Goal: Information Seeking & Learning: Learn about a topic

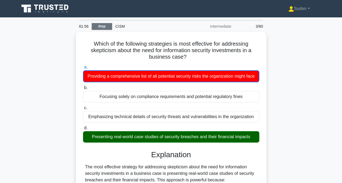
click at [99, 26] on link "Stop" at bounding box center [102, 26] width 20 height 7
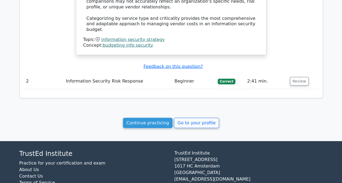
scroll to position [603, 0]
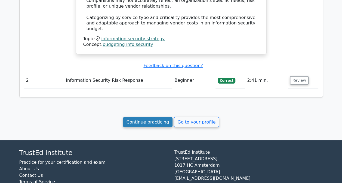
click at [139, 117] on link "Continue practicing" at bounding box center [148, 122] width 50 height 10
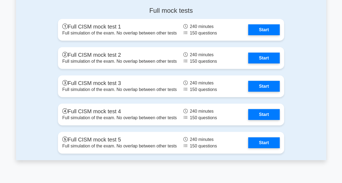
scroll to position [626, 0]
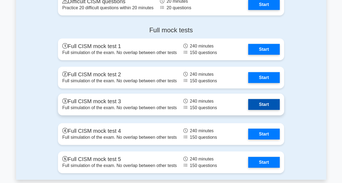
click at [264, 101] on link "Start" at bounding box center [264, 104] width 32 height 11
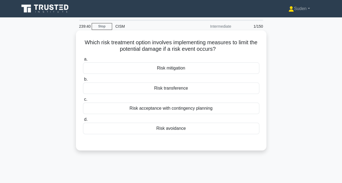
click at [178, 71] on div "Risk mitigation" at bounding box center [171, 68] width 176 height 11
click at [83, 61] on input "a. Risk mitigation" at bounding box center [83, 60] width 0 height 4
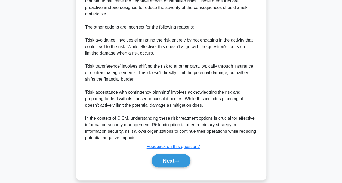
click at [178, 158] on button "Next" at bounding box center [171, 161] width 39 height 13
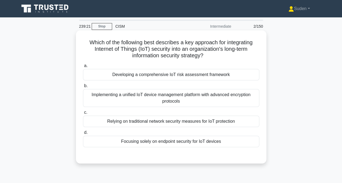
click at [203, 99] on div "Implementing a unified IoT device management platform with advanced encryption …" at bounding box center [171, 98] width 176 height 18
click at [83, 88] on input "b. Implementing a unified IoT device management platform with advanced encrypti…" at bounding box center [83, 86] width 0 height 4
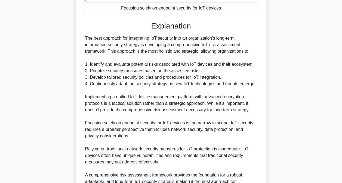
scroll to position [163, 0]
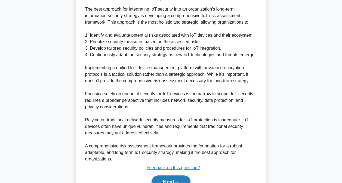
click at [169, 179] on button "Next" at bounding box center [171, 182] width 39 height 13
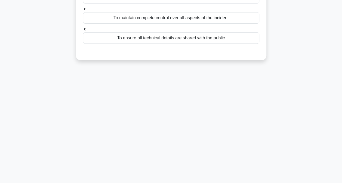
scroll to position [29, 0]
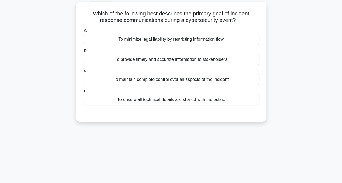
drag, startPoint x: 151, startPoint y: 60, endPoint x: 157, endPoint y: 60, distance: 6.8
click at [151, 60] on div "To provide timely and accurate information to stakeholders" at bounding box center [171, 59] width 176 height 11
click at [83, 53] on input "b. To provide timely and accurate information to stakeholders" at bounding box center [83, 51] width 0 height 4
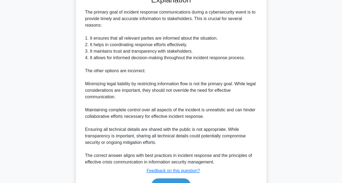
scroll to position [165, 0]
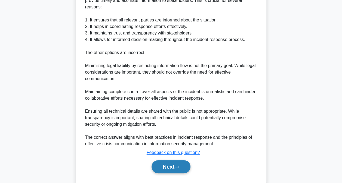
click at [176, 162] on button "Next" at bounding box center [171, 167] width 39 height 13
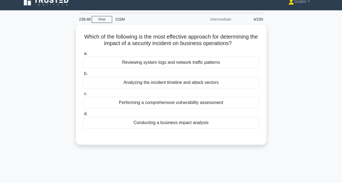
scroll to position [0, 0]
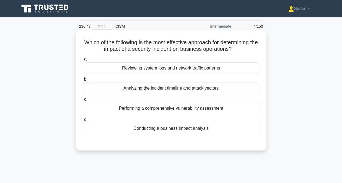
drag, startPoint x: 227, startPoint y: 109, endPoint x: 235, endPoint y: 108, distance: 7.9
click at [230, 109] on div "Performing a comprehensive vulnerability assessment" at bounding box center [171, 108] width 176 height 11
click at [83, 102] on input "c. Performing a comprehensive vulnerability assessment" at bounding box center [83, 100] width 0 height 4
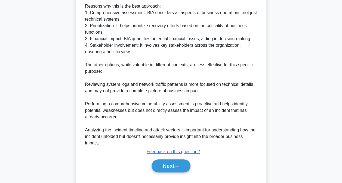
scroll to position [218, 0]
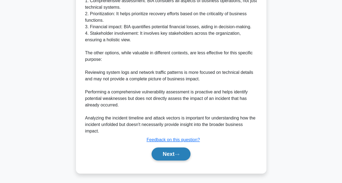
click at [175, 149] on button "Next" at bounding box center [171, 154] width 39 height 13
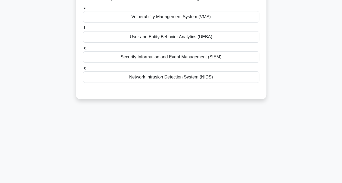
scroll to position [2, 0]
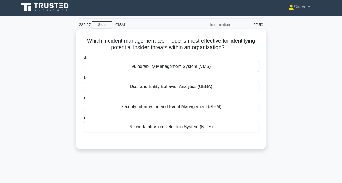
click at [166, 86] on div "User and Entity Behavior Analytics (UEBA)" at bounding box center [171, 86] width 176 height 11
click at [83, 80] on input "b. User and Entity Behavior Analytics (UEBA)" at bounding box center [83, 78] width 0 height 4
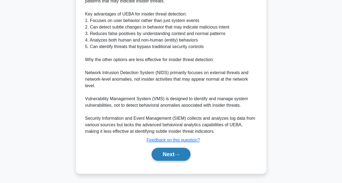
click at [170, 156] on button "Next" at bounding box center [171, 154] width 39 height 13
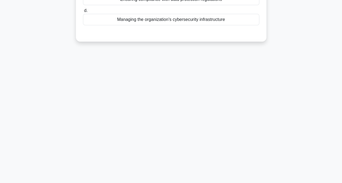
scroll to position [0, 0]
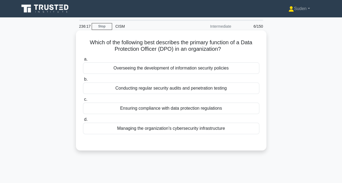
click at [158, 108] on div "Ensuring compliance with data protection regulations" at bounding box center [171, 108] width 176 height 11
click at [83, 102] on input "c. Ensuring compliance with data protection regulations" at bounding box center [83, 100] width 0 height 4
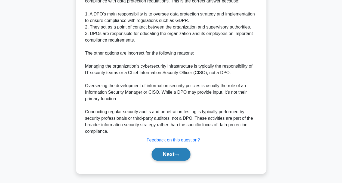
click at [176, 154] on button "Next" at bounding box center [171, 154] width 39 height 13
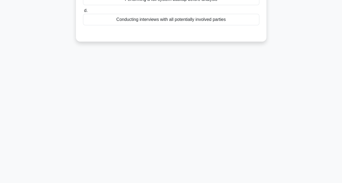
scroll to position [2, 0]
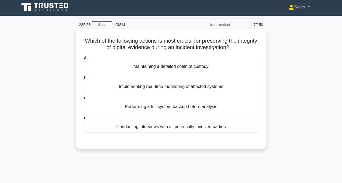
click at [226, 66] on div "Maintaining a detailed chain of custody" at bounding box center [171, 66] width 176 height 11
click at [83, 60] on input "a. Maintaining a detailed chain of custody" at bounding box center [83, 58] width 0 height 4
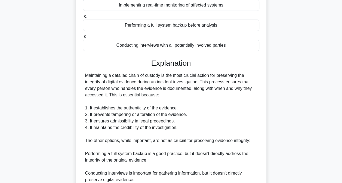
scroll to position [178, 0]
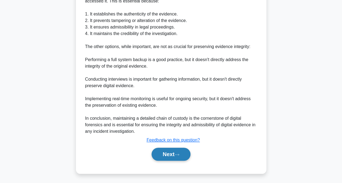
click at [179, 149] on button "Next" at bounding box center [171, 154] width 39 height 13
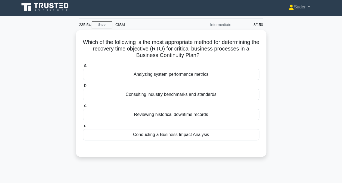
scroll to position [0, 0]
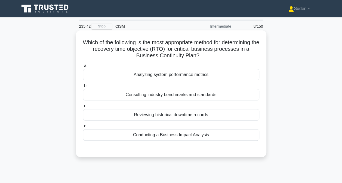
click at [162, 131] on div "Conducting a Business Impact Analysis" at bounding box center [171, 135] width 176 height 11
click at [83, 128] on input "d. Conducting a Business Impact Analysis" at bounding box center [83, 127] width 0 height 4
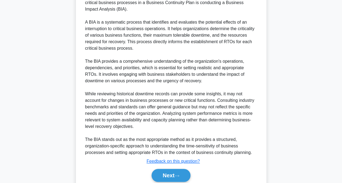
scroll to position [191, 0]
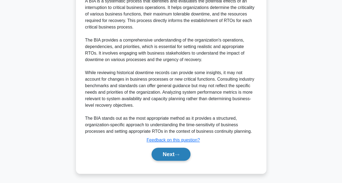
click at [170, 157] on button "Next" at bounding box center [171, 154] width 39 height 13
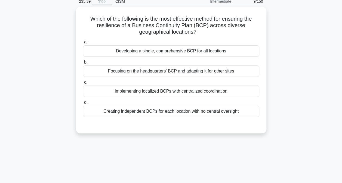
scroll to position [2, 0]
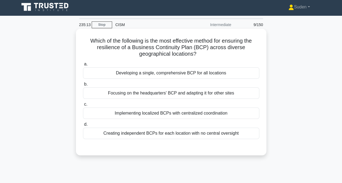
click at [196, 111] on div "Implementing localized BCPs with centralized coordination" at bounding box center [171, 113] width 176 height 11
drag, startPoint x: 196, startPoint y: 111, endPoint x: 200, endPoint y: 122, distance: 12.2
click at [200, 122] on div "a. Developing a single, comprehensive BCP for all locations b. Focusing on the …" at bounding box center [171, 100] width 183 height 81
click at [171, 116] on div "Implementing localized BCPs with centralized coordination" at bounding box center [171, 113] width 176 height 11
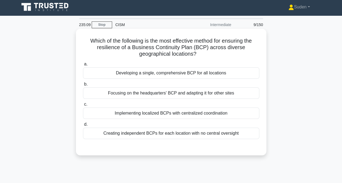
click at [83, 106] on input "c. Implementing localized BCPs with centralized coordination" at bounding box center [83, 105] width 0 height 4
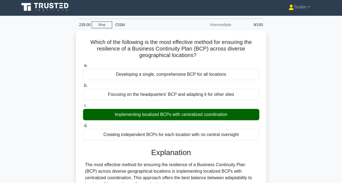
drag, startPoint x: -1, startPoint y: 197, endPoint x: 19, endPoint y: 47, distance: 151.3
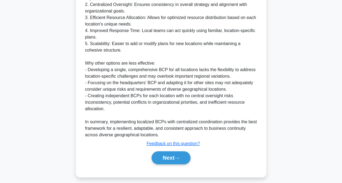
scroll to position [217, 0]
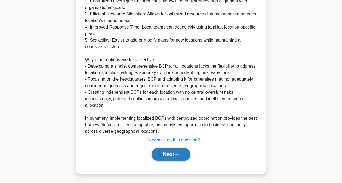
click at [171, 149] on button "Next" at bounding box center [171, 154] width 39 height 13
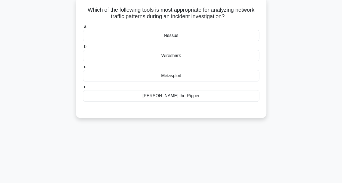
scroll to position [0, 0]
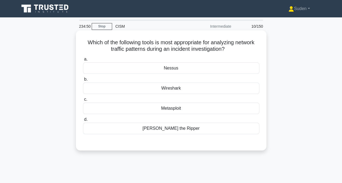
click at [188, 89] on div "Wireshark" at bounding box center [171, 88] width 176 height 11
click at [83, 81] on input "b. Wireshark" at bounding box center [83, 80] width 0 height 4
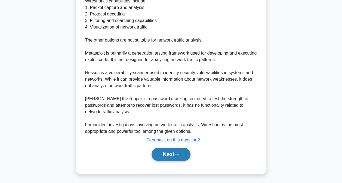
click at [175, 158] on button "Next" at bounding box center [171, 154] width 39 height 13
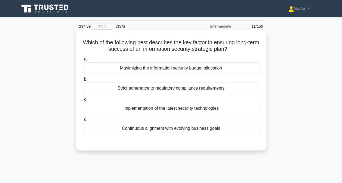
click at [169, 131] on div "Continuous alignment with evolving business goals" at bounding box center [171, 128] width 176 height 11
click at [83, 122] on input "d. Continuous alignment with evolving business goals" at bounding box center [83, 120] width 0 height 4
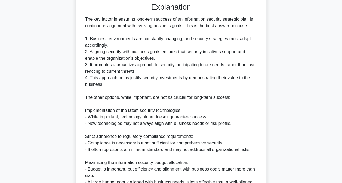
scroll to position [191, 0]
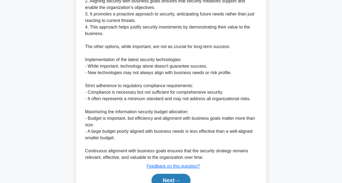
click at [164, 175] on button "Next" at bounding box center [171, 180] width 39 height 13
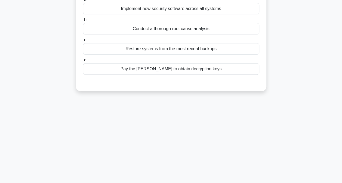
scroll to position [0, 0]
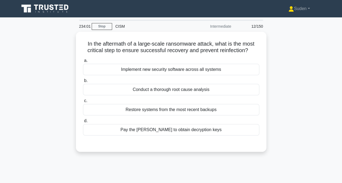
click at [196, 176] on div "234:01 Stop CISM Intermediate 12/150 In the aftermath of a large-scale ransomwa…" at bounding box center [171, 156] width 310 height 272
drag, startPoint x: 196, startPoint y: 176, endPoint x: 296, endPoint y: 79, distance: 139.4
click at [296, 79] on div "In the aftermath of a large-scale ransomware attack, what is the most critical …" at bounding box center [171, 95] width 310 height 127
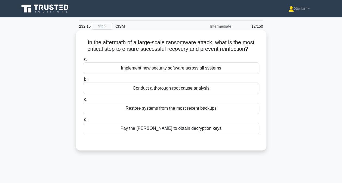
click at [210, 90] on div "Conduct a thorough root cause analysis" at bounding box center [171, 88] width 176 height 11
click at [83, 81] on input "b. Conduct a thorough root cause analysis" at bounding box center [83, 80] width 0 height 4
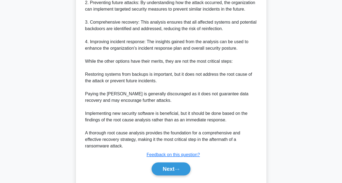
scroll to position [223, 0]
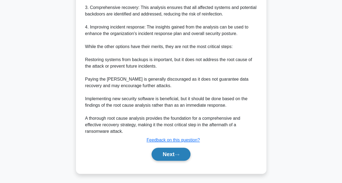
click at [178, 155] on icon at bounding box center [177, 155] width 5 height 3
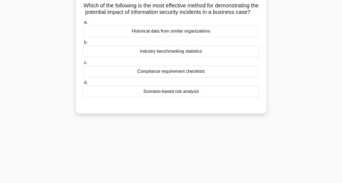
scroll to position [2, 0]
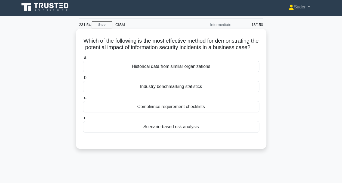
click at [197, 133] on div "Scenario-based risk analysis" at bounding box center [171, 126] width 176 height 11
click at [83, 120] on input "d. Scenario-based risk analysis" at bounding box center [83, 119] width 0 height 4
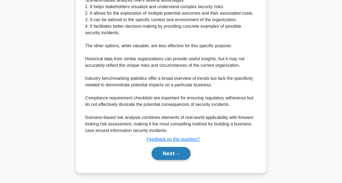
click at [169, 156] on button "Next" at bounding box center [171, 153] width 39 height 13
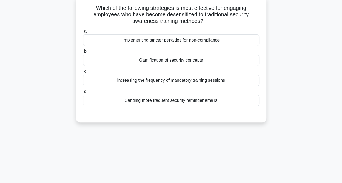
scroll to position [0, 0]
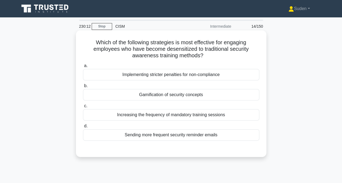
click at [166, 93] on div "Gamification of security concepts" at bounding box center [171, 94] width 176 height 11
click at [83, 88] on input "b. Gamification of security concepts" at bounding box center [83, 86] width 0 height 4
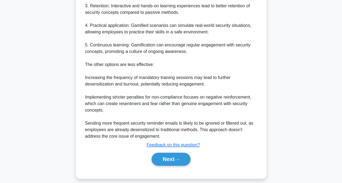
scroll to position [243, 0]
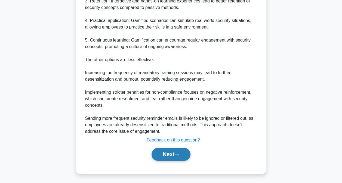
click at [152, 152] on button "Next" at bounding box center [171, 154] width 39 height 13
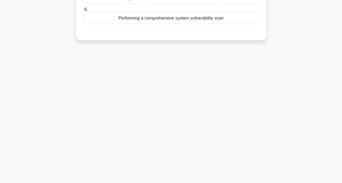
scroll to position [0, 0]
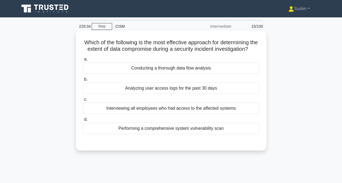
click at [184, 74] on div "Conducting a thorough data flow analysis" at bounding box center [171, 68] width 176 height 11
click at [83, 61] on input "a. Conducting a thorough data flow analysis" at bounding box center [83, 60] width 0 height 4
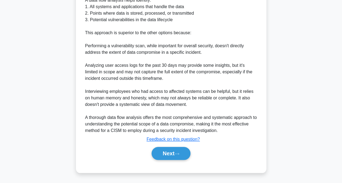
scroll to position [204, 0]
click at [173, 156] on button "Next" at bounding box center [171, 153] width 39 height 13
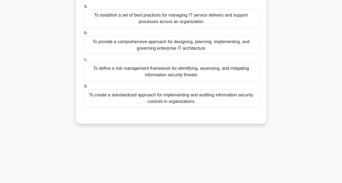
scroll to position [0, 0]
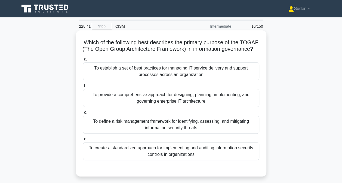
click at [238, 107] on div "To provide a comprehensive approach for designing, planning, implementing, and …" at bounding box center [171, 98] width 176 height 18
click at [83, 88] on input "b. To provide a comprehensive approach for designing, planning, implementing, a…" at bounding box center [83, 86] width 0 height 4
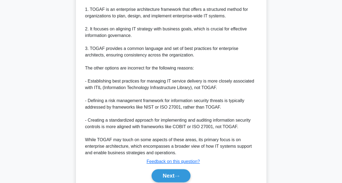
scroll to position [236, 0]
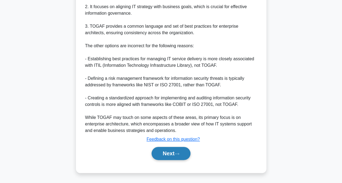
drag, startPoint x: 177, startPoint y: 153, endPoint x: 185, endPoint y: 148, distance: 10.2
click at [177, 153] on icon at bounding box center [177, 154] width 5 height 3
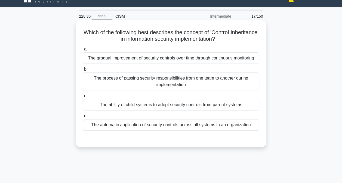
scroll to position [2, 0]
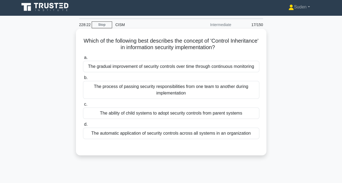
click at [188, 115] on div "The ability of child systems to adopt security controls from parent systems" at bounding box center [171, 113] width 176 height 11
click at [83, 106] on input "c. The ability of child systems to adopt security controls from parent systems" at bounding box center [83, 105] width 0 height 4
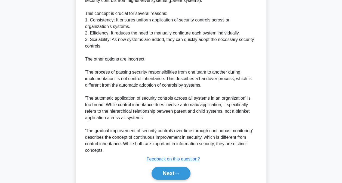
scroll to position [223, 0]
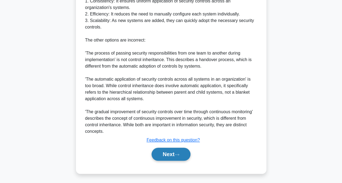
click at [159, 153] on button "Next" at bounding box center [171, 154] width 39 height 13
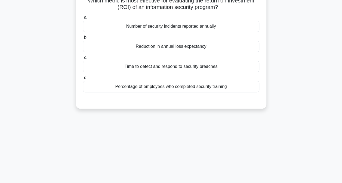
scroll to position [2, 0]
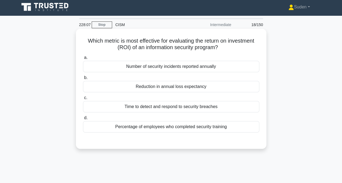
click at [166, 109] on div "Time to detect and respond to security breaches" at bounding box center [171, 106] width 176 height 11
click at [83, 100] on input "c. Time to detect and respond to security breaches" at bounding box center [83, 98] width 0 height 4
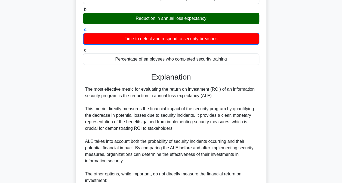
scroll to position [204, 0]
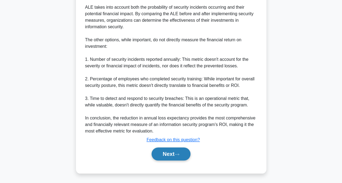
click at [174, 155] on button "Next" at bounding box center [171, 154] width 39 height 13
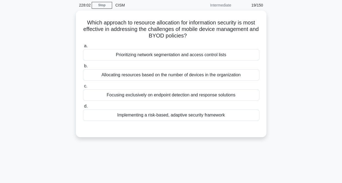
scroll to position [0, 0]
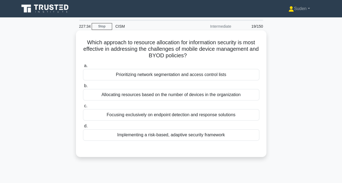
click at [182, 74] on div "Prioritizing network segmentation and access control lists" at bounding box center [171, 74] width 176 height 11
click at [83, 68] on input "a. Prioritizing network segmentation and access control lists" at bounding box center [83, 66] width 0 height 4
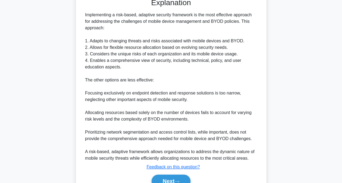
scroll to position [178, 0]
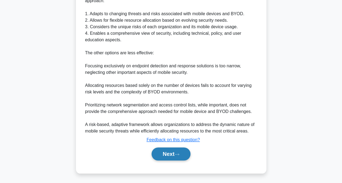
click at [169, 154] on button "Next" at bounding box center [171, 154] width 39 height 13
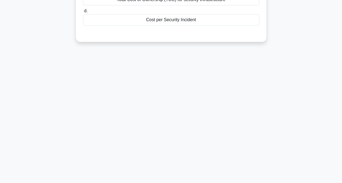
scroll to position [2, 0]
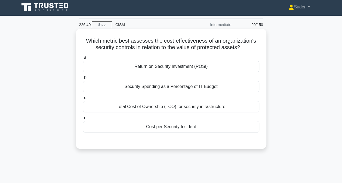
click at [131, 65] on div "Return on Security Investment (ROSI)" at bounding box center [171, 66] width 176 height 11
click at [83, 60] on input "a. Return on Security Investment (ROSI)" at bounding box center [83, 58] width 0 height 4
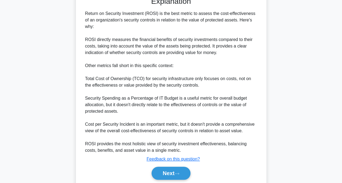
scroll to position [158, 0]
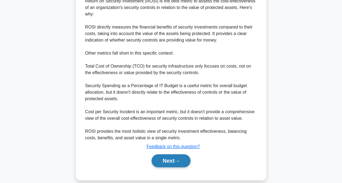
click at [152, 155] on button "Next" at bounding box center [171, 161] width 39 height 13
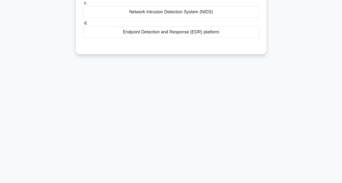
scroll to position [2, 0]
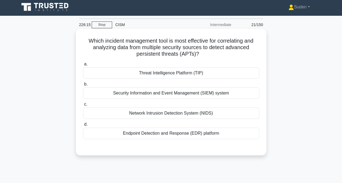
click at [137, 131] on div "Endpoint Detection and Response (EDR) platform" at bounding box center [171, 133] width 176 height 11
click at [83, 127] on input "d. Endpoint Detection and Response (EDR) platform" at bounding box center [83, 125] width 0 height 4
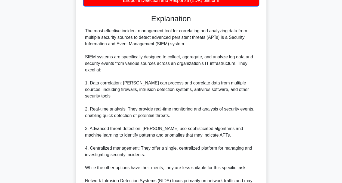
scroll to position [263, 0]
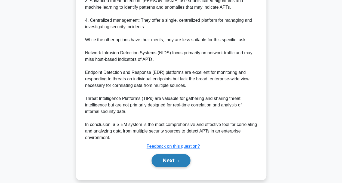
click at [171, 156] on button "Next" at bounding box center [171, 160] width 39 height 13
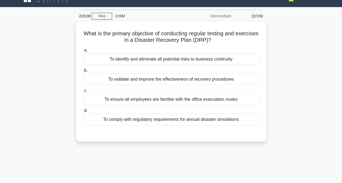
scroll to position [10, 0]
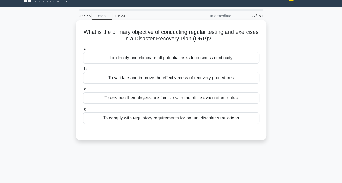
click at [140, 81] on div "To validate and improve the effectiveness of recovery procedures" at bounding box center [171, 77] width 176 height 11
click at [83, 71] on input "b. To validate and improve the effectiveness of recovery procedures" at bounding box center [83, 70] width 0 height 4
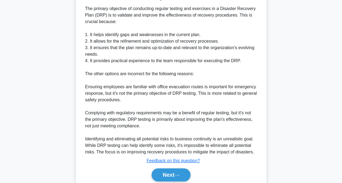
scroll to position [171, 0]
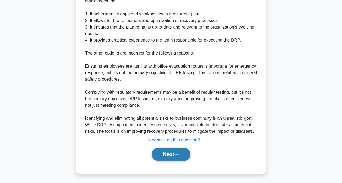
click at [176, 154] on button "Next" at bounding box center [171, 154] width 39 height 13
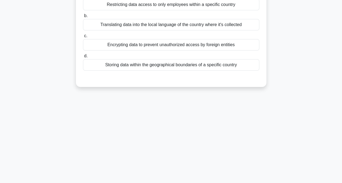
scroll to position [29, 0]
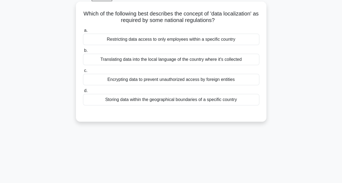
click at [180, 42] on div "Restricting data access to only employees within a specific country" at bounding box center [171, 39] width 176 height 11
click at [83, 32] on input "a. Restricting data access to only employees within a specific country" at bounding box center [83, 31] width 0 height 4
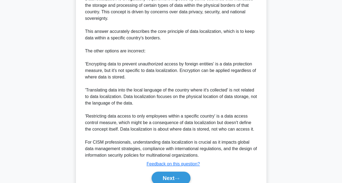
scroll to position [204, 0]
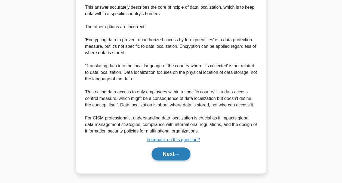
click at [173, 153] on button "Next" at bounding box center [171, 154] width 39 height 13
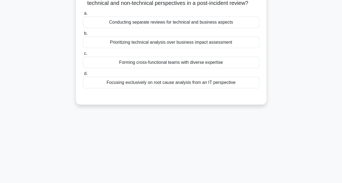
scroll to position [29, 0]
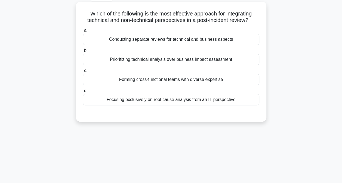
click at [151, 78] on div "Forming cross-functional teams with diverse expertise" at bounding box center [171, 79] width 176 height 11
click at [83, 73] on input "c. Forming cross-functional teams with diverse expertise" at bounding box center [83, 71] width 0 height 4
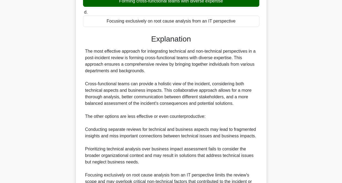
scroll to position [191, 0]
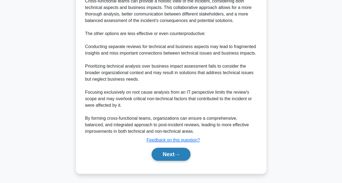
click at [173, 157] on button "Next" at bounding box center [171, 154] width 39 height 13
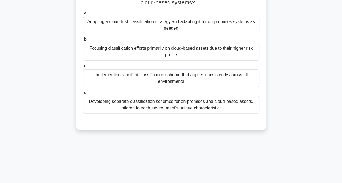
scroll to position [27, 0]
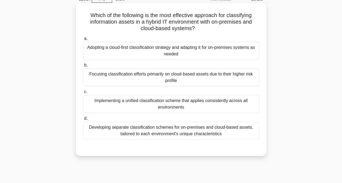
click at [184, 108] on div "Implementing a unified classification scheme that applies consistently across a…" at bounding box center [171, 104] width 176 height 18
click at [83, 94] on input "c. Implementing a unified classification scheme that applies consistently acros…" at bounding box center [83, 92] width 0 height 4
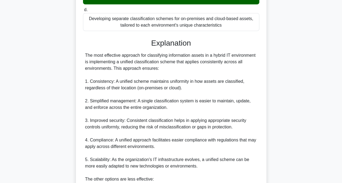
scroll to position [256, 0]
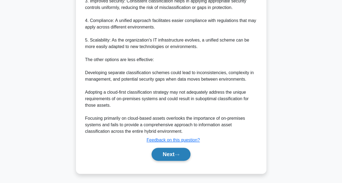
click at [176, 158] on button "Next" at bounding box center [171, 154] width 39 height 13
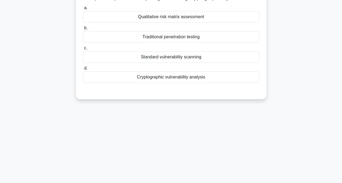
scroll to position [2, 0]
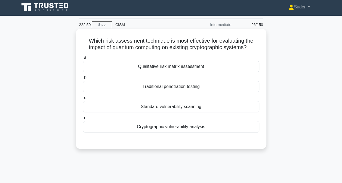
click at [218, 129] on div "Cryptographic vulnerability analysis" at bounding box center [171, 126] width 176 height 11
click at [83, 120] on input "d. Cryptographic vulnerability analysis" at bounding box center [83, 119] width 0 height 4
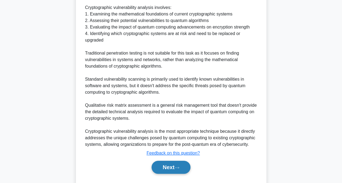
scroll to position [197, 0]
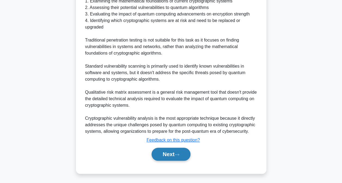
click at [173, 154] on button "Next" at bounding box center [171, 154] width 39 height 13
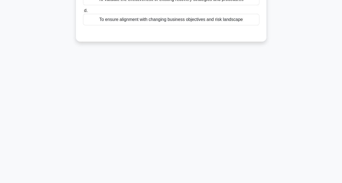
scroll to position [2, 0]
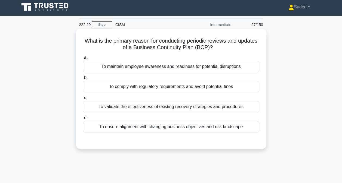
click at [126, 127] on div "To ensure alignment with changing business objectives and risk landscape" at bounding box center [171, 126] width 176 height 11
click at [83, 120] on input "d. To ensure alignment with changing business objectives and risk landscape" at bounding box center [83, 119] width 0 height 4
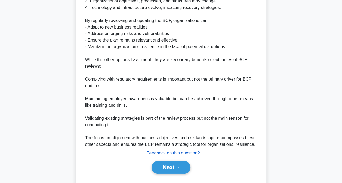
scroll to position [210, 0]
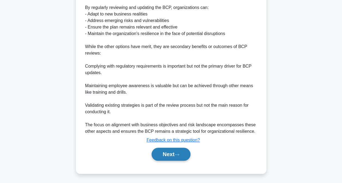
click at [160, 151] on button "Next" at bounding box center [171, 154] width 39 height 13
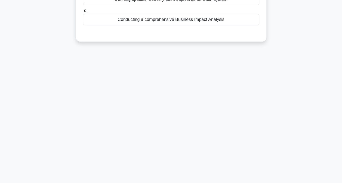
scroll to position [2, 0]
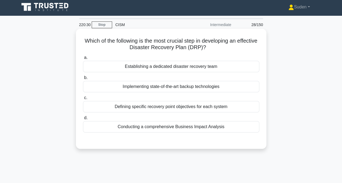
click at [207, 131] on div "Conducting a comprehensive Business Impact Analysis" at bounding box center [171, 126] width 176 height 11
click at [83, 120] on input "d. Conducting a comprehensive Business Impact Analysis" at bounding box center [83, 119] width 0 height 4
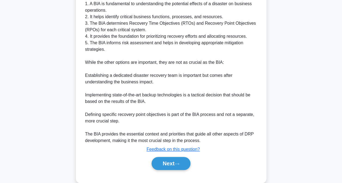
scroll to position [184, 0]
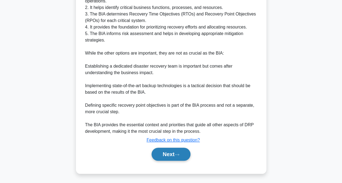
drag, startPoint x: 165, startPoint y: 158, endPoint x: 171, endPoint y: 156, distance: 6.5
click at [166, 158] on button "Next" at bounding box center [171, 154] width 39 height 13
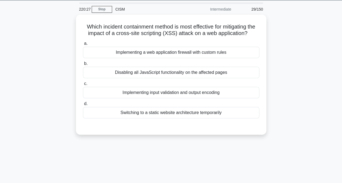
scroll to position [0, 0]
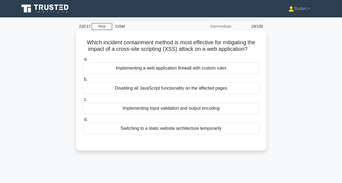
click at [191, 114] on div "Implementing input validation and output encoding" at bounding box center [171, 108] width 176 height 11
click at [83, 102] on input "c. Implementing input validation and output encoding" at bounding box center [83, 100] width 0 height 4
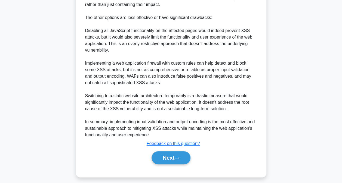
scroll to position [223, 0]
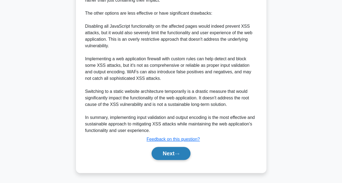
click at [173, 149] on button "Next" at bounding box center [171, 153] width 39 height 13
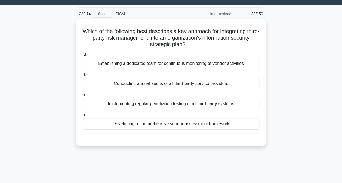
scroll to position [0, 0]
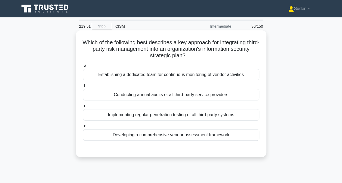
click at [213, 139] on div "Developing a comprehensive vendor assessment framework" at bounding box center [171, 135] width 176 height 11
click at [83, 128] on input "d. Developing a comprehensive vendor assessment framework" at bounding box center [83, 127] width 0 height 4
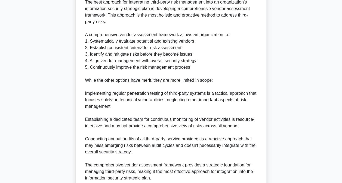
scroll to position [210, 0]
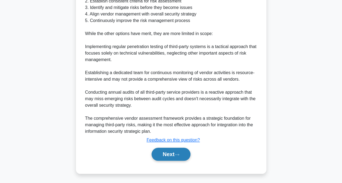
click at [172, 158] on button "Next" at bounding box center [171, 154] width 39 height 13
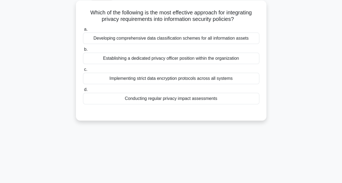
scroll to position [0, 0]
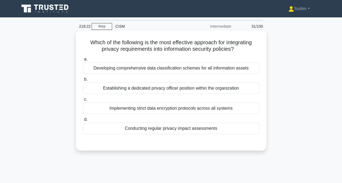
click at [173, 128] on div "Conducting regular privacy impact assessments" at bounding box center [171, 128] width 176 height 11
click at [83, 122] on input "d. Conducting regular privacy impact assessments" at bounding box center [83, 120] width 0 height 4
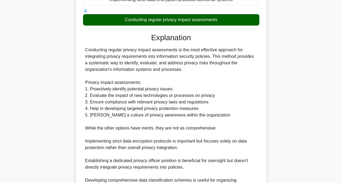
scroll to position [191, 0]
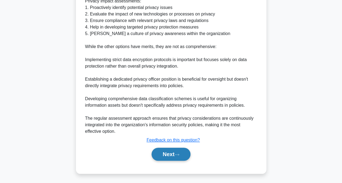
click at [173, 155] on button "Next" at bounding box center [171, 154] width 39 height 13
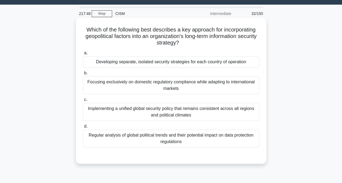
scroll to position [0, 0]
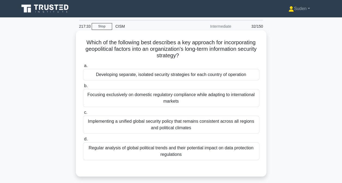
click at [203, 126] on div "Implementing a unified global security policy that remains consistent across al…" at bounding box center [171, 125] width 176 height 18
click at [83, 115] on input "c. Implementing a unified global security policy that remains consistent across…" at bounding box center [83, 113] width 0 height 4
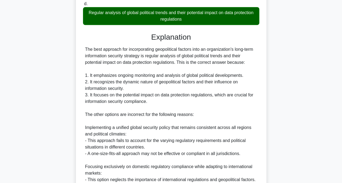
scroll to position [263, 0]
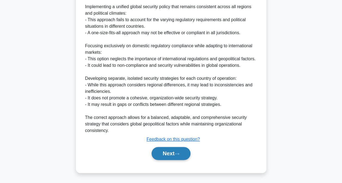
click at [169, 156] on button "Next" at bounding box center [171, 153] width 39 height 13
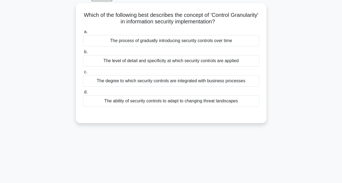
scroll to position [2, 0]
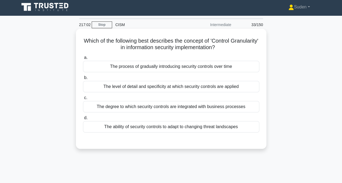
click at [139, 89] on div "The level of detail and specificity at which security controls are applied" at bounding box center [171, 86] width 176 height 11
click at [83, 80] on input "b. The level of detail and specificity at which security controls are applied" at bounding box center [83, 78] width 0 height 4
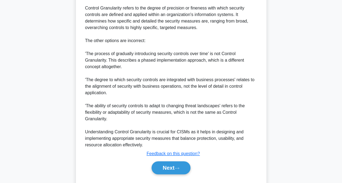
scroll to position [191, 0]
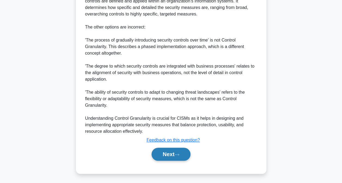
click at [178, 154] on icon at bounding box center [177, 155] width 4 height 2
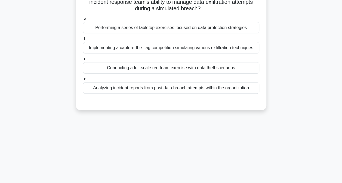
scroll to position [2, 0]
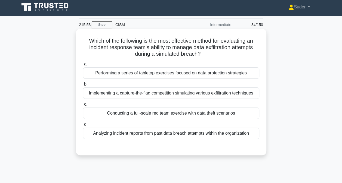
click at [195, 95] on div "Implementing a capture-the-flag competition simulating various exfiltration tec…" at bounding box center [171, 93] width 176 height 11
click at [83, 86] on input "b. Implementing a capture-the-flag competition simulating various exfiltration …" at bounding box center [83, 85] width 0 height 4
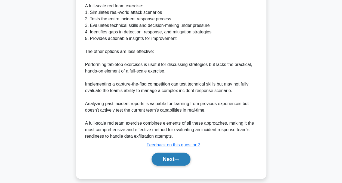
scroll to position [204, 0]
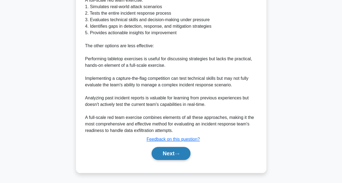
click at [163, 155] on button "Next" at bounding box center [171, 153] width 39 height 13
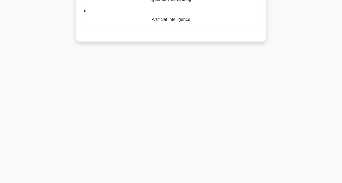
scroll to position [2, 0]
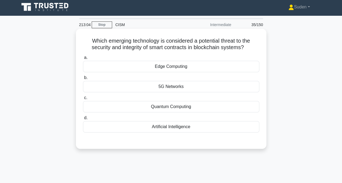
click at [176, 106] on div "Quantum Computing" at bounding box center [171, 106] width 176 height 11
click at [83, 100] on input "c. Quantum Computing" at bounding box center [83, 98] width 0 height 4
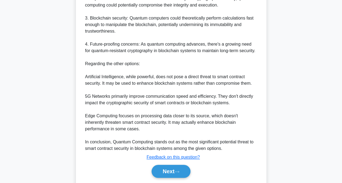
scroll to position [230, 0]
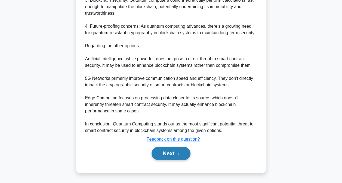
click at [170, 152] on button "Next" at bounding box center [171, 153] width 39 height 13
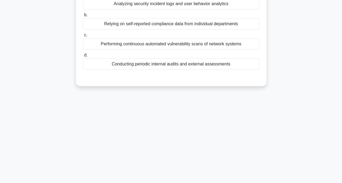
scroll to position [2, 0]
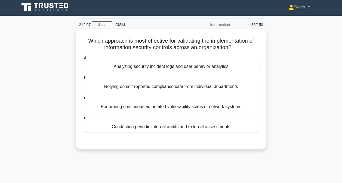
click at [170, 128] on div "Conducting periodic internal audits and external assessments" at bounding box center [171, 126] width 176 height 11
click at [83, 120] on input "d. Conducting periodic internal audits and external assessments" at bounding box center [83, 119] width 0 height 4
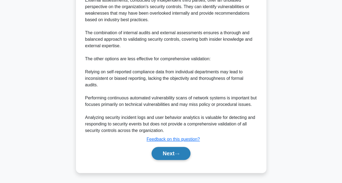
click at [170, 149] on button "Next" at bounding box center [171, 153] width 39 height 13
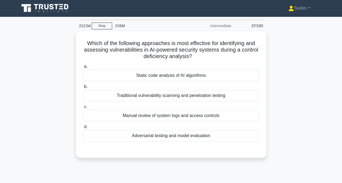
scroll to position [0, 0]
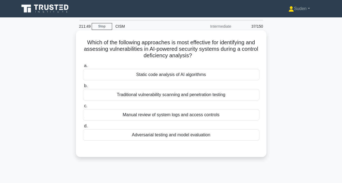
click at [172, 138] on div "Adversarial testing and model evaluation" at bounding box center [171, 135] width 176 height 11
click at [83, 128] on input "d. Adversarial testing and model evaluation" at bounding box center [83, 127] width 0 height 4
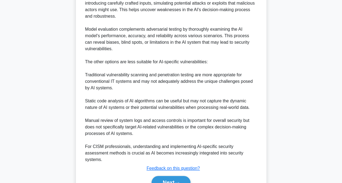
scroll to position [223, 0]
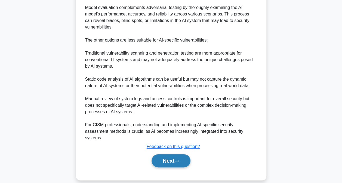
click at [178, 160] on icon at bounding box center [177, 161] width 5 height 3
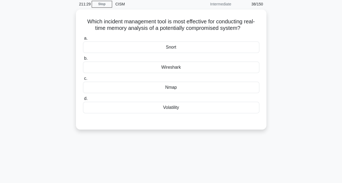
scroll to position [0, 0]
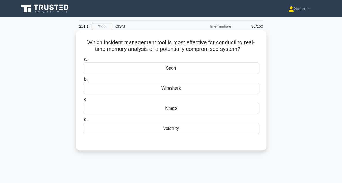
click at [187, 110] on div "Nmap" at bounding box center [171, 108] width 176 height 11
click at [83, 102] on input "c. Nmap" at bounding box center [83, 100] width 0 height 4
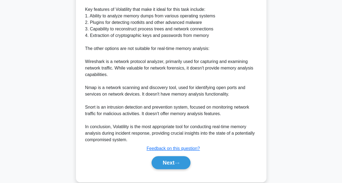
scroll to position [211, 0]
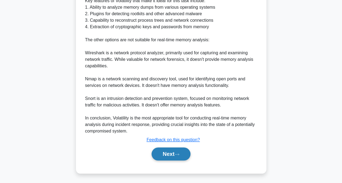
drag, startPoint x: 177, startPoint y: 161, endPoint x: 176, endPoint y: 158, distance: 3.1
click at [177, 161] on div "Next" at bounding box center [171, 154] width 176 height 17
click at [185, 153] on button "Next" at bounding box center [171, 154] width 39 height 13
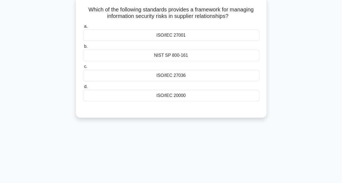
scroll to position [0, 0]
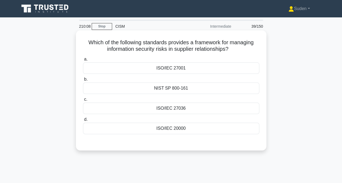
click at [210, 110] on div "ISO/IEC 27036" at bounding box center [171, 108] width 176 height 11
click at [83, 102] on input "c. ISO/IEC 27036" at bounding box center [83, 100] width 0 height 4
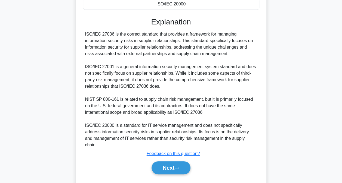
scroll to position [132, 0]
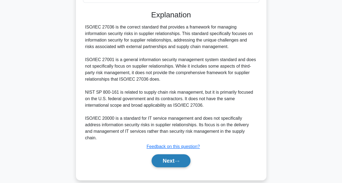
drag, startPoint x: 175, startPoint y: 155, endPoint x: 182, endPoint y: 154, distance: 7.7
click at [175, 155] on button "Next" at bounding box center [171, 161] width 39 height 13
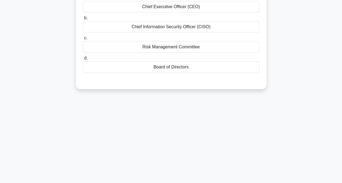
scroll to position [2, 0]
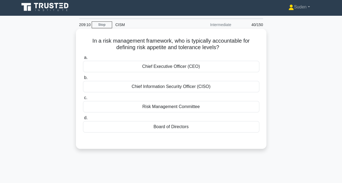
click at [157, 130] on div "Board of Directors" at bounding box center [171, 126] width 176 height 11
click at [83, 120] on input "d. Board of Directors" at bounding box center [83, 119] width 0 height 4
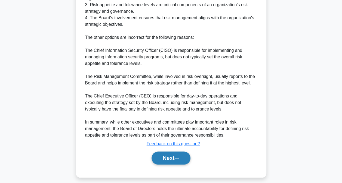
scroll to position [204, 0]
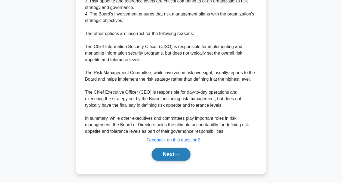
click at [175, 154] on button "Next" at bounding box center [171, 154] width 39 height 13
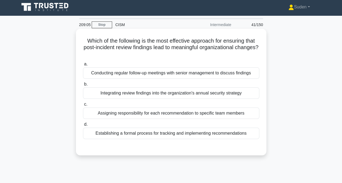
scroll to position [0, 0]
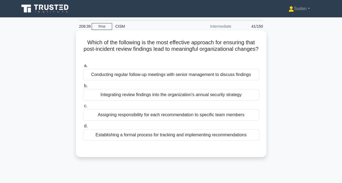
click at [150, 95] on div "Integrating review findings into the organization's annual security strategy" at bounding box center [171, 94] width 176 height 11
click at [83, 88] on input "b. Integrating review findings into the organization's annual security strategy" at bounding box center [83, 86] width 0 height 4
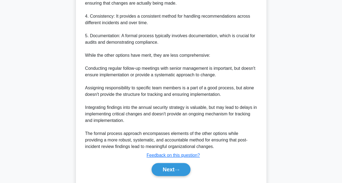
scroll to position [250, 0]
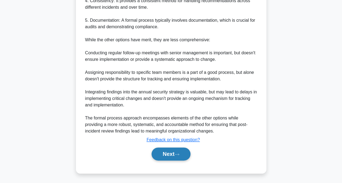
click at [165, 157] on button "Next" at bounding box center [171, 154] width 39 height 13
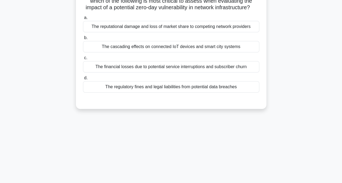
scroll to position [0, 0]
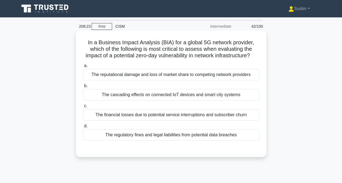
click at [184, 121] on div "The financial losses due to potential service interruptions and subscriber churn" at bounding box center [171, 114] width 176 height 11
click at [83, 108] on input "c. The financial losses due to potential service interruptions and subscriber c…" at bounding box center [83, 107] width 0 height 4
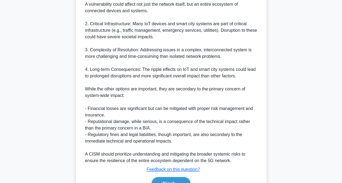
scroll to position [231, 0]
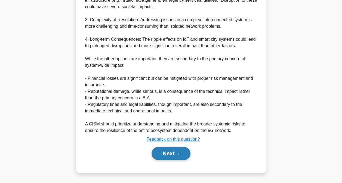
click at [169, 157] on button "Next" at bounding box center [171, 153] width 39 height 13
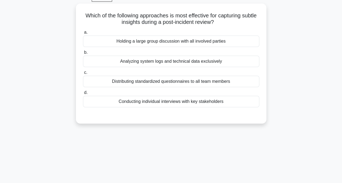
scroll to position [2, 0]
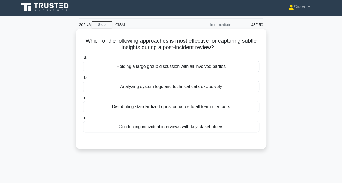
click at [140, 128] on div "Conducting individual interviews with key stakeholders" at bounding box center [171, 126] width 176 height 11
click at [83, 120] on input "d. Conducting individual interviews with key stakeholders" at bounding box center [83, 119] width 0 height 4
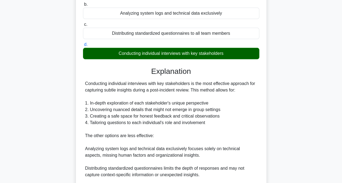
scroll to position [164, 0]
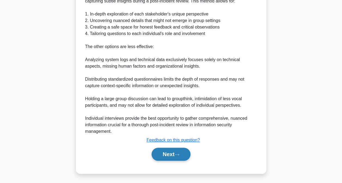
click at [166, 154] on button "Next" at bounding box center [171, 154] width 39 height 13
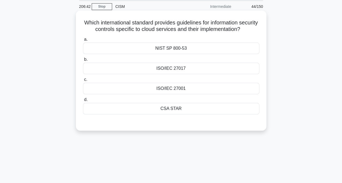
scroll to position [0, 0]
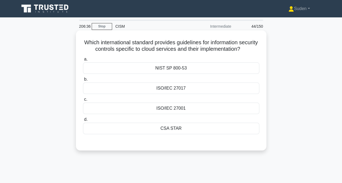
click at [210, 94] on div "ISO/IEC 27017" at bounding box center [171, 88] width 176 height 11
click at [83, 81] on input "b. ISO/IEC 27017" at bounding box center [83, 80] width 0 height 4
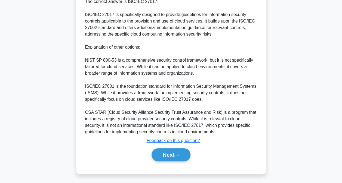
scroll to position [164, 0]
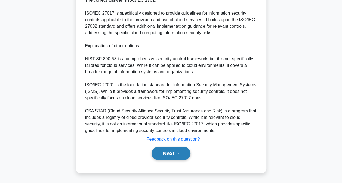
click at [179, 150] on button "Next" at bounding box center [171, 153] width 39 height 13
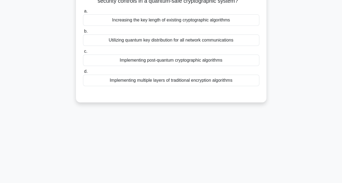
scroll to position [2, 0]
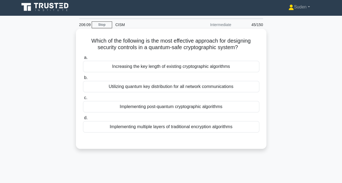
click at [144, 87] on div "Utilizing quantum key distribution for all network communications" at bounding box center [171, 86] width 176 height 11
click at [83, 80] on input "b. Utilizing quantum key distribution for all network communications" at bounding box center [83, 78] width 0 height 4
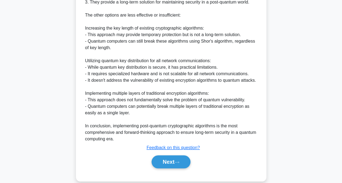
scroll to position [218, 0]
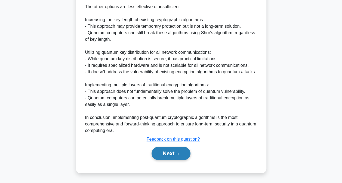
click at [178, 151] on button "Next" at bounding box center [171, 153] width 39 height 13
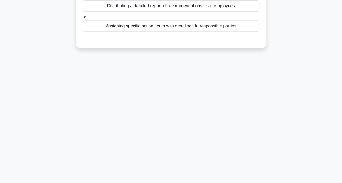
scroll to position [2, 0]
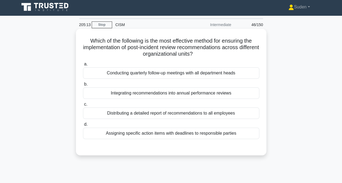
click at [216, 76] on div "Conducting quarterly follow-up meetings with all department heads" at bounding box center [171, 73] width 176 height 11
click at [83, 66] on input "a. Conducting quarterly follow-up meetings with all department heads" at bounding box center [83, 65] width 0 height 4
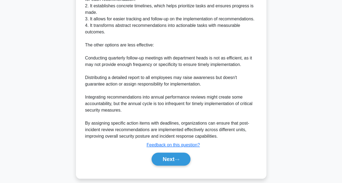
scroll to position [204, 0]
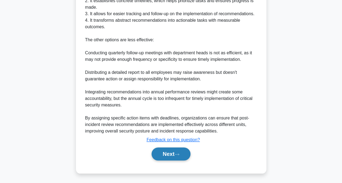
click at [178, 160] on button "Next" at bounding box center [171, 154] width 39 height 13
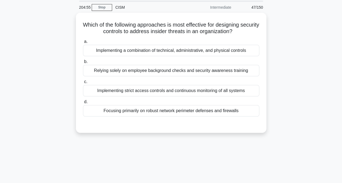
scroll to position [0, 0]
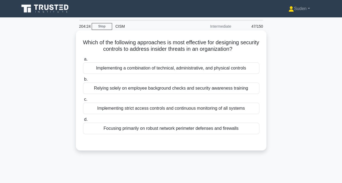
click at [232, 71] on div "Implementing a combination of technical, administrative, and physical controls" at bounding box center [171, 68] width 176 height 11
click at [83, 61] on input "a. Implementing a combination of technical, administrative, and physical contro…" at bounding box center [83, 60] width 0 height 4
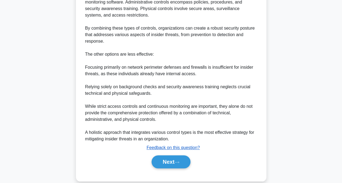
scroll to position [204, 0]
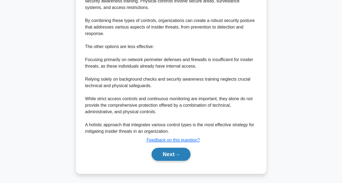
click at [165, 158] on button "Next" at bounding box center [171, 154] width 39 height 13
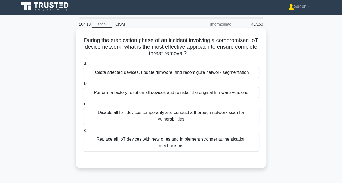
scroll to position [2, 0]
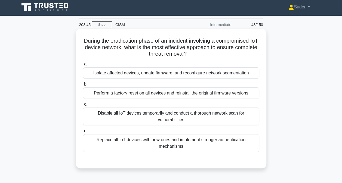
click at [191, 73] on div "Isolate affected devices, update firmware, and reconfigure network segmentation" at bounding box center [171, 73] width 176 height 11
click at [83, 66] on input "a. Isolate affected devices, update firmware, and reconfigure network segmentat…" at bounding box center [83, 65] width 0 height 4
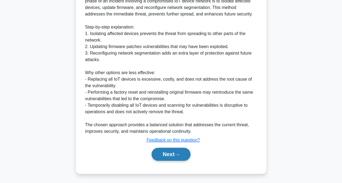
scroll to position [184, 0]
click at [179, 154] on icon at bounding box center [177, 155] width 5 height 3
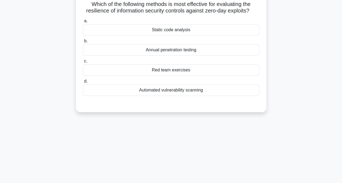
scroll to position [0, 0]
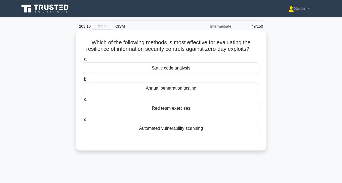
click at [189, 130] on div "Automated vulnerability scanning" at bounding box center [171, 128] width 176 height 11
click at [83, 122] on input "d. Automated vulnerability scanning" at bounding box center [83, 120] width 0 height 4
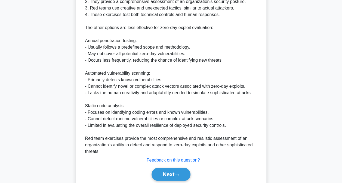
scroll to position [204, 0]
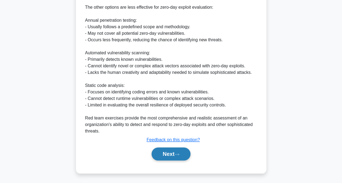
click at [176, 154] on button "Next" at bounding box center [171, 154] width 39 height 13
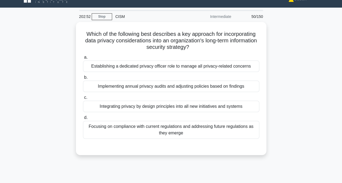
scroll to position [2, 0]
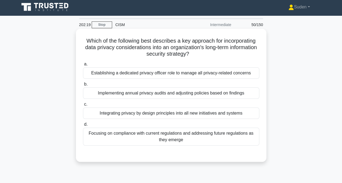
drag, startPoint x: 136, startPoint y: 139, endPoint x: 140, endPoint y: 136, distance: 4.1
click at [137, 138] on div "Focusing on compliance with current regulations and addressing future regulatio…" at bounding box center [171, 137] width 176 height 18
click at [83, 127] on input "d. Focusing on compliance with current regulations and addressing future regula…" at bounding box center [83, 125] width 0 height 4
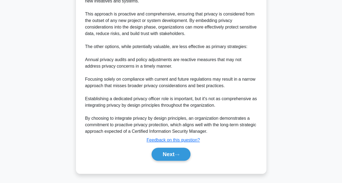
scroll to position [185, 0]
click at [172, 158] on button "Next" at bounding box center [171, 154] width 39 height 13
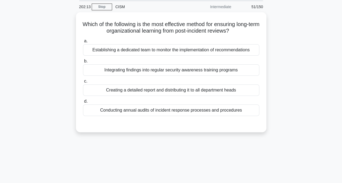
scroll to position [0, 0]
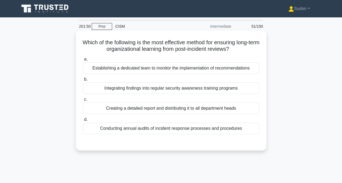
click at [224, 91] on div "Integrating findings into regular security awareness training programs" at bounding box center [171, 88] width 176 height 11
click at [83, 81] on input "b. Integrating findings into regular security awareness training programs" at bounding box center [83, 80] width 0 height 4
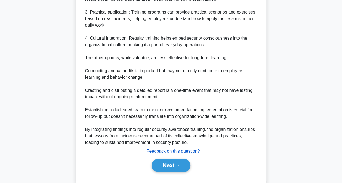
scroll to position [230, 0]
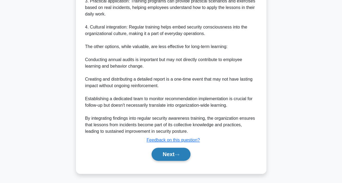
click at [177, 151] on button "Next" at bounding box center [171, 154] width 39 height 13
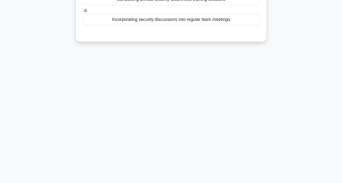
scroll to position [2, 0]
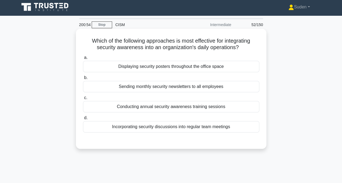
click at [169, 69] on div "Displaying security posters throughout the office space" at bounding box center [171, 66] width 176 height 11
click at [83, 60] on input "a. Displaying security posters throughout the office space" at bounding box center [83, 58] width 0 height 4
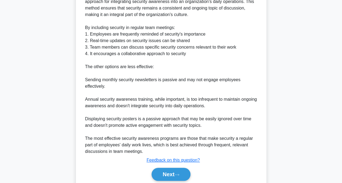
scroll to position [185, 0]
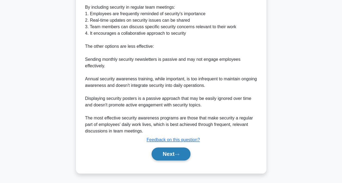
click at [167, 152] on button "Next" at bounding box center [171, 154] width 39 height 13
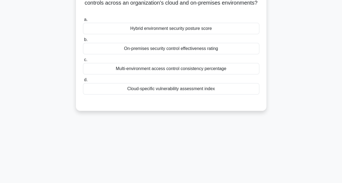
scroll to position [29, 0]
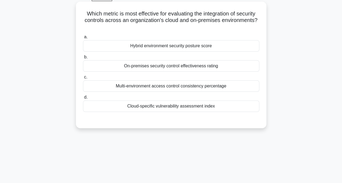
drag, startPoint x: 195, startPoint y: 48, endPoint x: 199, endPoint y: 54, distance: 7.1
click at [195, 48] on div "Hybrid environment security posture score" at bounding box center [171, 45] width 176 height 11
click at [83, 39] on input "a. Hybrid environment security posture score" at bounding box center [83, 37] width 0 height 4
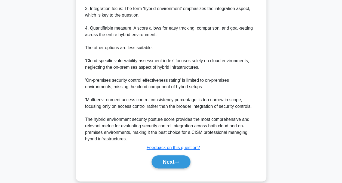
scroll to position [230, 0]
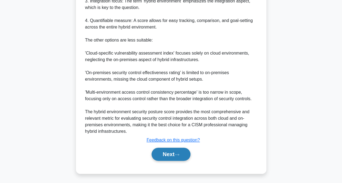
click at [169, 156] on button "Next" at bounding box center [171, 154] width 39 height 13
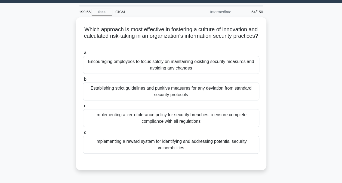
scroll to position [15, 0]
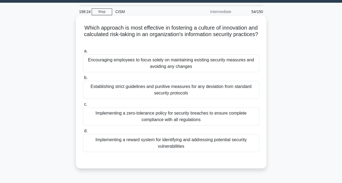
click at [146, 143] on div "Implementing a reward system for identifying and addressing potential security …" at bounding box center [171, 143] width 176 height 18
click at [83, 133] on input "d. Implementing a reward system for identifying and addressing potential securi…" at bounding box center [83, 132] width 0 height 4
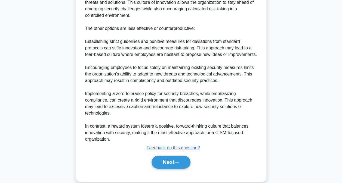
scroll to position [243, 0]
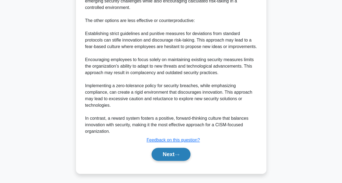
drag, startPoint x: 177, startPoint y: 160, endPoint x: 178, endPoint y: 157, distance: 3.1
click at [177, 160] on button "Next" at bounding box center [171, 154] width 39 height 13
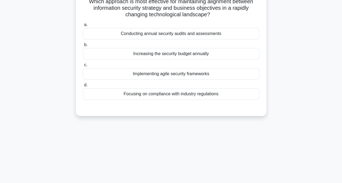
scroll to position [2, 0]
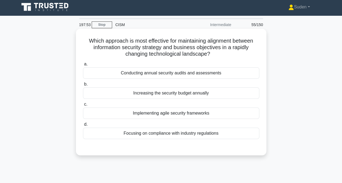
click at [155, 115] on div "Implementing agile security frameworks" at bounding box center [171, 113] width 176 height 11
click at [83, 106] on input "c. Implementing agile security frameworks" at bounding box center [83, 105] width 0 height 4
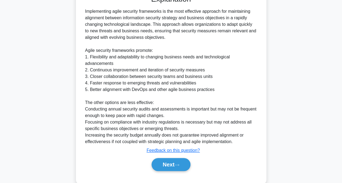
scroll to position [164, 0]
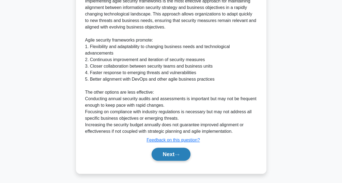
click at [166, 157] on button "Next" at bounding box center [171, 154] width 39 height 13
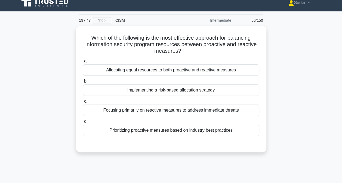
scroll to position [3, 0]
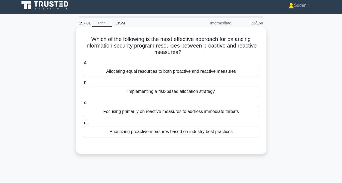
click at [173, 93] on div "Implementing a risk-based allocation strategy" at bounding box center [171, 91] width 176 height 11
click at [83, 85] on input "b. Implementing a risk-based allocation strategy" at bounding box center [83, 83] width 0 height 4
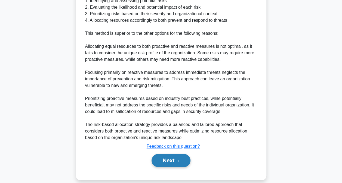
scroll to position [217, 0]
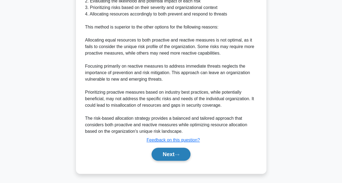
drag, startPoint x: 158, startPoint y: 155, endPoint x: 166, endPoint y: 152, distance: 8.0
click at [158, 155] on button "Next" at bounding box center [171, 154] width 39 height 13
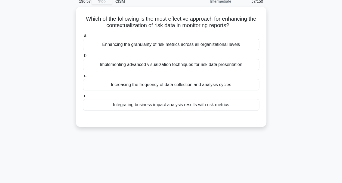
scroll to position [2, 0]
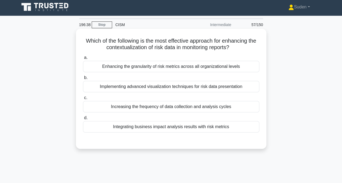
click at [191, 129] on div "Integrating business impact analysis results with risk metrics" at bounding box center [171, 126] width 176 height 11
click at [83, 120] on input "d. Integrating business impact analysis results with risk metrics" at bounding box center [83, 119] width 0 height 4
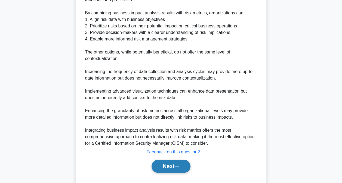
scroll to position [191, 0]
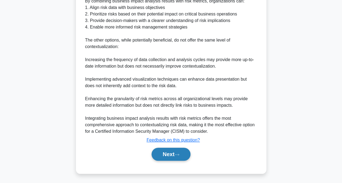
click at [178, 151] on button "Next" at bounding box center [171, 154] width 39 height 13
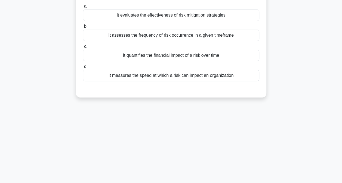
scroll to position [2, 0]
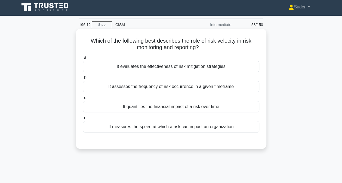
click at [133, 89] on div "It assesses the frequency of risk occurrence in a given timeframe" at bounding box center [171, 86] width 176 height 11
click at [83, 80] on input "b. It assesses the frequency of risk occurrence in a given timeframe" at bounding box center [83, 78] width 0 height 4
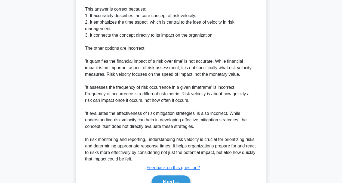
scroll to position [218, 0]
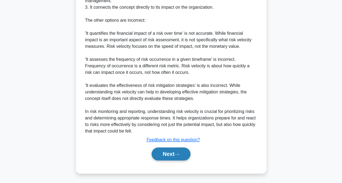
click at [171, 154] on button "Next" at bounding box center [171, 154] width 39 height 13
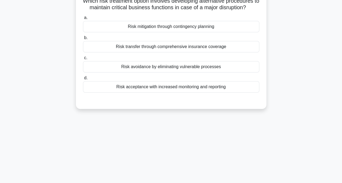
scroll to position [29, 0]
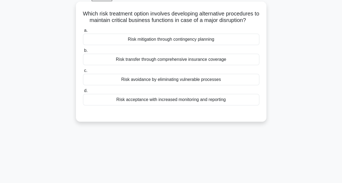
click at [222, 42] on div "Risk mitigation through contingency planning" at bounding box center [171, 39] width 176 height 11
click at [83, 32] on input "a. Risk mitigation through contingency planning" at bounding box center [83, 31] width 0 height 4
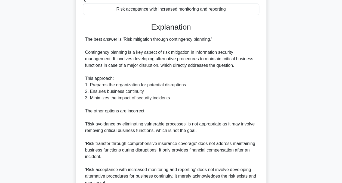
scroll to position [171, 0]
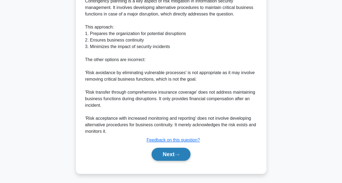
click at [182, 153] on button "Next" at bounding box center [171, 154] width 39 height 13
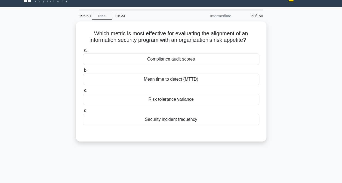
scroll to position [0, 0]
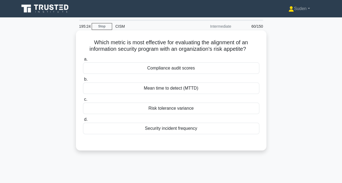
click at [207, 110] on div "Risk tolerance variance" at bounding box center [171, 108] width 176 height 11
click at [83, 102] on input "c. Risk tolerance variance" at bounding box center [83, 100] width 0 height 4
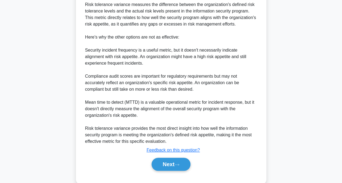
scroll to position [184, 0]
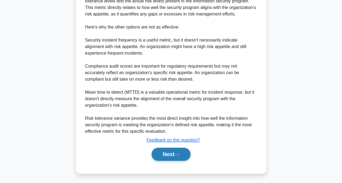
click at [178, 150] on button "Next" at bounding box center [171, 154] width 39 height 13
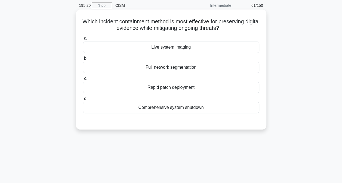
scroll to position [2, 0]
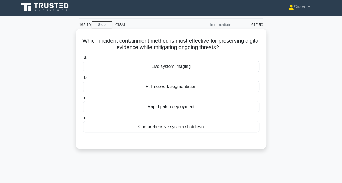
click at [201, 67] on div "Live system imaging" at bounding box center [171, 66] width 176 height 11
click at [83, 60] on input "a. Live system imaging" at bounding box center [83, 58] width 0 height 4
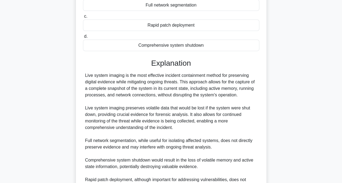
scroll to position [164, 0]
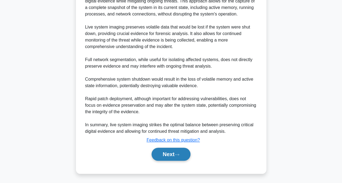
click at [178, 154] on icon at bounding box center [177, 155] width 5 height 3
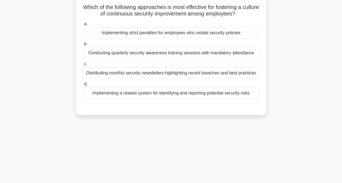
scroll to position [0, 0]
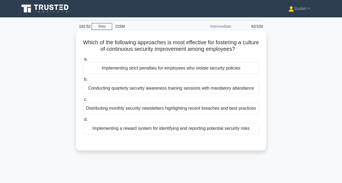
click at [182, 127] on div "Implementing a reward system for identifying and reporting potential security r…" at bounding box center [171, 128] width 176 height 11
click at [83, 122] on input "d. Implementing a reward system for identifying and reporting potential securit…" at bounding box center [83, 120] width 0 height 4
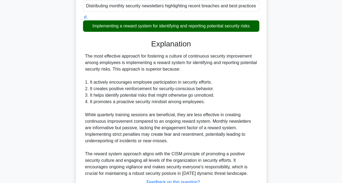
scroll to position [145, 0]
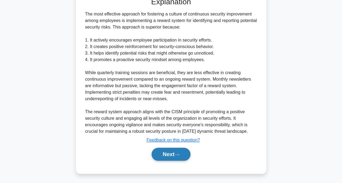
click at [176, 152] on button "Next" at bounding box center [171, 154] width 39 height 13
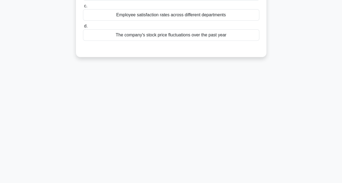
scroll to position [2, 0]
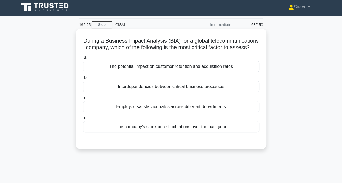
click at [207, 93] on div "Interdependencies between critical business processes" at bounding box center [171, 86] width 176 height 11
click at [83, 80] on input "b. Interdependencies between critical business processes" at bounding box center [83, 78] width 0 height 4
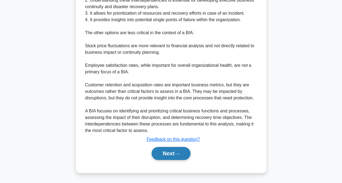
click at [170, 154] on button "Next" at bounding box center [171, 153] width 39 height 13
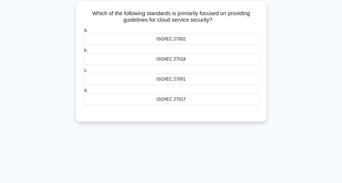
scroll to position [30, 0]
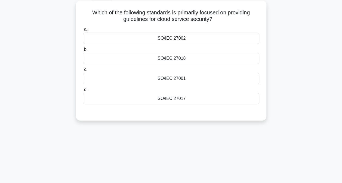
click at [167, 100] on div "ISO/IEC 27017" at bounding box center [171, 98] width 176 height 11
click at [83, 92] on input "d. ISO/IEC 27017" at bounding box center [83, 90] width 0 height 4
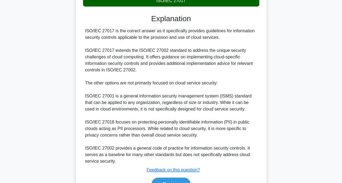
scroll to position [158, 0]
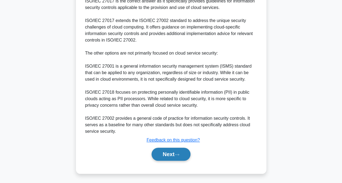
click at [168, 156] on button "Next" at bounding box center [171, 154] width 39 height 13
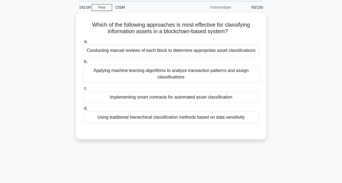
scroll to position [0, 0]
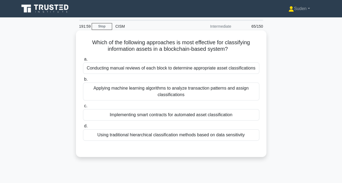
click at [223, 92] on div "Applying machine learning algorithms to analyze transaction patterns and assign…" at bounding box center [171, 92] width 176 height 18
click at [83, 81] on input "b. Applying machine learning algorithms to analyze transaction patterns and ass…" at bounding box center [83, 80] width 0 height 4
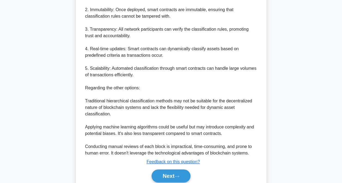
scroll to position [218, 0]
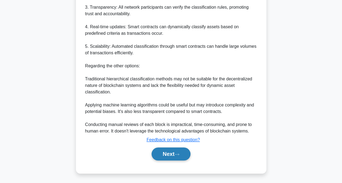
click at [177, 156] on button "Next" at bounding box center [171, 154] width 39 height 13
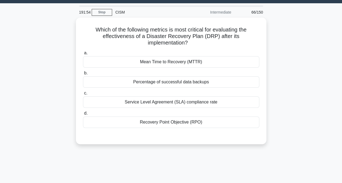
scroll to position [0, 0]
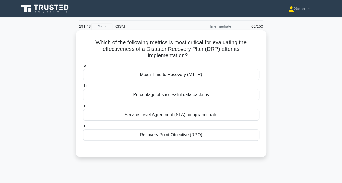
click at [188, 77] on div "Mean Time to Recovery (MTTR)" at bounding box center [171, 74] width 176 height 11
click at [83, 68] on input "a. Mean Time to Recovery (MTTR)" at bounding box center [83, 66] width 0 height 4
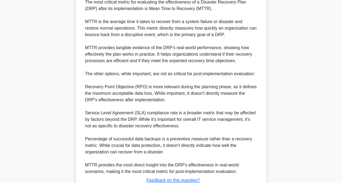
scroll to position [204, 0]
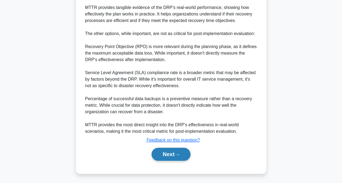
click at [172, 154] on button "Next" at bounding box center [171, 154] width 39 height 13
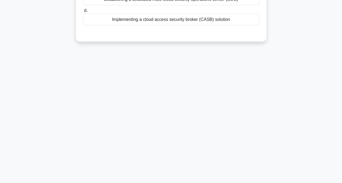
scroll to position [2, 0]
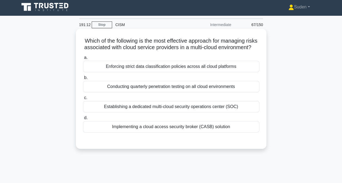
click at [188, 133] on div "Implementing a cloud access security broker (CASB) solution" at bounding box center [171, 126] width 176 height 11
click at [83, 120] on input "d. Implementing a cloud access security broker (CASB) solution" at bounding box center [83, 119] width 0 height 4
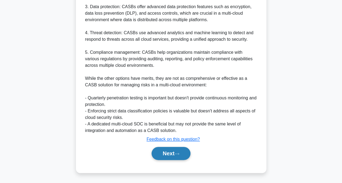
scroll to position [236, 0]
click at [181, 157] on button "Next" at bounding box center [171, 153] width 39 height 13
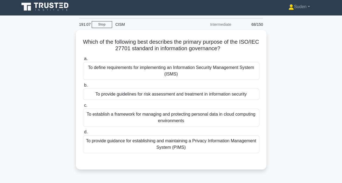
scroll to position [2, 0]
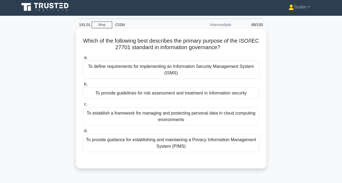
drag, startPoint x: 247, startPoint y: 119, endPoint x: 258, endPoint y: 121, distance: 10.6
click at [247, 119] on div "To establish a framework for managing and protecting personal data in cloud com…" at bounding box center [171, 117] width 176 height 18
click at [83, 106] on input "c. To establish a framework for managing and protecting personal data in cloud …" at bounding box center [83, 105] width 0 height 4
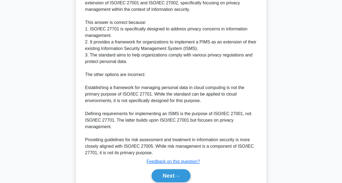
scroll to position [211, 0]
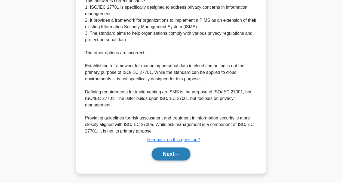
drag, startPoint x: 187, startPoint y: 154, endPoint x: 190, endPoint y: 153, distance: 3.1
click at [188, 154] on button "Next" at bounding box center [171, 154] width 39 height 13
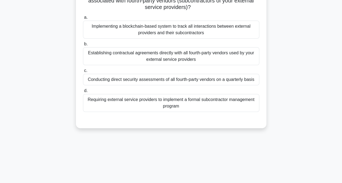
scroll to position [2, 0]
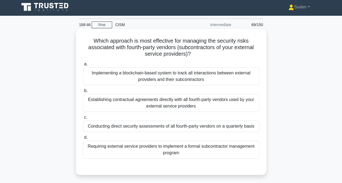
click at [184, 111] on div "Establishing contractual agreements directly with all fourth-party vendors used…" at bounding box center [171, 103] width 176 height 18
click at [83, 93] on input "b. Establishing contractual agreements directly with all fourth-party vendors u…" at bounding box center [83, 91] width 0 height 4
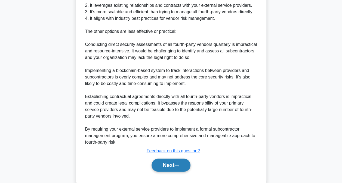
click at [171, 166] on button "Next" at bounding box center [171, 165] width 39 height 13
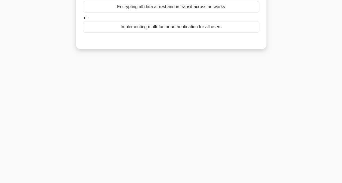
scroll to position [29, 0]
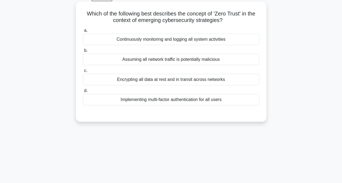
click at [177, 39] on div "Continuously monitoring and logging all system activities" at bounding box center [171, 39] width 176 height 11
click at [83, 32] on input "a. Continuously monitoring and logging all system activities" at bounding box center [83, 31] width 0 height 4
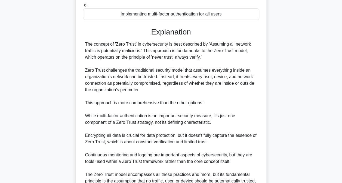
scroll to position [172, 0]
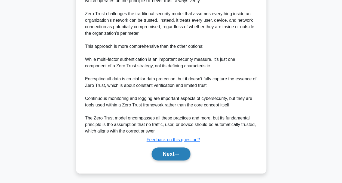
click at [175, 160] on button "Next" at bounding box center [171, 154] width 39 height 13
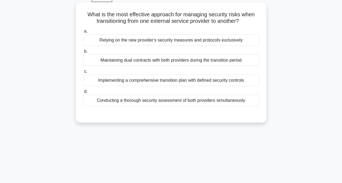
scroll to position [0, 0]
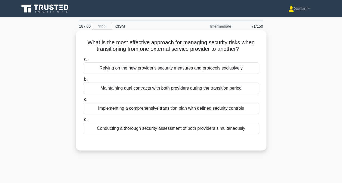
click at [141, 105] on div "Implementing a comprehensive transition plan with defined security controls" at bounding box center [171, 108] width 176 height 11
click at [83, 102] on input "c. Implementing a comprehensive transition plan with defined security controls" at bounding box center [83, 100] width 0 height 4
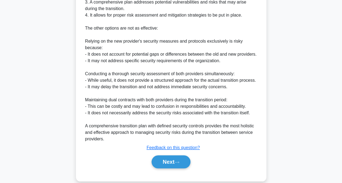
scroll to position [217, 0]
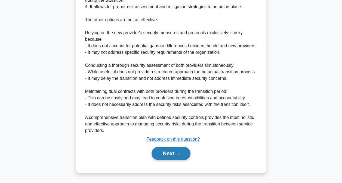
click at [172, 156] on button "Next" at bounding box center [171, 153] width 39 height 13
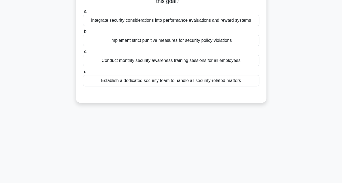
scroll to position [0, 0]
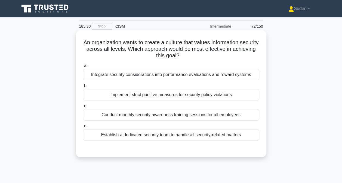
click at [205, 77] on div "Integrate security considerations into performance evaluations and reward syste…" at bounding box center [171, 74] width 176 height 11
click at [83, 68] on input "a. Integrate security considerations into performance evaluations and reward sy…" at bounding box center [83, 66] width 0 height 4
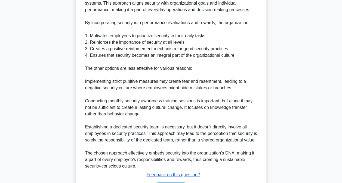
scroll to position [210, 0]
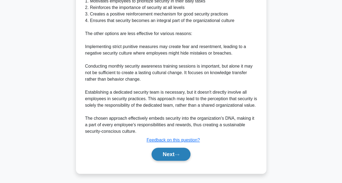
click at [163, 154] on button "Next" at bounding box center [171, 154] width 39 height 13
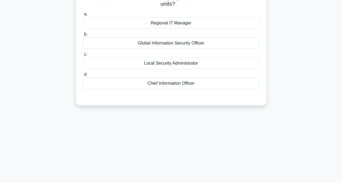
scroll to position [0, 0]
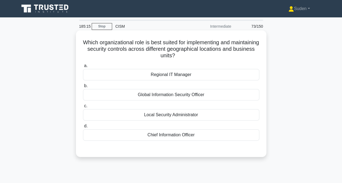
click at [167, 72] on div "Regional IT Manager" at bounding box center [171, 74] width 176 height 11
click at [83, 68] on input "a. Regional IT Manager" at bounding box center [83, 66] width 0 height 4
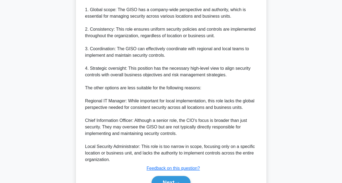
scroll to position [191, 0]
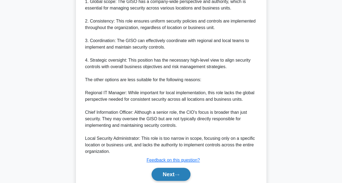
click at [175, 174] on button "Next" at bounding box center [171, 174] width 39 height 13
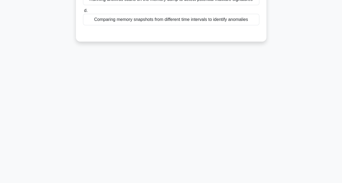
scroll to position [0, 0]
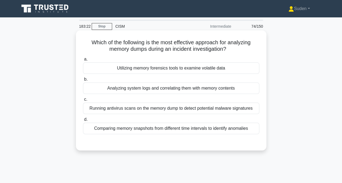
click at [213, 69] on div "Utilizing memory forensics tools to examine volatile data" at bounding box center [171, 68] width 176 height 11
click at [83, 61] on input "a. Utilizing memory forensics tools to examine volatile data" at bounding box center [83, 60] width 0 height 4
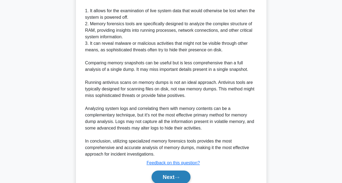
scroll to position [197, 0]
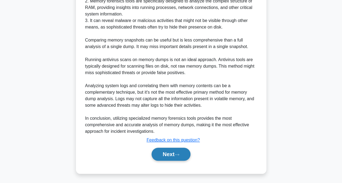
click at [164, 151] on button "Next" at bounding box center [171, 154] width 39 height 13
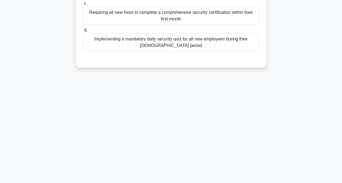
scroll to position [0, 0]
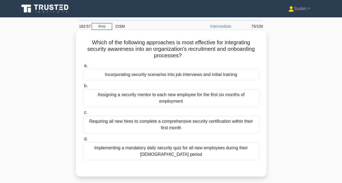
click at [131, 74] on div "Incorporating security scenarios into job interviews and initial training" at bounding box center [171, 74] width 176 height 11
click at [83, 68] on input "a. Incorporating security scenarios into job interviews and initial training" at bounding box center [83, 66] width 0 height 4
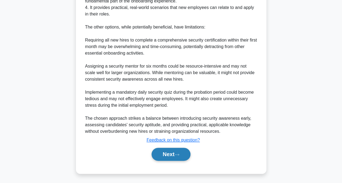
click at [178, 150] on button "Next" at bounding box center [171, 154] width 39 height 13
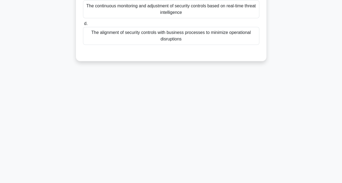
scroll to position [111, 0]
click at [176, 147] on div "182:53 Stop CISM Intermediate 76/150 Which of the following best describes the …" at bounding box center [171, 45] width 310 height 272
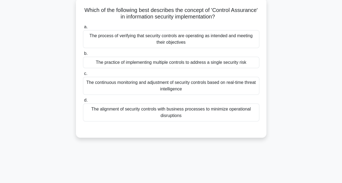
scroll to position [0, 0]
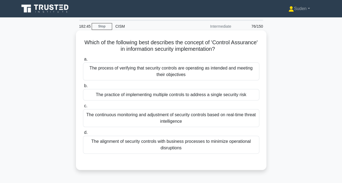
click at [184, 78] on div "The process of verifying that security controls are operating as intended and m…" at bounding box center [171, 72] width 176 height 18
click at [83, 61] on input "a. The process of verifying that security controls are operating as intended an…" at bounding box center [83, 60] width 0 height 4
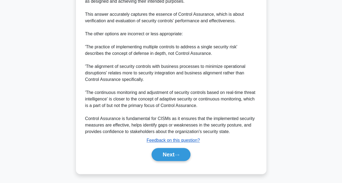
scroll to position [223, 0]
click at [175, 153] on button "Next" at bounding box center [171, 154] width 39 height 13
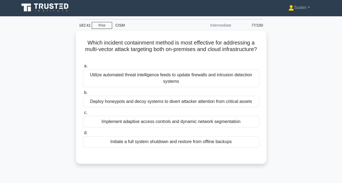
scroll to position [0, 0]
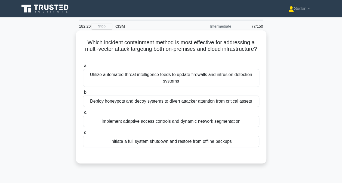
click at [204, 105] on div "Deploy honeypots and decoy systems to divert attacker attention from critical a…" at bounding box center [171, 101] width 176 height 11
click at [83, 94] on input "b. Deploy honeypots and decoy systems to divert attacker attention from critica…" at bounding box center [83, 93] width 0 height 4
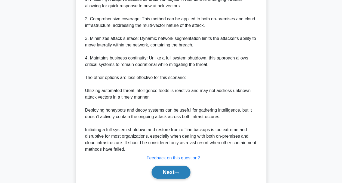
scroll to position [224, 0]
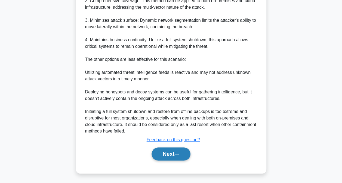
drag, startPoint x: 175, startPoint y: 159, endPoint x: 178, endPoint y: 158, distance: 2.8
click at [175, 159] on button "Next" at bounding box center [171, 154] width 39 height 13
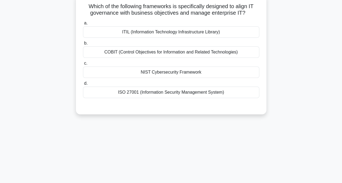
scroll to position [29, 0]
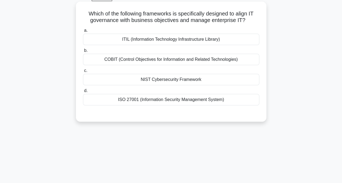
click at [204, 59] on div "COBIT (Control Objectives for Information and Related Technologies)" at bounding box center [171, 59] width 176 height 11
click at [83, 53] on input "b. COBIT (Control Objectives for Information and Related Technologies)" at bounding box center [83, 51] width 0 height 4
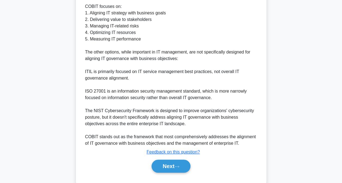
scroll to position [217, 0]
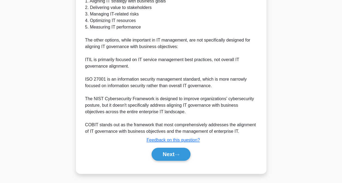
click at [172, 147] on div "Next" at bounding box center [171, 154] width 176 height 17
click at [175, 149] on button "Next" at bounding box center [171, 154] width 39 height 13
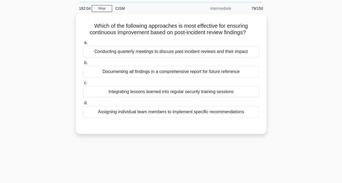
scroll to position [0, 0]
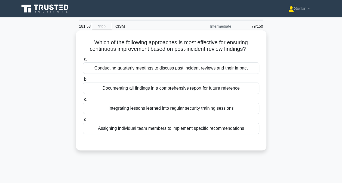
click at [191, 130] on div "Assigning individual team members to implement specific recommendations" at bounding box center [171, 128] width 176 height 11
click at [83, 122] on input "d. Assigning individual team members to implement specific recommendations" at bounding box center [83, 120] width 0 height 4
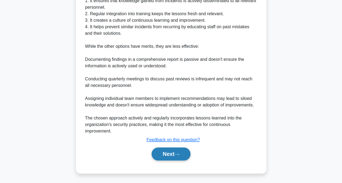
click at [174, 157] on button "Next" at bounding box center [171, 154] width 39 height 13
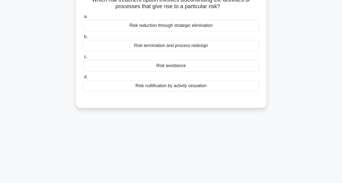
scroll to position [29, 0]
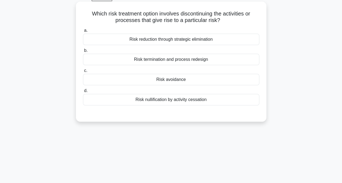
click at [156, 58] on div "Risk termination and process redesign" at bounding box center [171, 59] width 176 height 11
click at [83, 53] on input "b. Risk termination and process redesign" at bounding box center [83, 51] width 0 height 4
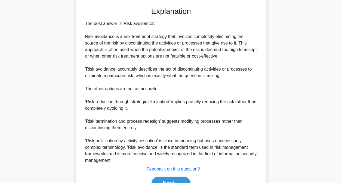
scroll to position [165, 0]
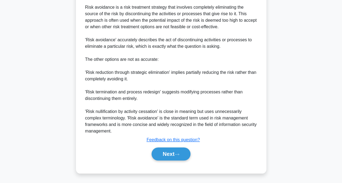
drag, startPoint x: 177, startPoint y: 154, endPoint x: 208, endPoint y: 146, distance: 32.2
click at [177, 154] on icon at bounding box center [177, 154] width 5 height 3
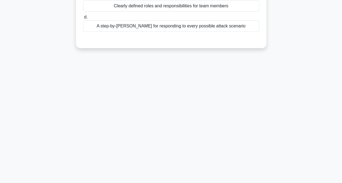
scroll to position [29, 0]
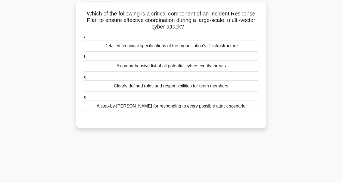
click at [215, 87] on div "Clearly defined roles and responsibilities for team members" at bounding box center [171, 86] width 176 height 11
click at [83, 79] on input "c. Clearly defined roles and responsibilities for team members" at bounding box center [83, 78] width 0 height 4
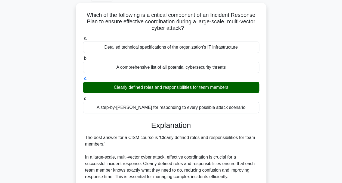
scroll to position [184, 0]
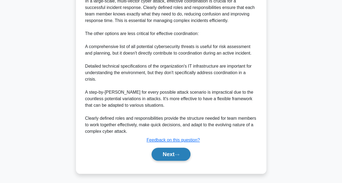
click at [179, 156] on icon at bounding box center [177, 155] width 5 height 3
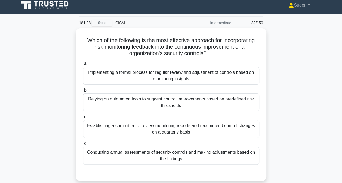
scroll to position [0, 0]
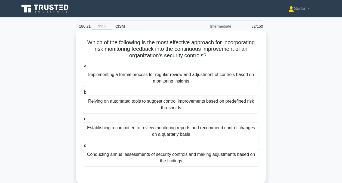
click at [171, 83] on div "Implementing a formal process for regular review and adjustment of controls bas…" at bounding box center [171, 78] width 176 height 18
click at [83, 68] on input "a. Implementing a formal process for regular review and adjustment of controls …" at bounding box center [83, 66] width 0 height 4
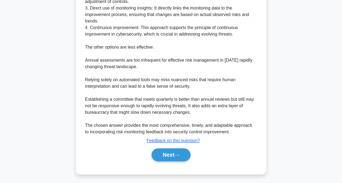
scroll to position [243, 0]
click at [176, 156] on button "Next" at bounding box center [171, 154] width 39 height 13
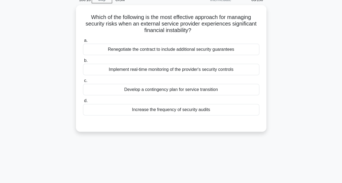
scroll to position [0, 0]
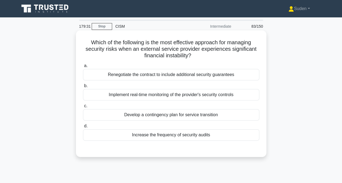
click at [242, 97] on div "Implement real-time monitoring of the provider's security controls" at bounding box center [171, 94] width 176 height 11
click at [83, 88] on input "b. Implement real-time monitoring of the provider's security controls" at bounding box center [83, 86] width 0 height 4
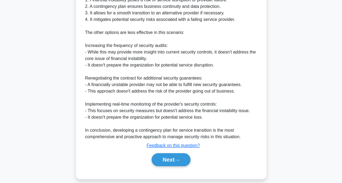
scroll to position [198, 0]
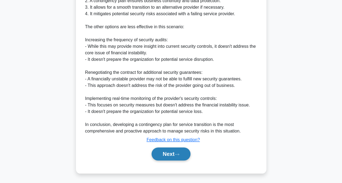
click at [178, 155] on icon at bounding box center [177, 154] width 5 height 3
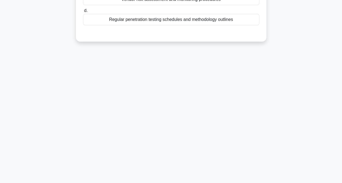
scroll to position [0, 0]
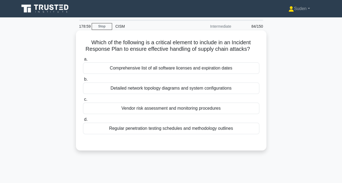
click at [146, 109] on div "Vendor risk assessment and monitoring procedures" at bounding box center [171, 108] width 176 height 11
click at [83, 102] on input "c. Vendor risk assessment and monitoring procedures" at bounding box center [83, 100] width 0 height 4
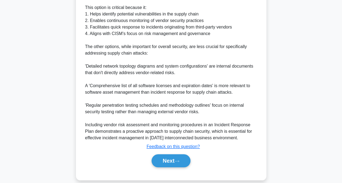
scroll to position [210, 0]
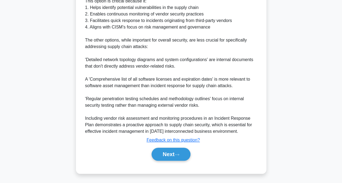
click at [161, 163] on div "a. Comprehensive list of all software licenses and expiration dates b. Detailed…" at bounding box center [171, 6] width 178 height 323
drag, startPoint x: 173, startPoint y: 157, endPoint x: 181, endPoint y: 155, distance: 8.2
click at [174, 157] on button "Next" at bounding box center [171, 154] width 39 height 13
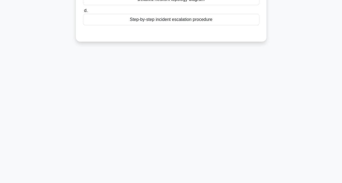
scroll to position [2, 0]
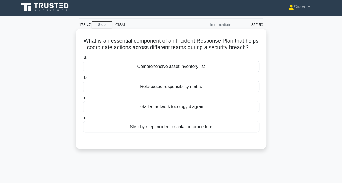
click at [164, 128] on div "Step-by-step incident escalation procedure" at bounding box center [171, 126] width 176 height 11
click at [83, 120] on input "d. Step-by-step incident escalation procedure" at bounding box center [83, 119] width 0 height 4
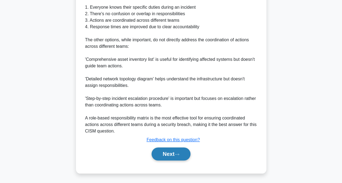
click at [164, 157] on button "Next" at bounding box center [171, 154] width 39 height 13
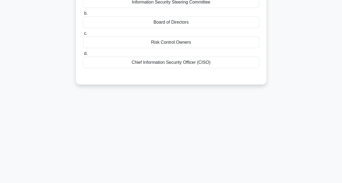
scroll to position [0, 0]
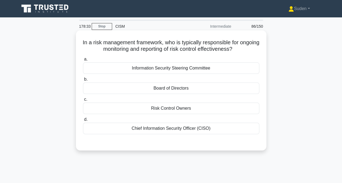
click at [186, 107] on div "Risk Control Owners" at bounding box center [171, 108] width 176 height 11
click at [83, 102] on input "c. Risk Control Owners" at bounding box center [83, 100] width 0 height 4
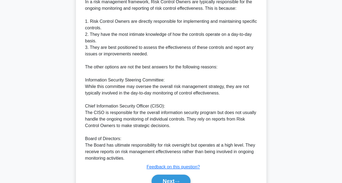
scroll to position [197, 0]
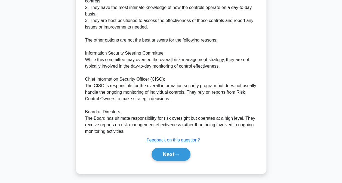
click at [173, 160] on div "Next" at bounding box center [171, 154] width 176 height 17
click at [178, 156] on icon at bounding box center [177, 155] width 5 height 3
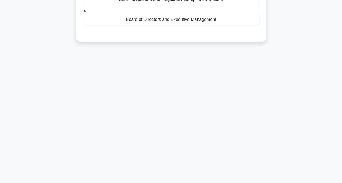
scroll to position [2, 0]
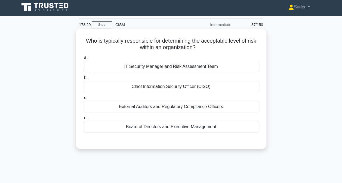
click at [175, 128] on div "Board of Directors and Executive Management" at bounding box center [171, 126] width 176 height 11
click at [83, 120] on input "d. Board of Directors and Executive Management" at bounding box center [83, 119] width 0 height 4
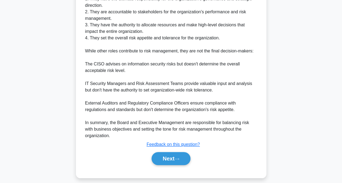
scroll to position [184, 0]
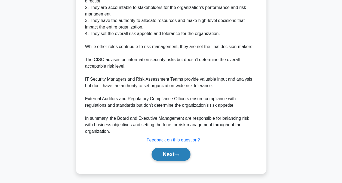
click at [176, 158] on button "Next" at bounding box center [171, 154] width 39 height 13
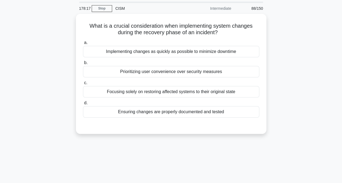
scroll to position [2, 0]
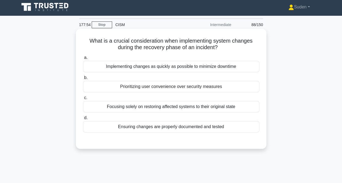
click at [153, 105] on div "Focusing solely on restoring affected systems to their original state" at bounding box center [171, 106] width 176 height 11
click at [83, 100] on input "c. Focusing solely on restoring affected systems to their original state" at bounding box center [83, 98] width 0 height 4
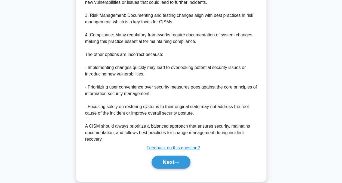
scroll to position [218, 0]
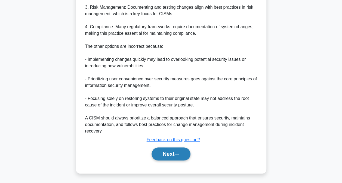
click at [179, 153] on icon at bounding box center [177, 154] width 5 height 3
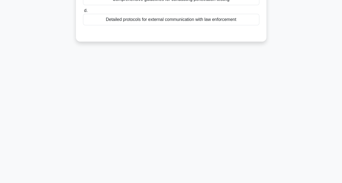
scroll to position [0, 0]
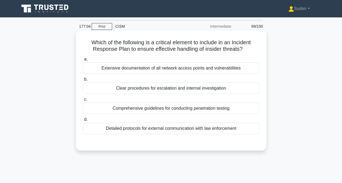
click at [155, 89] on div "Clear procedures for escalation and internal investigation" at bounding box center [171, 88] width 176 height 11
click at [83, 81] on input "b. Clear procedures for escalation and internal investigation" at bounding box center [83, 80] width 0 height 4
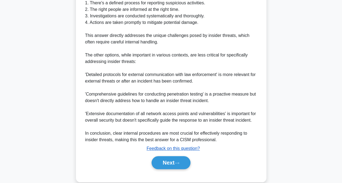
scroll to position [204, 0]
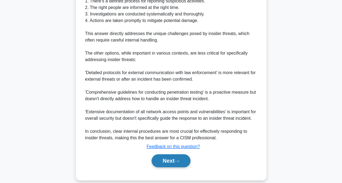
click at [165, 155] on button "Next" at bounding box center [171, 161] width 39 height 13
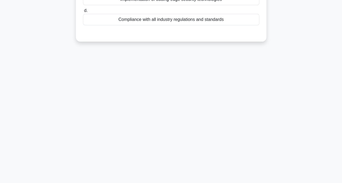
scroll to position [2, 0]
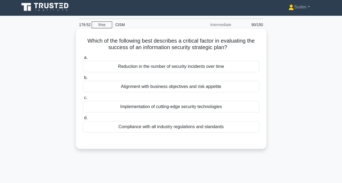
click at [172, 85] on div "Alignment with business objectives and risk appetite" at bounding box center [171, 86] width 176 height 11
click at [83, 80] on input "b. Alignment with business objectives and risk appetite" at bounding box center [83, 78] width 0 height 4
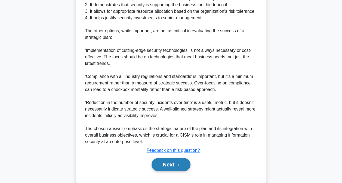
scroll to position [204, 0]
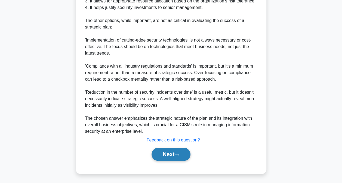
click at [168, 157] on button "Next" at bounding box center [171, 154] width 39 height 13
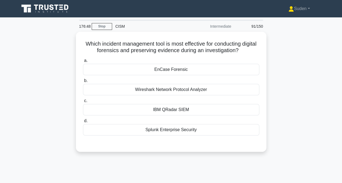
scroll to position [0, 0]
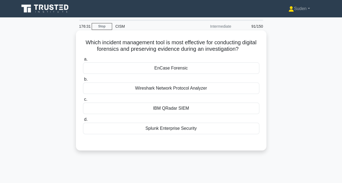
click at [185, 70] on div "EnCase Forensic" at bounding box center [171, 68] width 176 height 11
click at [83, 61] on input "a. EnCase Forensic" at bounding box center [83, 60] width 0 height 4
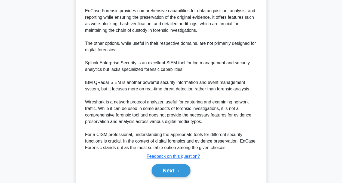
scroll to position [197, 0]
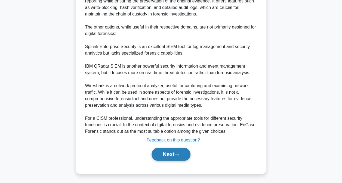
click at [168, 158] on button "Next" at bounding box center [171, 154] width 39 height 13
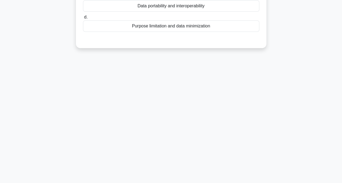
scroll to position [29, 0]
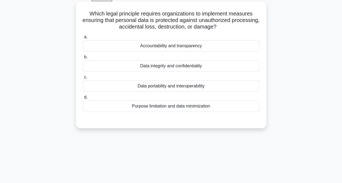
click at [205, 68] on div "Data integrity and confidentiality" at bounding box center [171, 65] width 176 height 11
click at [83, 59] on input "b. Data integrity and confidentiality" at bounding box center [83, 58] width 0 height 4
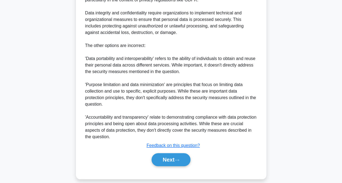
scroll to position [191, 0]
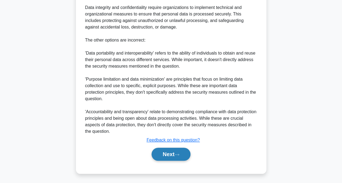
click at [179, 152] on button "Next" at bounding box center [171, 154] width 39 height 13
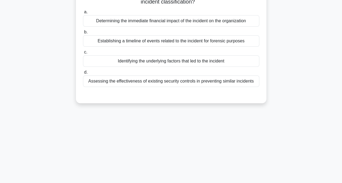
scroll to position [29, 0]
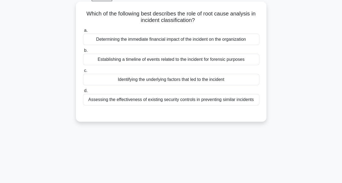
drag, startPoint x: 151, startPoint y: 80, endPoint x: 130, endPoint y: 82, distance: 20.8
click at [151, 80] on div "Identifying the underlying factors that led to the incident" at bounding box center [171, 79] width 176 height 11
click at [83, 73] on input "c. Identifying the underlying factors that led to the incident" at bounding box center [83, 71] width 0 height 4
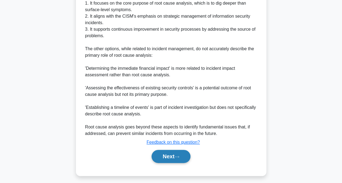
scroll to position [230, 0]
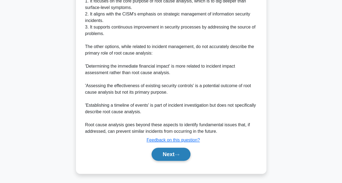
click at [167, 154] on button "Next" at bounding box center [171, 154] width 39 height 13
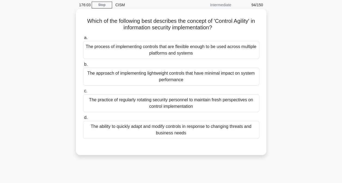
scroll to position [0, 0]
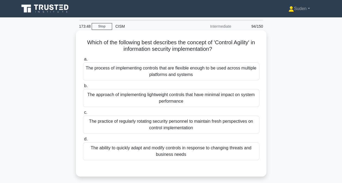
click at [214, 74] on div "The process of implementing controls that are flexible enough to be used across…" at bounding box center [171, 72] width 176 height 18
click at [83, 61] on input "a. The process of implementing controls that are flexible enough to be used acr…" at bounding box center [83, 60] width 0 height 4
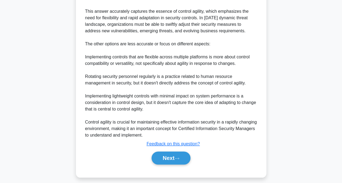
scroll to position [204, 0]
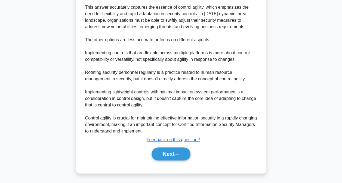
click at [168, 161] on div "Next" at bounding box center [171, 154] width 176 height 17
click at [167, 157] on button "Next" at bounding box center [171, 154] width 39 height 13
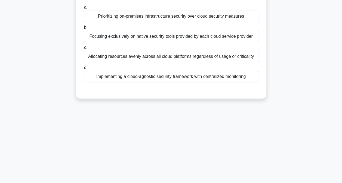
scroll to position [0, 0]
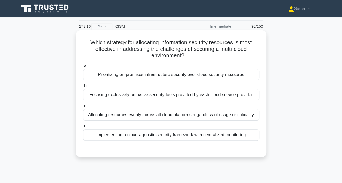
click at [95, 116] on div "Allocating resources evenly across all cloud platforms regardless of usage or c…" at bounding box center [171, 114] width 176 height 11
click at [83, 108] on input "c. Allocating resources evenly across all cloud platforms regardless of usage o…" at bounding box center [83, 107] width 0 height 4
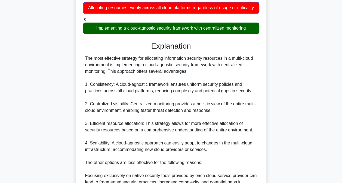
scroll to position [218, 0]
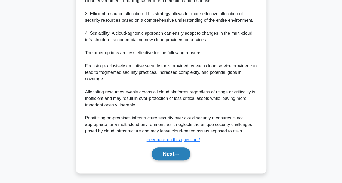
click at [168, 159] on button "Next" at bounding box center [171, 154] width 39 height 13
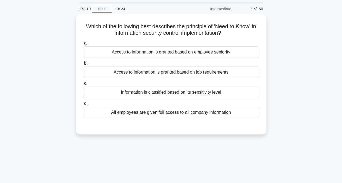
scroll to position [17, 0]
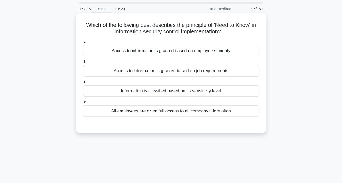
click at [171, 72] on div "Access to information is granted based on job requirements" at bounding box center [171, 70] width 176 height 11
click at [83, 64] on input "b. Access to information is granted based on job requirements" at bounding box center [83, 62] width 0 height 4
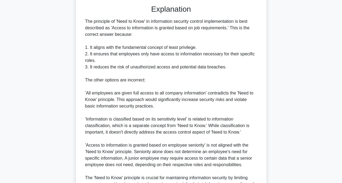
scroll to position [197, 0]
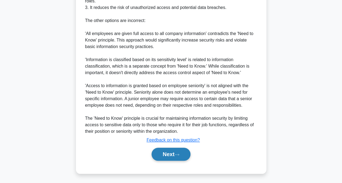
click at [182, 153] on button "Next" at bounding box center [171, 154] width 39 height 13
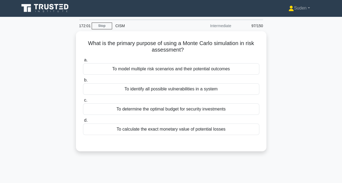
scroll to position [0, 0]
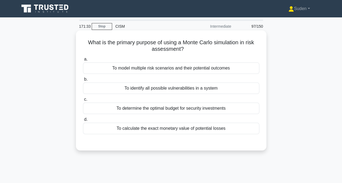
click at [200, 71] on div "To model multiple risk scenarios and their potential outcomes" at bounding box center [171, 68] width 176 height 11
click at [83, 61] on input "a. To model multiple risk scenarios and their potential outcomes" at bounding box center [83, 60] width 0 height 4
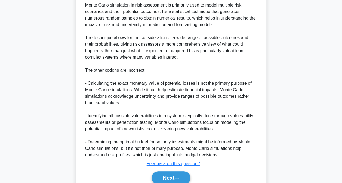
scroll to position [178, 0]
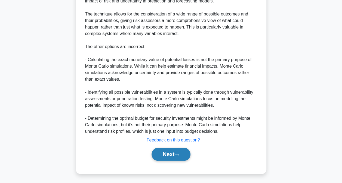
click at [173, 150] on button "Next" at bounding box center [171, 154] width 39 height 13
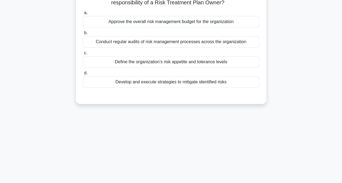
scroll to position [0, 0]
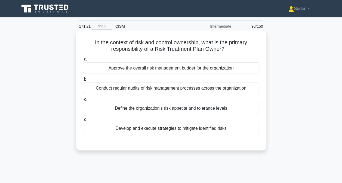
click at [205, 112] on div "Define the organization's risk appetite and tolerance levels" at bounding box center [171, 108] width 176 height 11
click at [83, 102] on input "c. Define the organization's risk appetite and tolerance levels" at bounding box center [83, 100] width 0 height 4
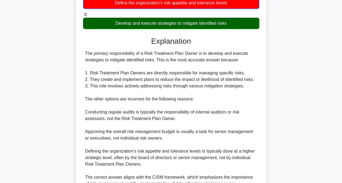
scroll to position [165, 0]
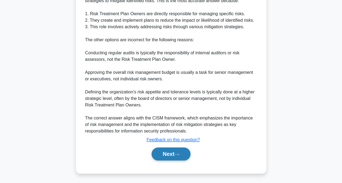
click at [174, 156] on button "Next" at bounding box center [171, 154] width 39 height 13
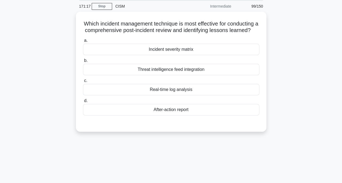
scroll to position [0, 0]
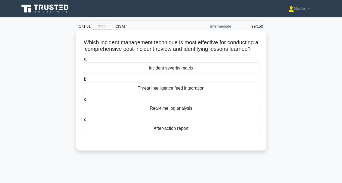
click at [143, 134] on div "After-action report" at bounding box center [171, 128] width 176 height 11
click at [83, 122] on input "d. After-action report" at bounding box center [83, 120] width 0 height 4
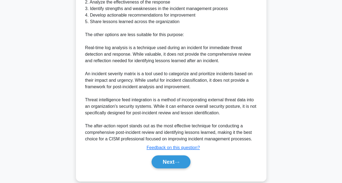
scroll to position [230, 0]
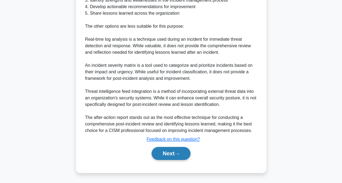
click at [166, 159] on button "Next" at bounding box center [171, 153] width 39 height 13
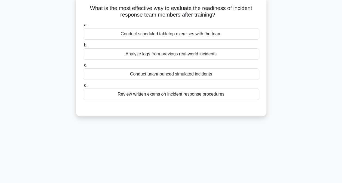
scroll to position [2, 0]
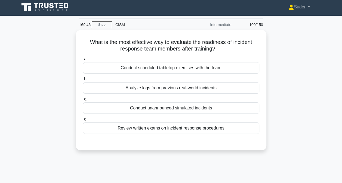
drag, startPoint x: 218, startPoint y: 106, endPoint x: 304, endPoint y: 97, distance: 87.0
click at [217, 105] on div "Conduct unannounced simulated incidents" at bounding box center [171, 108] width 176 height 11
click at [83, 101] on input "c. Conduct unannounced simulated incidents" at bounding box center [83, 100] width 0 height 4
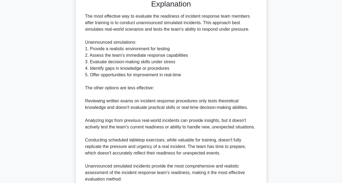
scroll to position [165, 0]
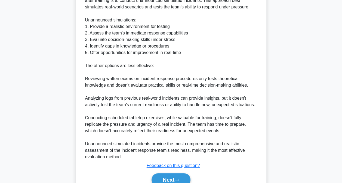
drag, startPoint x: 181, startPoint y: 178, endPoint x: 192, endPoint y: 174, distance: 11.9
click at [181, 178] on button "Next" at bounding box center [171, 180] width 39 height 13
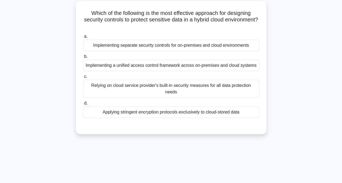
scroll to position [2, 0]
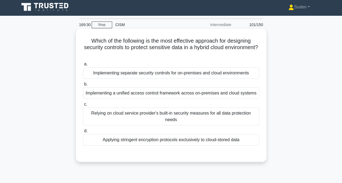
click at [166, 100] on div "a. Implementing separate security controls for on-premises and cloud environmen…" at bounding box center [171, 103] width 183 height 87
click at [219, 94] on div "Implementing a unified access control framework across on-premises and cloud sy…" at bounding box center [171, 93] width 176 height 11
click at [83, 86] on input "b. Implementing a unified access control framework across on-premises and cloud…" at bounding box center [83, 85] width 0 height 4
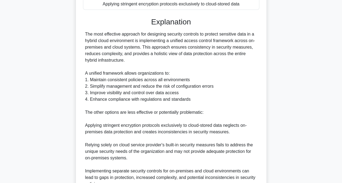
scroll to position [197, 0]
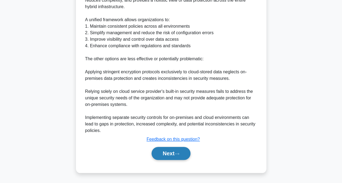
drag, startPoint x: 176, startPoint y: 152, endPoint x: 175, endPoint y: 149, distance: 3.4
click at [176, 152] on button "Next" at bounding box center [171, 153] width 39 height 13
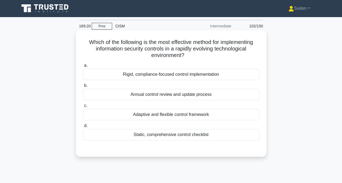
scroll to position [0, 0]
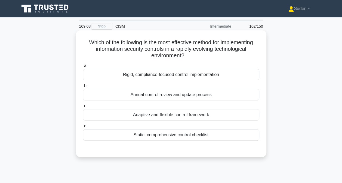
click at [170, 117] on div "Adaptive and flexible control framework" at bounding box center [171, 114] width 176 height 11
click at [83, 108] on input "c. Adaptive and flexible control framework" at bounding box center [83, 107] width 0 height 4
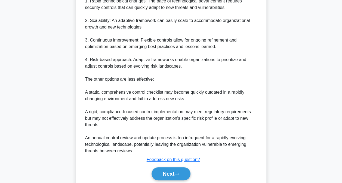
scroll to position [210, 0]
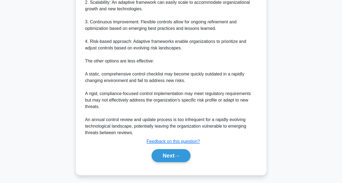
drag, startPoint x: 182, startPoint y: 153, endPoint x: 286, endPoint y: 147, distance: 104.4
click at [183, 152] on button "Next" at bounding box center [171, 155] width 39 height 13
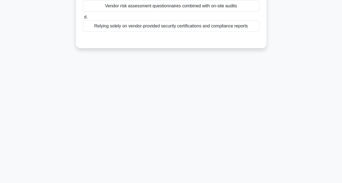
scroll to position [0, 0]
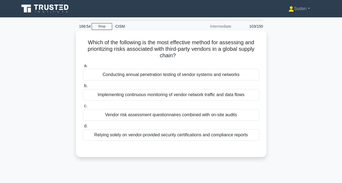
click at [124, 95] on div "Implementing continuous monitoring of vendor network traffic and data flows" at bounding box center [171, 94] width 176 height 11
click at [83, 88] on input "b. Implementing continuous monitoring of vendor network traffic and data flows" at bounding box center [83, 86] width 0 height 4
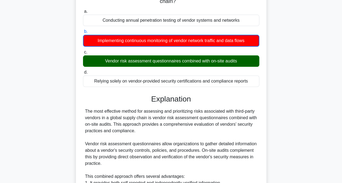
scroll to position [231, 0]
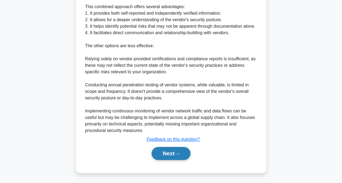
click at [168, 153] on button "Next" at bounding box center [171, 153] width 39 height 13
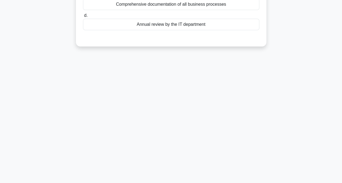
scroll to position [0, 0]
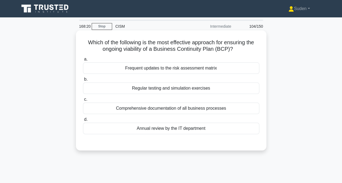
drag, startPoint x: 192, startPoint y: 90, endPoint x: 220, endPoint y: 92, distance: 28.1
click at [192, 90] on div "Regular testing and simulation exercises" at bounding box center [171, 88] width 176 height 11
click at [83, 81] on input "b. Regular testing and simulation exercises" at bounding box center [83, 80] width 0 height 4
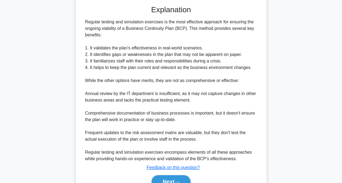
scroll to position [143, 0]
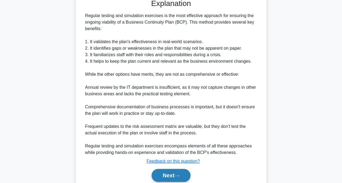
click at [170, 173] on button "Next" at bounding box center [171, 175] width 39 height 13
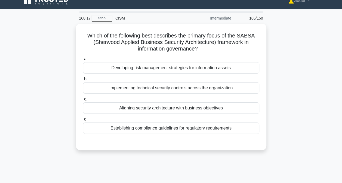
scroll to position [2, 0]
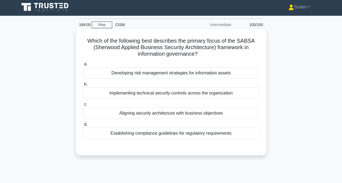
click at [154, 114] on div "Aligning security architecture with business objectives" at bounding box center [171, 113] width 176 height 11
click at [83, 106] on input "c. Aligning security architecture with business objectives" at bounding box center [83, 105] width 0 height 4
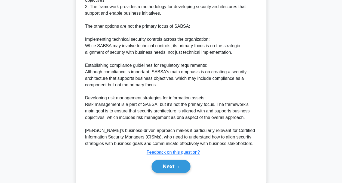
scroll to position [217, 0]
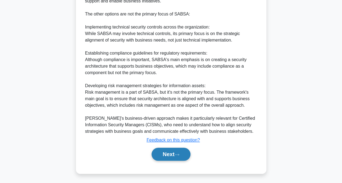
click at [184, 156] on button "Next" at bounding box center [171, 154] width 39 height 13
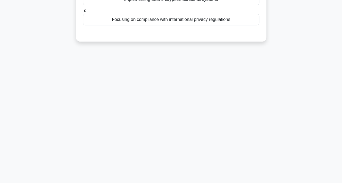
scroll to position [0, 0]
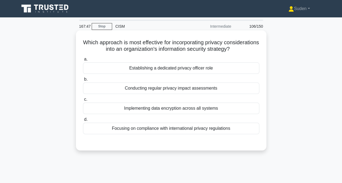
click at [214, 90] on div "Conducting regular privacy impact assessments" at bounding box center [171, 88] width 176 height 11
click at [83, 81] on input "b. Conducting regular privacy impact assessments" at bounding box center [83, 80] width 0 height 4
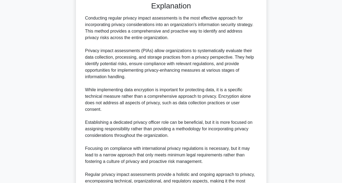
scroll to position [197, 0]
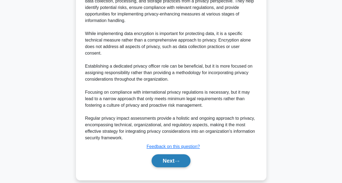
drag, startPoint x: 173, startPoint y: 154, endPoint x: 175, endPoint y: 150, distance: 4.5
click at [173, 155] on button "Next" at bounding box center [171, 161] width 39 height 13
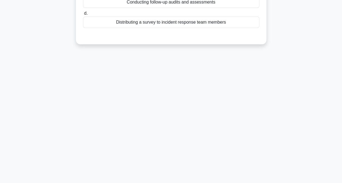
scroll to position [2, 0]
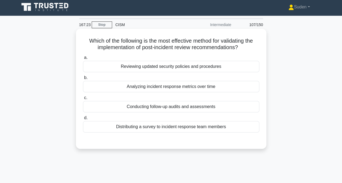
drag, startPoint x: 217, startPoint y: 103, endPoint x: 241, endPoint y: 100, distance: 23.6
click at [218, 103] on div "Conducting follow-up audits and assessments" at bounding box center [171, 106] width 176 height 11
click at [83, 100] on input "c. Conducting follow-up audits and assessments" at bounding box center [83, 98] width 0 height 4
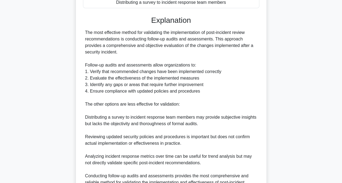
scroll to position [178, 0]
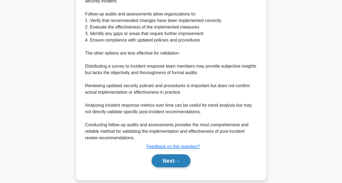
click at [176, 160] on button "Next" at bounding box center [171, 161] width 39 height 13
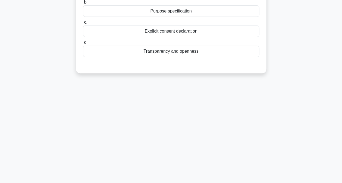
scroll to position [0, 0]
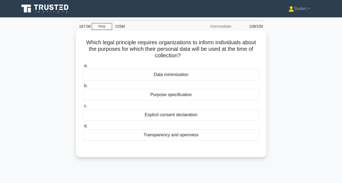
click at [185, 94] on div "Purpose specification" at bounding box center [171, 94] width 176 height 11
click at [83, 88] on input "b. Purpose specification" at bounding box center [83, 86] width 0 height 4
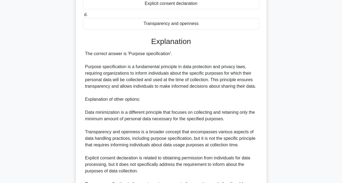
scroll to position [178, 0]
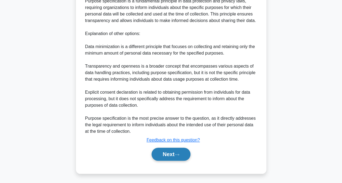
click at [165, 156] on button "Next" at bounding box center [171, 154] width 39 height 13
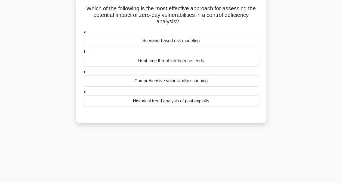
scroll to position [29, 0]
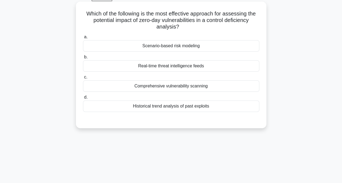
click at [176, 48] on div "Scenario-based risk modeling" at bounding box center [171, 45] width 176 height 11
click at [83, 39] on input "a. Scenario-based risk modeling" at bounding box center [83, 37] width 0 height 4
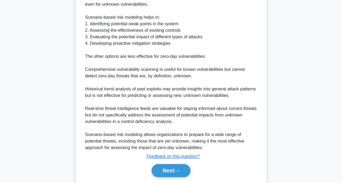
scroll to position [197, 0]
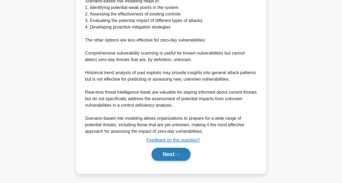
click at [184, 151] on button "Next" at bounding box center [171, 154] width 39 height 13
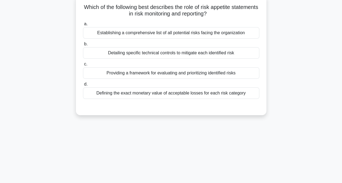
scroll to position [0, 0]
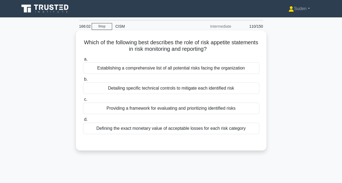
click at [134, 130] on div "Defining the exact monetary value of acceptable losses for each risk category" at bounding box center [171, 128] width 176 height 11
click at [83, 122] on input "d. Defining the exact monetary value of acceptable losses for each risk category" at bounding box center [83, 120] width 0 height 4
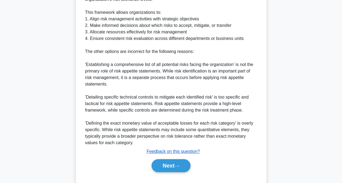
scroll to position [204, 0]
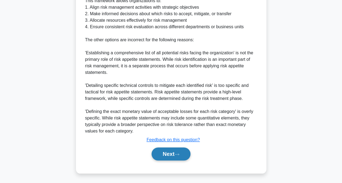
click at [164, 153] on button "Next" at bounding box center [171, 154] width 39 height 13
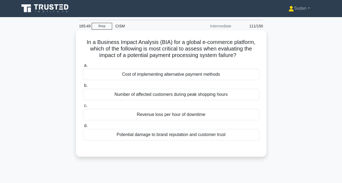
scroll to position [0, 0]
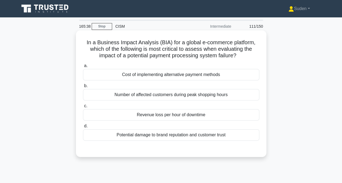
click at [142, 101] on div "Number of affected customers during peak shopping hours" at bounding box center [171, 94] width 176 height 11
click at [83, 88] on input "b. Number of affected customers during peak shopping hours" at bounding box center [83, 86] width 0 height 4
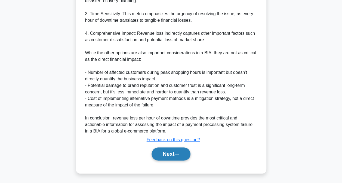
click at [179, 156] on icon at bounding box center [177, 154] width 5 height 3
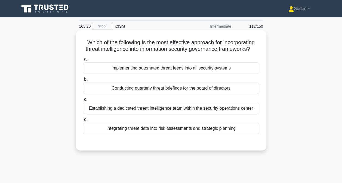
click at [193, 74] on div "Implementing automated threat feeds into all security systems" at bounding box center [171, 68] width 176 height 11
click at [83, 61] on input "a. Implementing automated threat feeds into all security systems" at bounding box center [83, 60] width 0 height 4
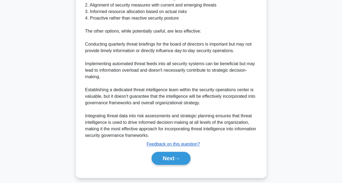
scroll to position [211, 0]
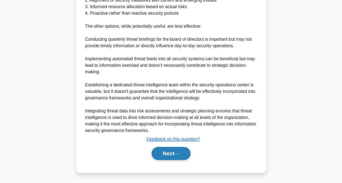
click at [164, 159] on button "Next" at bounding box center [171, 153] width 39 height 13
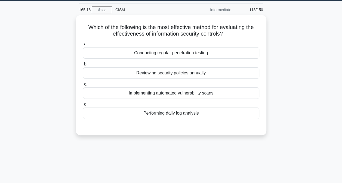
scroll to position [2, 0]
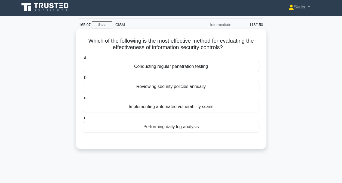
click at [169, 67] on div "Conducting regular penetration testing" at bounding box center [171, 66] width 176 height 11
click at [83, 60] on input "a. Conducting regular penetration testing" at bounding box center [83, 58] width 0 height 4
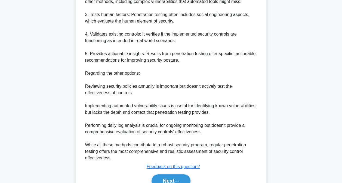
scroll to position [219, 0]
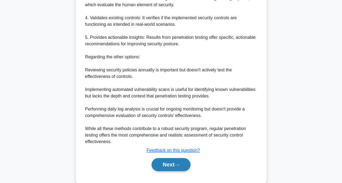
click at [177, 169] on button "Next" at bounding box center [171, 164] width 39 height 13
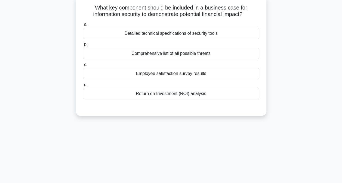
scroll to position [0, 0]
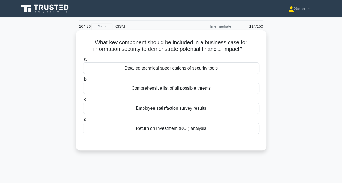
drag, startPoint x: 167, startPoint y: 131, endPoint x: 203, endPoint y: 127, distance: 36.4
click at [167, 131] on div "Return on Investment (ROI) analysis" at bounding box center [171, 128] width 176 height 11
click at [83, 122] on input "d. Return on Investment (ROI) analysis" at bounding box center [83, 120] width 0 height 4
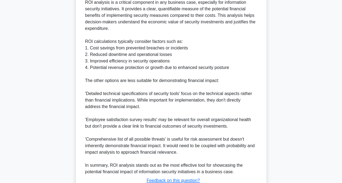
scroll to position [191, 0]
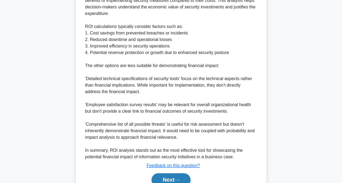
click at [178, 177] on button "Next" at bounding box center [171, 180] width 39 height 13
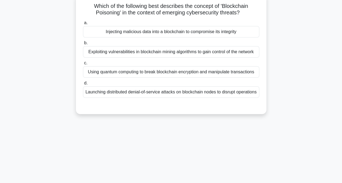
scroll to position [0, 0]
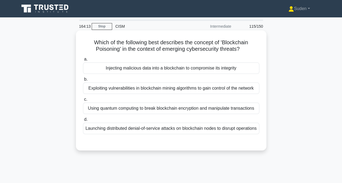
click at [145, 71] on div "Injecting malicious data into a blockchain to compromise its integrity" at bounding box center [171, 68] width 176 height 11
click at [83, 61] on input "a. Injecting malicious data into a blockchain to compromise its integrity" at bounding box center [83, 60] width 0 height 4
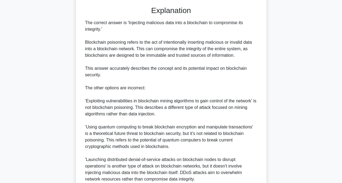
scroll to position [217, 0]
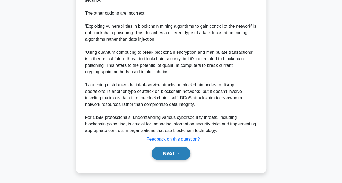
click at [171, 156] on button "Next" at bounding box center [171, 153] width 39 height 13
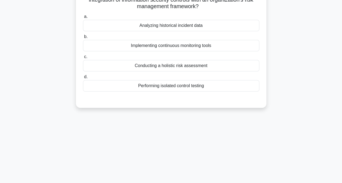
scroll to position [0, 0]
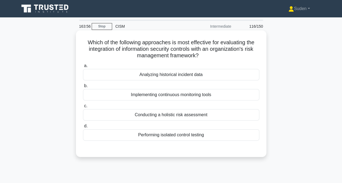
drag, startPoint x: 183, startPoint y: 118, endPoint x: 276, endPoint y: 113, distance: 93.5
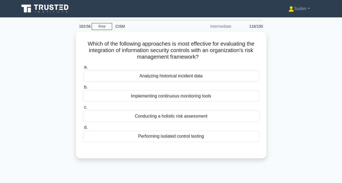
click at [183, 117] on div "Conducting a holistic risk assessment" at bounding box center [171, 116] width 176 height 11
click at [83, 109] on input "c. Conducting a holistic risk assessment" at bounding box center [83, 108] width 0 height 4
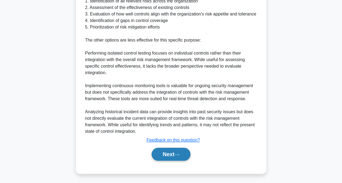
click at [179, 148] on button "Next" at bounding box center [171, 154] width 39 height 13
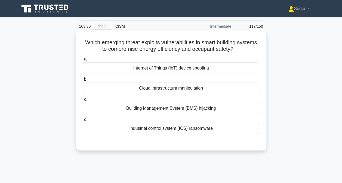
click at [164, 110] on div "Building Management System (BMS) hijacking" at bounding box center [171, 108] width 176 height 11
click at [83, 102] on input "c. Building Management System (BMS) hijacking" at bounding box center [83, 100] width 0 height 4
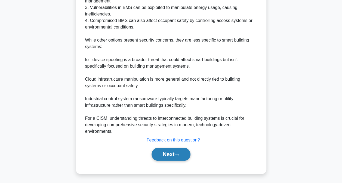
click at [167, 154] on button "Next" at bounding box center [171, 154] width 39 height 13
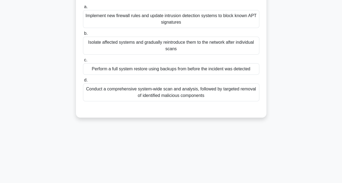
scroll to position [82, 0]
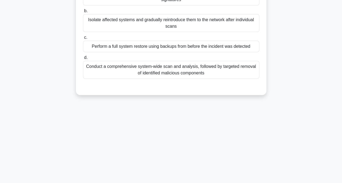
click at [213, 70] on div "Conduct a comprehensive system-wide scan and analysis, followed by targeted rem…" at bounding box center [171, 70] width 176 height 18
click at [83, 60] on input "d. Conduct a comprehensive system-wide scan and analysis, followed by targeted …" at bounding box center [83, 58] width 0 height 4
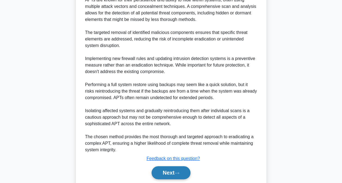
click at [172, 173] on button "Next" at bounding box center [171, 173] width 39 height 13
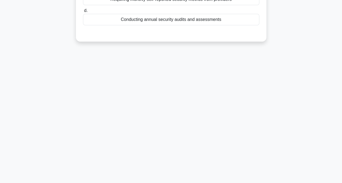
scroll to position [0, 0]
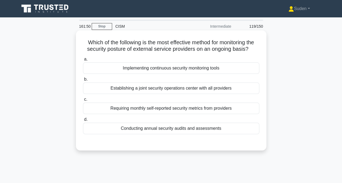
click at [225, 71] on div "Implementing continuous security monitoring tools" at bounding box center [171, 68] width 176 height 11
click at [83, 61] on input "a. Implementing continuous security monitoring tools" at bounding box center [83, 60] width 0 height 4
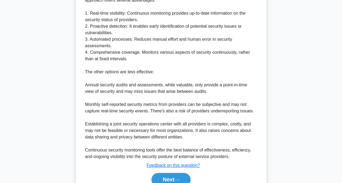
scroll to position [191, 0]
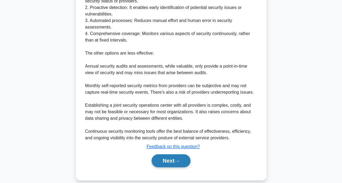
click at [171, 157] on button "Next" at bounding box center [171, 161] width 39 height 13
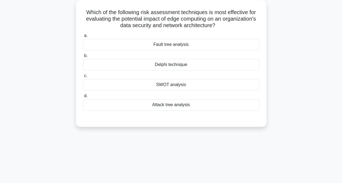
scroll to position [0, 0]
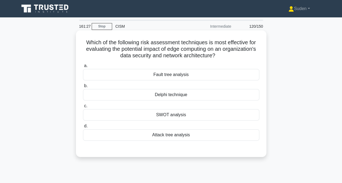
click at [172, 114] on div "SWOT analysis" at bounding box center [171, 114] width 176 height 11
click at [83, 108] on input "c. SWOT analysis" at bounding box center [83, 107] width 0 height 4
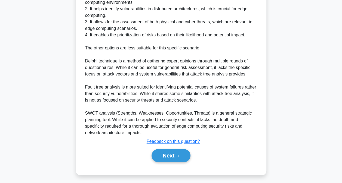
scroll to position [224, 0]
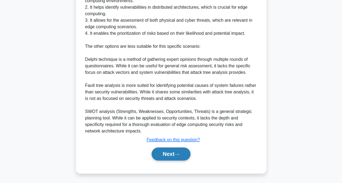
click at [172, 148] on button "Next" at bounding box center [171, 154] width 39 height 13
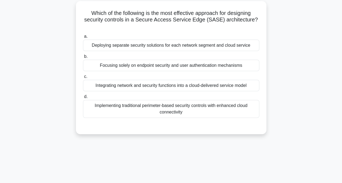
scroll to position [2, 0]
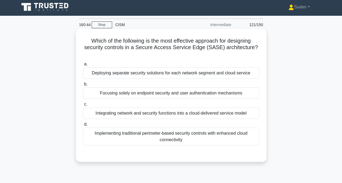
click at [144, 77] on div "Deploying separate security solutions for each network segment and cloud service" at bounding box center [171, 73] width 176 height 11
click at [83, 66] on input "a. Deploying separate security solutions for each network segment and cloud ser…" at bounding box center [83, 65] width 0 height 4
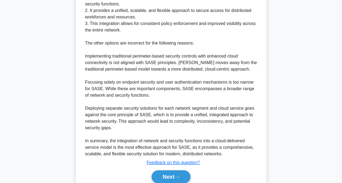
scroll to position [219, 0]
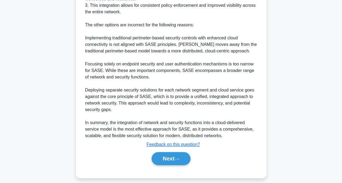
drag, startPoint x: 171, startPoint y: 159, endPoint x: 199, endPoint y: 152, distance: 28.6
click at [171, 160] on button "Next" at bounding box center [171, 158] width 39 height 13
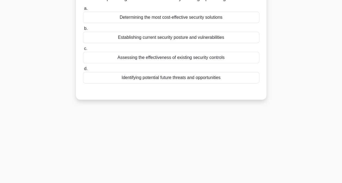
scroll to position [29, 0]
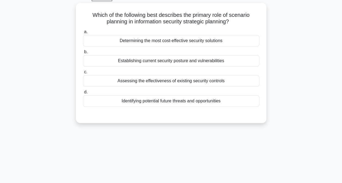
drag, startPoint x: 159, startPoint y: 99, endPoint x: 341, endPoint y: 93, distance: 182.2
click at [159, 99] on div "Identifying potential future threats and opportunities" at bounding box center [171, 101] width 176 height 11
click at [83, 94] on input "d. Identifying potential future threats and opportunities" at bounding box center [83, 93] width 0 height 4
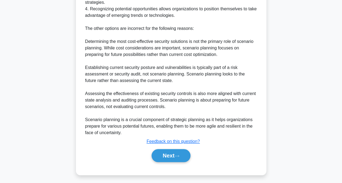
drag, startPoint x: 167, startPoint y: 157, endPoint x: 293, endPoint y: 141, distance: 127.4
click at [167, 157] on button "Next" at bounding box center [171, 155] width 39 height 13
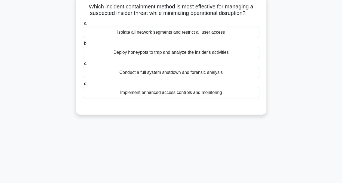
scroll to position [0, 0]
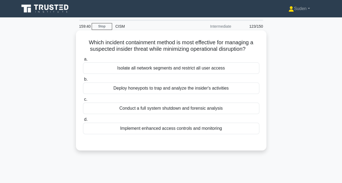
click at [133, 88] on div "Deploy honeypots to trap and analyze the insider's activities" at bounding box center [171, 88] width 176 height 11
click at [83, 81] on input "b. Deploy honeypots to trap and analyze the insider's activities" at bounding box center [83, 80] width 0 height 4
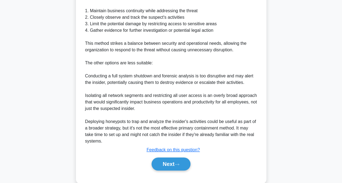
scroll to position [185, 0]
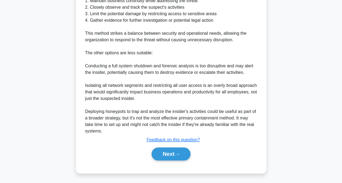
drag, startPoint x: 178, startPoint y: 155, endPoint x: 209, endPoint y: 140, distance: 34.0
click at [179, 154] on icon at bounding box center [177, 154] width 5 height 3
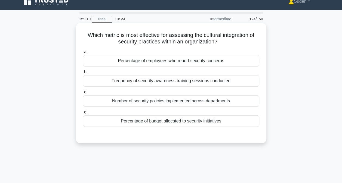
scroll to position [0, 0]
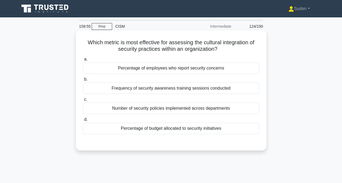
click at [178, 67] on div "Percentage of employees who report security concerns" at bounding box center [171, 68] width 176 height 11
click at [83, 61] on input "a. Percentage of employees who report security concerns" at bounding box center [83, 60] width 0 height 4
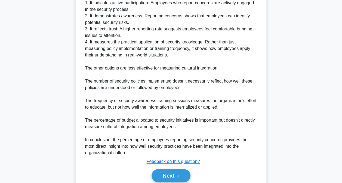
scroll to position [203, 0]
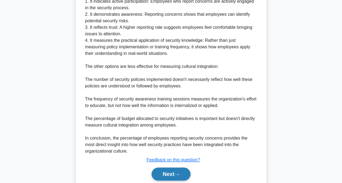
click at [174, 168] on button "Next" at bounding box center [171, 174] width 39 height 13
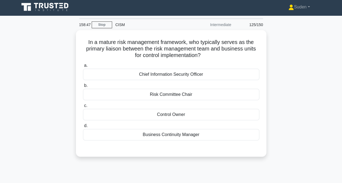
scroll to position [0, 0]
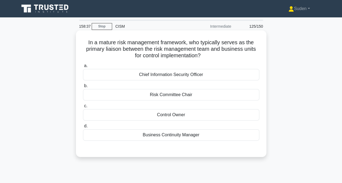
click at [163, 77] on div "Chief Information Security Officer" at bounding box center [171, 74] width 176 height 11
click at [83, 68] on input "a. Chief Information Security Officer" at bounding box center [83, 66] width 0 height 4
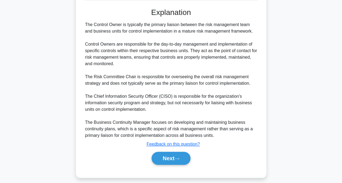
scroll to position [146, 0]
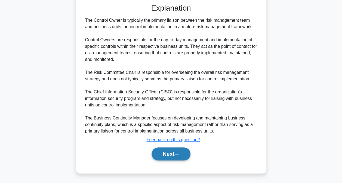
click at [179, 156] on button "Next" at bounding box center [171, 154] width 39 height 13
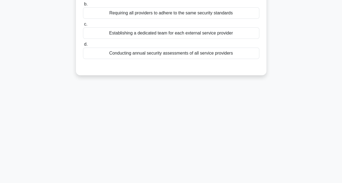
scroll to position [2, 0]
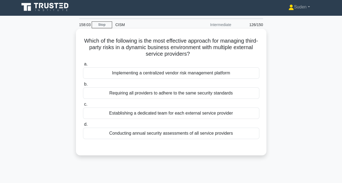
click at [116, 74] on div "Implementing a centralized vendor risk management platform" at bounding box center [171, 73] width 176 height 11
click at [83, 66] on input "a. Implementing a centralized vendor risk management platform" at bounding box center [83, 65] width 0 height 4
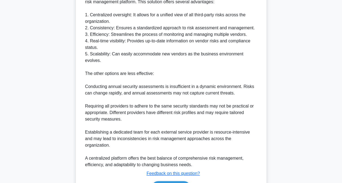
scroll to position [183, 0]
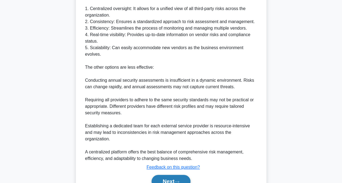
click at [160, 175] on button "Next" at bounding box center [171, 181] width 39 height 13
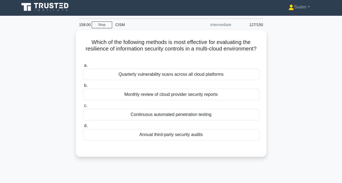
scroll to position [0, 0]
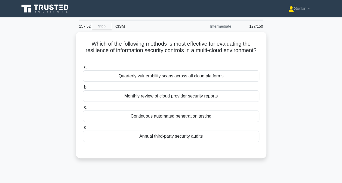
drag, startPoint x: 208, startPoint y: 116, endPoint x: 303, endPoint y: 115, distance: 95.0
click at [208, 115] on div "Continuous automated penetration testing" at bounding box center [171, 116] width 176 height 11
click at [83, 109] on input "c. Continuous automated penetration testing" at bounding box center [83, 108] width 0 height 4
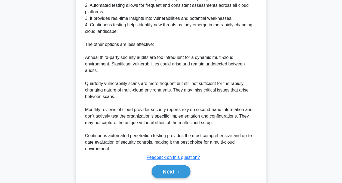
scroll to position [204, 0]
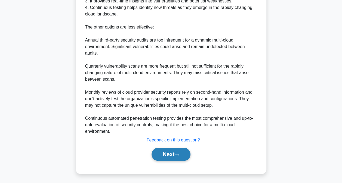
click at [166, 158] on button "Next" at bounding box center [171, 154] width 39 height 13
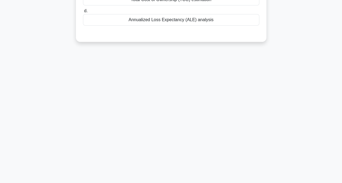
scroll to position [0, 0]
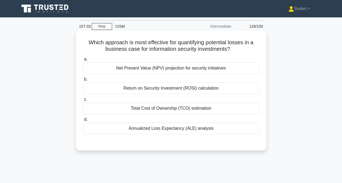
click at [216, 89] on div "Return on Security Investment (ROSI) calculation" at bounding box center [171, 88] width 176 height 11
click at [146, 94] on div "Return on Security Investment (ROSI) calculation" at bounding box center [171, 88] width 176 height 11
click at [83, 81] on input "b. Return on Security Investment (ROSI) calculation" at bounding box center [83, 80] width 0 height 4
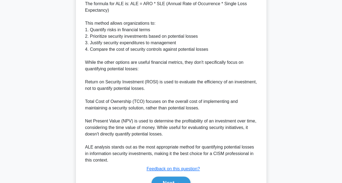
scroll to position [183, 0]
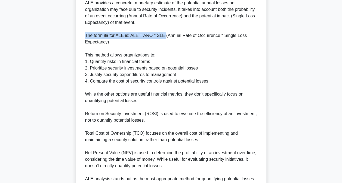
drag, startPoint x: 86, startPoint y: 28, endPoint x: 163, endPoint y: 28, distance: 77.0
click at [163, 28] on div "Annualized Loss Expectancy (ALE) analysis is the most effective approach for qu…" at bounding box center [171, 85] width 172 height 222
click at [108, 42] on div "Annualized Loss Expectancy (ALE) analysis is the most effective approach for qu…" at bounding box center [171, 85] width 172 height 222
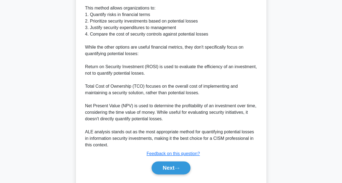
scroll to position [237, 0]
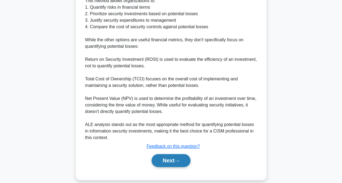
click at [178, 154] on button "Next" at bounding box center [171, 160] width 39 height 13
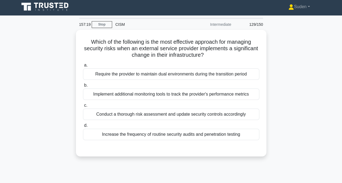
scroll to position [2, 0]
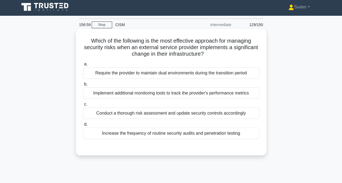
click at [137, 113] on div "Conduct a thorough risk assessment and update security controls accordingly" at bounding box center [171, 113] width 176 height 11
click at [83, 106] on input "c. Conduct a thorough risk assessment and update security controls accordingly" at bounding box center [83, 105] width 0 height 4
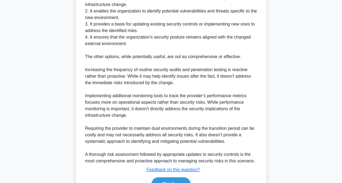
scroll to position [211, 0]
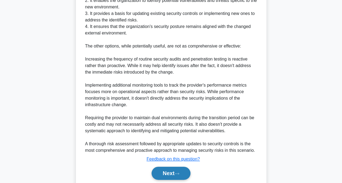
click at [176, 175] on button "Next" at bounding box center [171, 173] width 39 height 13
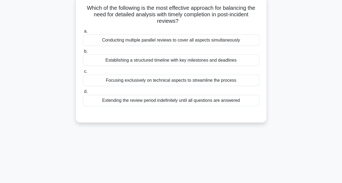
scroll to position [0, 0]
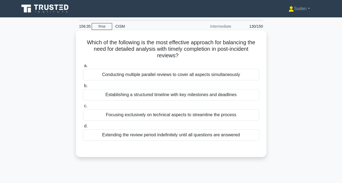
click at [153, 97] on div "Establishing a structured timeline with key milestones and deadlines" at bounding box center [171, 94] width 176 height 11
click at [83, 88] on input "b. Establishing a structured timeline with key milestones and deadlines" at bounding box center [83, 86] width 0 height 4
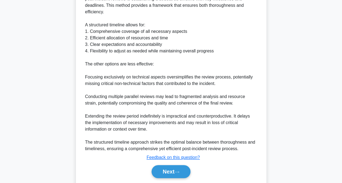
scroll to position [191, 0]
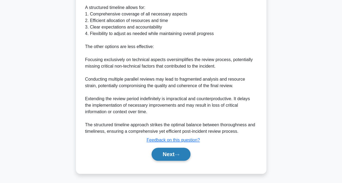
click at [163, 159] on button "Next" at bounding box center [171, 154] width 39 height 13
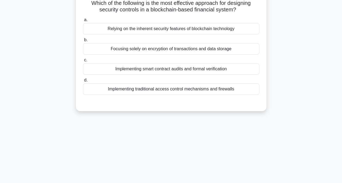
scroll to position [2, 0]
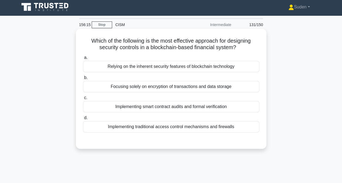
click at [126, 108] on div "Implementing smart contract audits and formal verification" at bounding box center [171, 106] width 176 height 11
click at [83, 100] on input "c. Implementing smart contract audits and formal verification" at bounding box center [83, 98] width 0 height 4
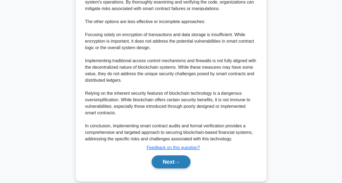
scroll to position [204, 0]
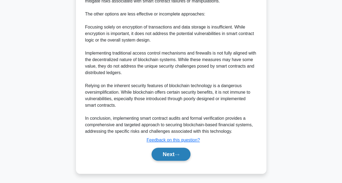
click at [169, 158] on button "Next" at bounding box center [171, 154] width 39 height 13
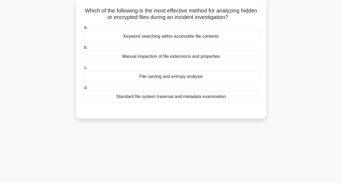
scroll to position [2, 0]
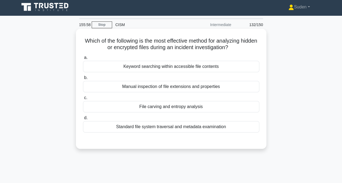
click at [144, 110] on div "File carving and entropy analysis" at bounding box center [171, 106] width 176 height 11
click at [83, 100] on input "c. File carving and entropy analysis" at bounding box center [83, 98] width 0 height 4
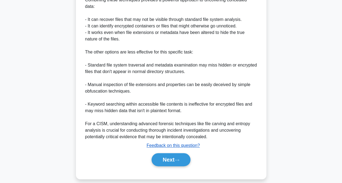
scroll to position [236, 0]
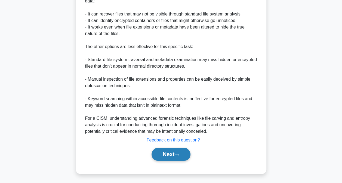
click at [174, 148] on button "Next" at bounding box center [171, 154] width 39 height 13
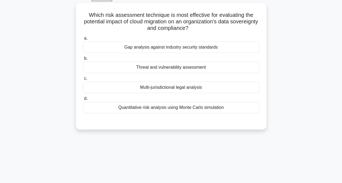
scroll to position [2, 0]
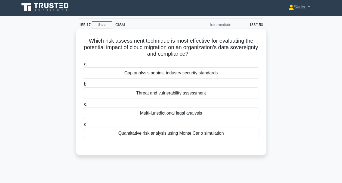
click at [193, 118] on div "Multi-jurisdictional legal analysis" at bounding box center [171, 113] width 176 height 11
click at [83, 106] on input "c. Multi-jurisdictional legal analysis" at bounding box center [83, 105] width 0 height 4
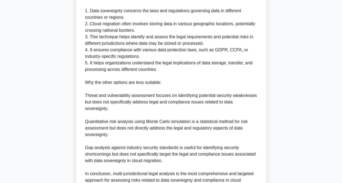
scroll to position [241, 0]
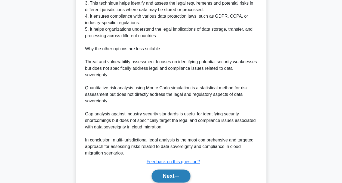
click at [159, 171] on button "Next" at bounding box center [171, 176] width 39 height 13
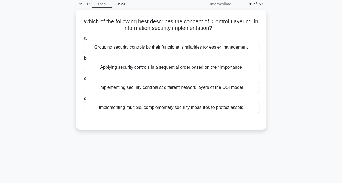
scroll to position [2, 0]
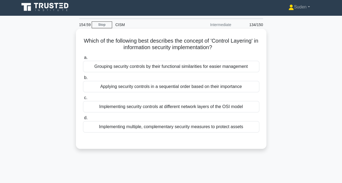
click at [147, 128] on div "Implementing multiple, complementary security measures to protect assets" at bounding box center [171, 126] width 176 height 11
click at [83, 120] on input "d. Implementing multiple, complementary security measures to protect assets" at bounding box center [83, 119] width 0 height 4
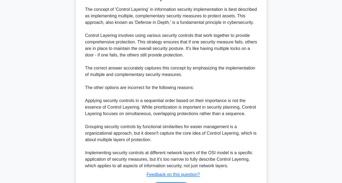
scroll to position [165, 0]
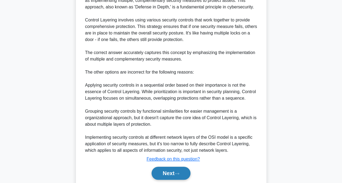
click at [173, 175] on button "Next" at bounding box center [171, 173] width 39 height 13
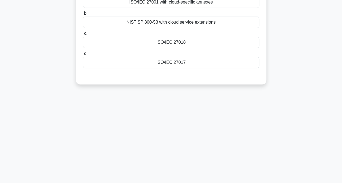
scroll to position [2, 0]
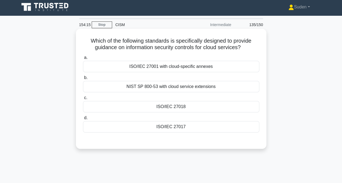
drag, startPoint x: 170, startPoint y: 129, endPoint x: 182, endPoint y: 128, distance: 12.0
click at [170, 129] on div "ISO/IEC 27017" at bounding box center [171, 126] width 176 height 11
click at [83, 120] on input "d. ISO/IEC 27017" at bounding box center [83, 119] width 0 height 4
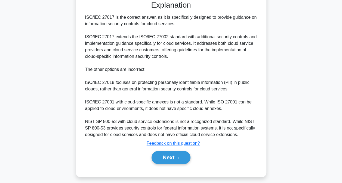
scroll to position [145, 0]
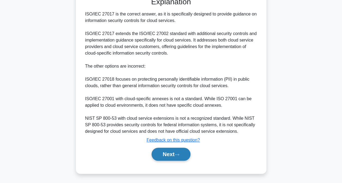
click at [171, 158] on button "Next" at bounding box center [171, 154] width 39 height 13
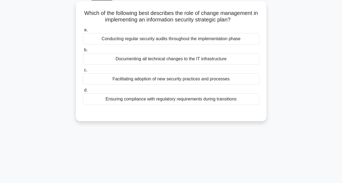
scroll to position [29, 0]
click at [183, 100] on div "Ensuring compliance with regulatory requirements during transitions" at bounding box center [171, 99] width 176 height 11
click at [83, 93] on input "d. Ensuring compliance with regulatory requirements during transitions" at bounding box center [83, 91] width 0 height 4
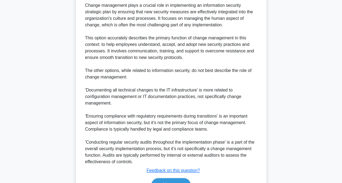
scroll to position [198, 0]
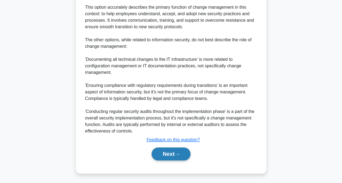
click at [170, 156] on button "Next" at bounding box center [171, 154] width 39 height 13
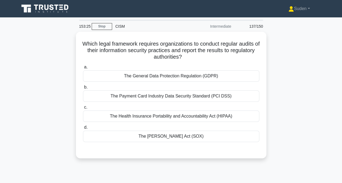
scroll to position [0, 0]
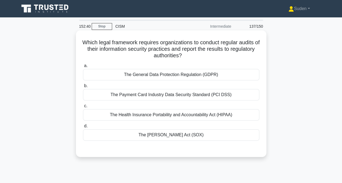
click at [240, 77] on div "The General Data Protection Regulation (GDPR)" at bounding box center [171, 74] width 176 height 11
click at [83, 68] on input "a. The General Data Protection Regulation (GDPR)" at bounding box center [83, 66] width 0 height 4
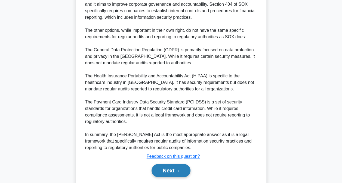
scroll to position [211, 0]
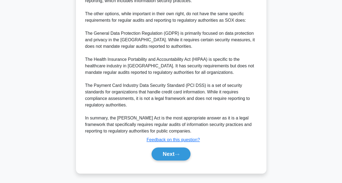
drag, startPoint x: 163, startPoint y: 153, endPoint x: 208, endPoint y: 144, distance: 45.4
click at [163, 152] on button "Next" at bounding box center [171, 154] width 39 height 13
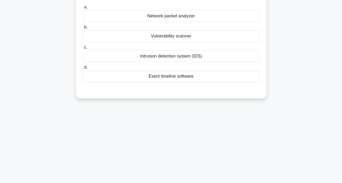
scroll to position [2, 0]
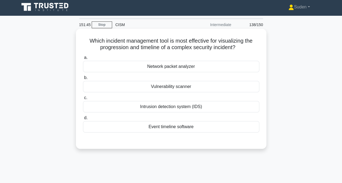
click at [177, 128] on div "Event timeline software" at bounding box center [171, 126] width 176 height 11
click at [83, 120] on input "d. Event timeline software" at bounding box center [83, 119] width 0 height 4
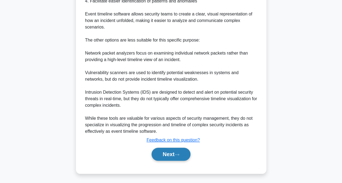
click at [179, 158] on button "Next" at bounding box center [171, 154] width 39 height 13
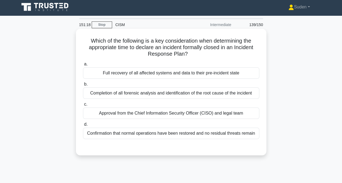
click at [96, 95] on div "Completion of all forensic analysis and identification of the root cause of the…" at bounding box center [171, 93] width 176 height 11
click at [83, 86] on input "b. Completion of all forensic analysis and identification of the root cause of …" at bounding box center [83, 85] width 0 height 4
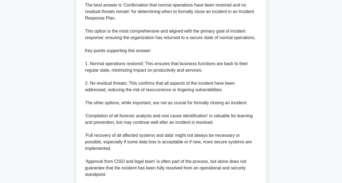
scroll to position [219, 0]
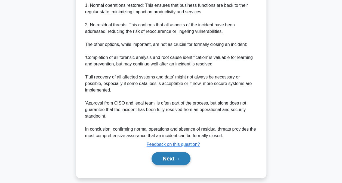
click at [164, 165] on button "Next" at bounding box center [171, 158] width 39 height 13
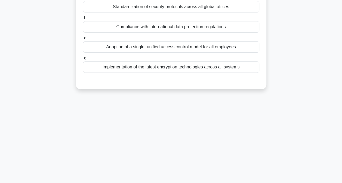
scroll to position [29, 0]
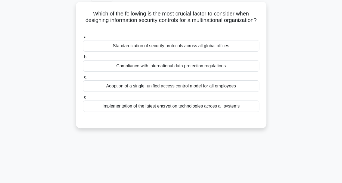
click at [180, 45] on div "Standardization of security protocols across all global offices" at bounding box center [171, 45] width 176 height 11
click at [83, 39] on input "a. Standardization of security protocols across all global offices" at bounding box center [83, 37] width 0 height 4
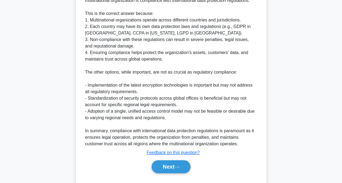
scroll to position [185, 0]
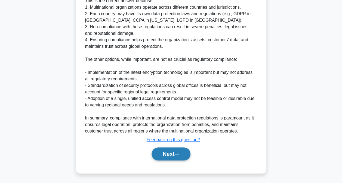
click at [175, 154] on button "Next" at bounding box center [171, 154] width 39 height 13
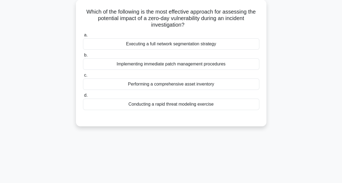
scroll to position [0, 0]
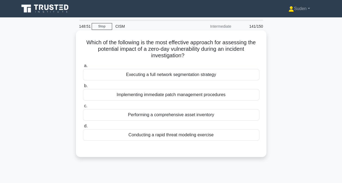
drag, startPoint x: 204, startPoint y: 132, endPoint x: 270, endPoint y: 124, distance: 65.8
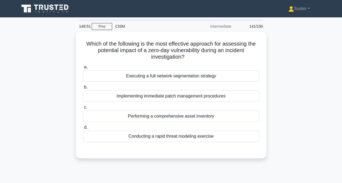
click at [204, 132] on div "Conducting a rapid threat modeling exercise" at bounding box center [171, 136] width 176 height 11
click at [83, 130] on input "d. Conducting a rapid threat modeling exercise" at bounding box center [83, 128] width 0 height 4
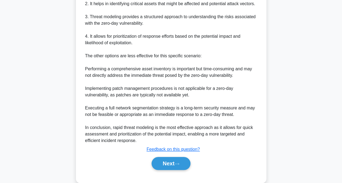
scroll to position [217, 0]
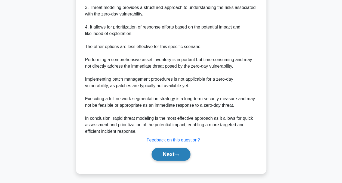
click at [164, 158] on button "Next" at bounding box center [171, 154] width 39 height 13
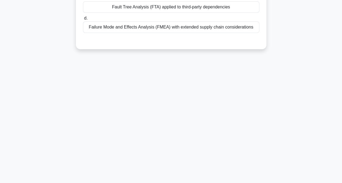
scroll to position [2, 0]
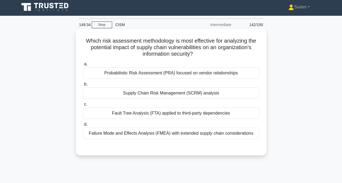
click at [147, 96] on div "Supply Chain Risk Management (SCRM) analysis" at bounding box center [171, 93] width 176 height 11
click at [83, 86] on input "b. Supply Chain Risk Management (SCRM) analysis" at bounding box center [83, 85] width 0 height 4
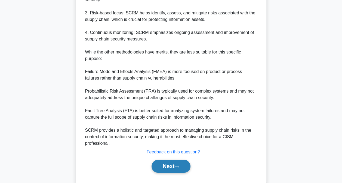
scroll to position [236, 0]
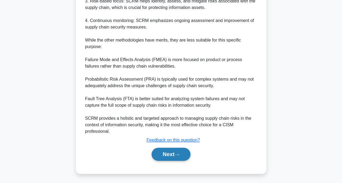
click at [164, 152] on button "Next" at bounding box center [171, 154] width 39 height 13
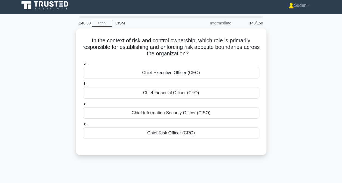
scroll to position [2, 0]
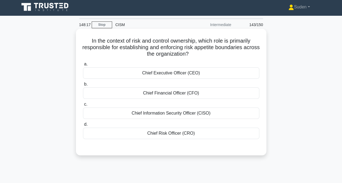
click at [199, 136] on div "Chief Risk Officer (CRO)" at bounding box center [171, 133] width 176 height 11
click at [83, 127] on input "d. Chief Risk Officer (CRO)" at bounding box center [83, 125] width 0 height 4
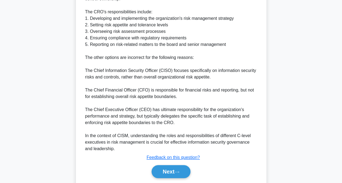
scroll to position [197, 0]
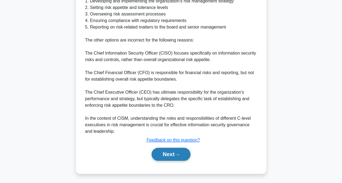
click at [165, 156] on button "Next" at bounding box center [171, 154] width 39 height 13
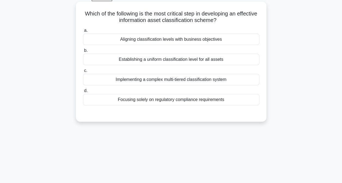
scroll to position [7, 0]
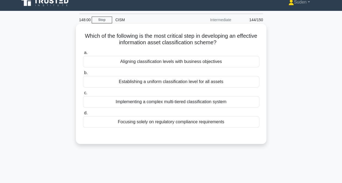
drag, startPoint x: 154, startPoint y: 62, endPoint x: 158, endPoint y: 58, distance: 6.6
click at [156, 59] on div "Aligning classification levels with business objectives" at bounding box center [171, 61] width 176 height 11
click at [193, 61] on div "Aligning classification levels with business objectives" at bounding box center [171, 61] width 176 height 11
click at [83, 55] on input "a. Aligning classification levels with business objectives" at bounding box center [83, 53] width 0 height 4
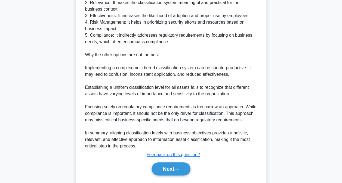
scroll to position [230, 0]
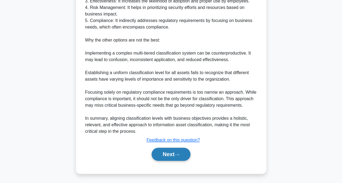
click at [174, 155] on button "Next" at bounding box center [171, 154] width 39 height 13
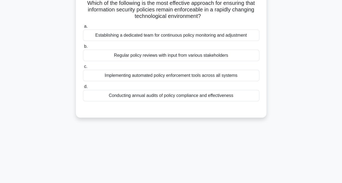
scroll to position [29, 0]
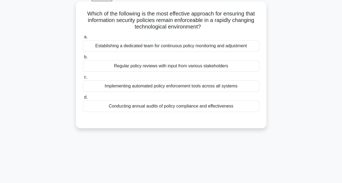
click at [212, 42] on div "Establishing a dedicated team for continuous policy monitoring and adjustment" at bounding box center [171, 45] width 176 height 11
click at [83, 39] on input "a. Establishing a dedicated team for continuous policy monitoring and adjustment" at bounding box center [83, 37] width 0 height 4
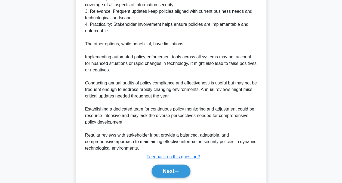
scroll to position [224, 0]
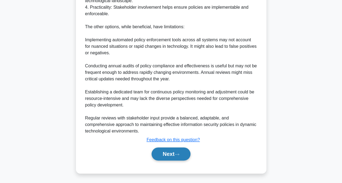
click at [177, 150] on button "Next" at bounding box center [171, 154] width 39 height 13
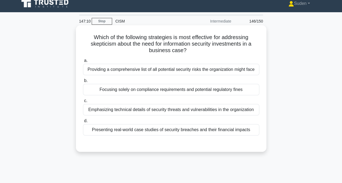
scroll to position [0, 0]
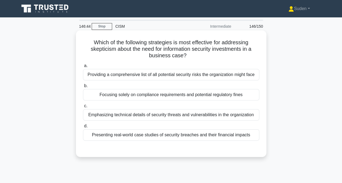
click at [147, 136] on div "Presenting real-world case studies of security breaches and their financial imp…" at bounding box center [171, 135] width 176 height 11
click at [83, 128] on input "d. Presenting real-world case studies of security breaches and their financial …" at bounding box center [83, 127] width 0 height 4
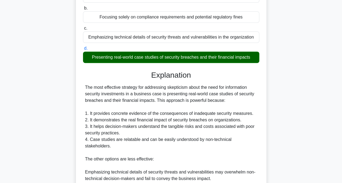
scroll to position [197, 0]
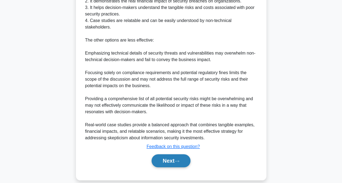
click at [168, 157] on button "Next" at bounding box center [171, 161] width 39 height 13
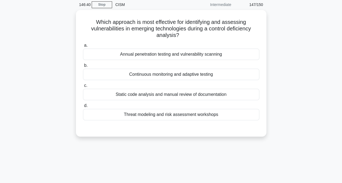
scroll to position [0, 0]
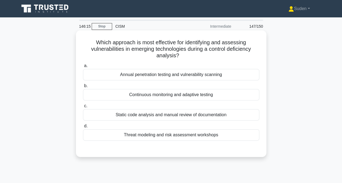
click at [212, 96] on div "Continuous monitoring and adaptive testing" at bounding box center [171, 94] width 176 height 11
click at [83, 88] on input "b. Continuous monitoring and adaptive testing" at bounding box center [83, 86] width 0 height 4
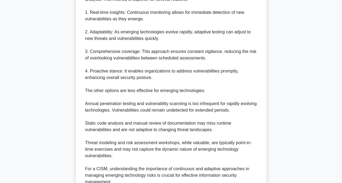
scroll to position [218, 0]
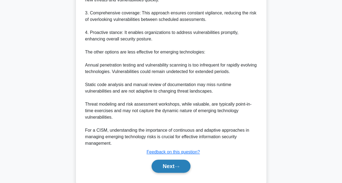
click at [152, 162] on button "Next" at bounding box center [171, 166] width 39 height 13
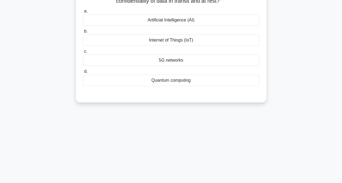
scroll to position [0, 0]
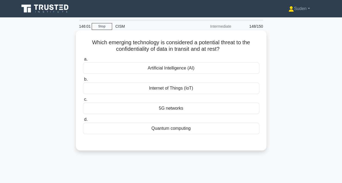
click at [164, 110] on div "5G networks" at bounding box center [171, 108] width 176 height 11
click at [83, 102] on input "c. 5G networks" at bounding box center [83, 100] width 0 height 4
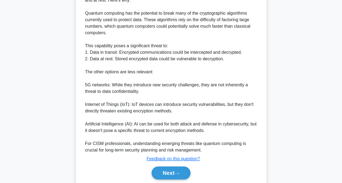
scroll to position [185, 0]
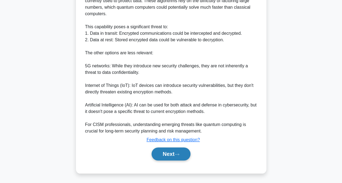
click at [172, 152] on button "Next" at bounding box center [171, 154] width 39 height 13
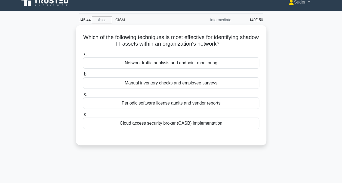
scroll to position [2, 0]
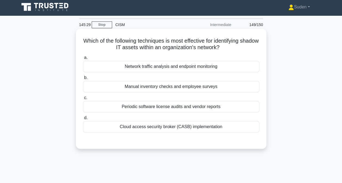
drag, startPoint x: 227, startPoint y: 88, endPoint x: 236, endPoint y: 85, distance: 10.1
click at [227, 88] on div "Manual inventory checks and employee surveys" at bounding box center [171, 86] width 176 height 11
click at [83, 80] on input "b. Manual inventory checks and employee surveys" at bounding box center [83, 78] width 0 height 4
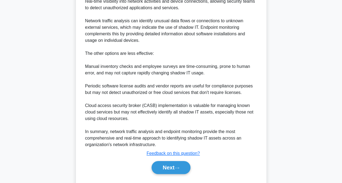
scroll to position [185, 0]
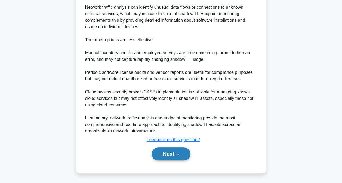
click at [169, 158] on button "Next" at bounding box center [171, 154] width 39 height 13
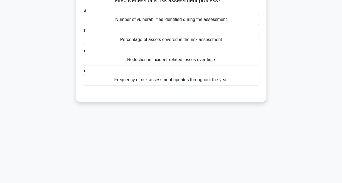
scroll to position [2, 0]
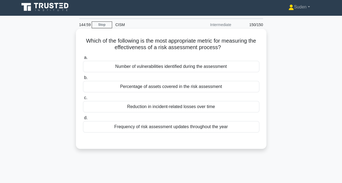
click at [160, 109] on div "Reduction in incident-related losses over time" at bounding box center [171, 106] width 176 height 11
click at [83, 100] on input "c. Reduction in incident-related losses over time" at bounding box center [83, 98] width 0 height 4
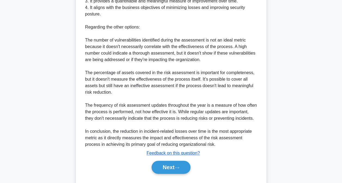
scroll to position [236, 0]
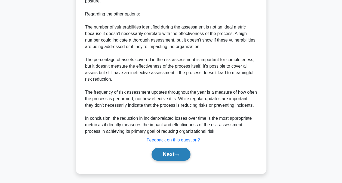
click at [174, 158] on button "Next" at bounding box center [171, 154] width 39 height 13
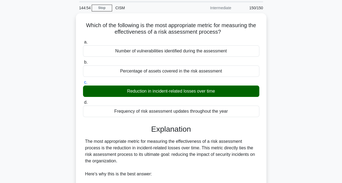
scroll to position [0, 0]
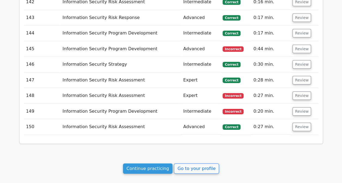
scroll to position [2922, 0]
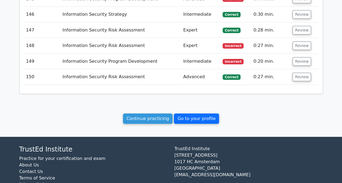
click at [188, 114] on link "Go to your profile" at bounding box center [196, 119] width 45 height 10
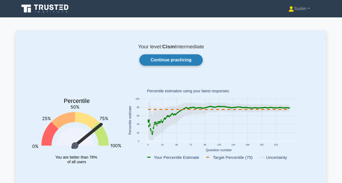
click at [173, 62] on link "Continue practicing" at bounding box center [170, 59] width 63 height 11
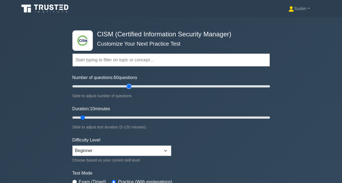
type input "60"
click at [129, 85] on input "Number of questions: 60 questions" at bounding box center [171, 86] width 198 height 7
type input "40"
click at [131, 115] on input "Duration: 40 minutes" at bounding box center [171, 118] width 198 height 7
type input "60"
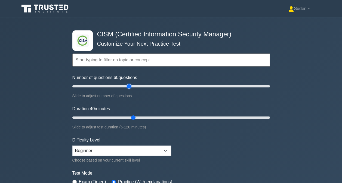
click at [130, 87] on input "Number of questions: 60 questions" at bounding box center [171, 86] width 198 height 7
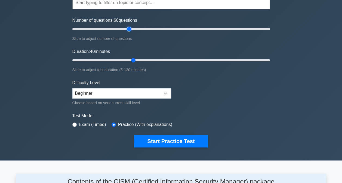
scroll to position [82, 0]
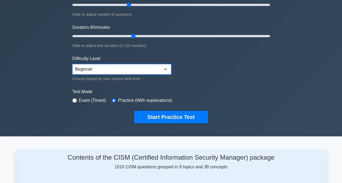
click at [119, 68] on select "Beginner Intermediate Expert" at bounding box center [121, 69] width 99 height 10
select select "intermediate"
click at [72, 64] on select "Beginner Intermediate Expert" at bounding box center [121, 69] width 99 height 10
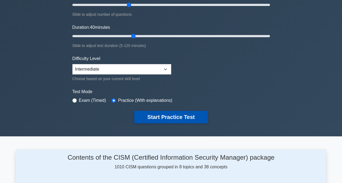
click at [152, 114] on button "Start Practice Test" at bounding box center [171, 117] width 74 height 13
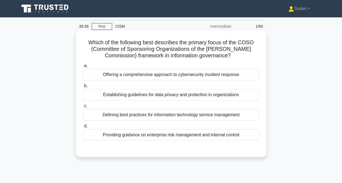
click at [157, 136] on div "Providing guidance on enterprise risk management and internal control" at bounding box center [171, 135] width 176 height 11
click at [83, 128] on input "d. Providing guidance on enterprise risk management and internal control" at bounding box center [83, 127] width 0 height 4
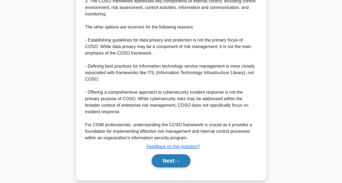
click at [172, 157] on button "Next" at bounding box center [171, 161] width 39 height 13
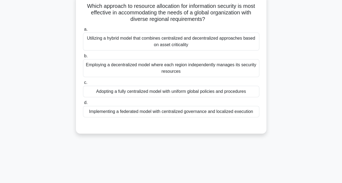
scroll to position [29, 0]
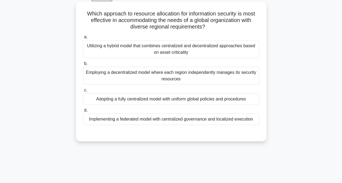
click at [137, 101] on div "Adopting a fully centralized model with uniform global policies and procedures" at bounding box center [171, 99] width 176 height 11
click at [83, 92] on input "c. Adopting a fully centralized model with uniform global policies and procedur…" at bounding box center [83, 91] width 0 height 4
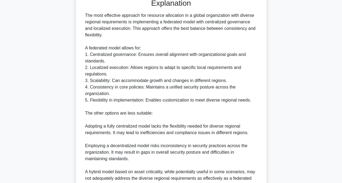
scroll to position [218, 0]
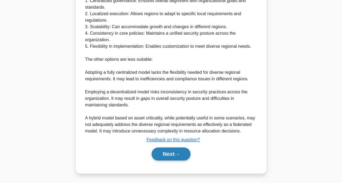
click at [179, 154] on icon at bounding box center [177, 154] width 5 height 3
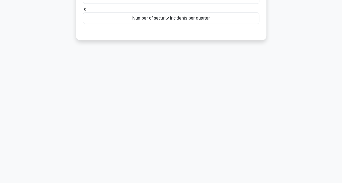
scroll to position [2, 0]
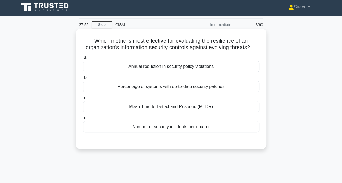
click at [160, 113] on div "Mean Time to Detect and Respond (MTDR)" at bounding box center [171, 106] width 176 height 11
click at [83, 100] on input "c. Mean Time to Detect and Respond (MTDR)" at bounding box center [83, 98] width 0 height 4
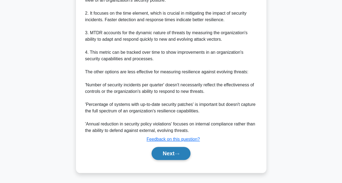
click at [185, 154] on button "Next" at bounding box center [171, 153] width 39 height 13
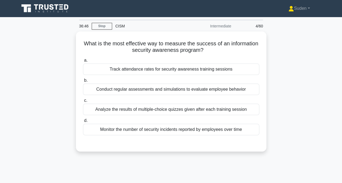
scroll to position [0, 0]
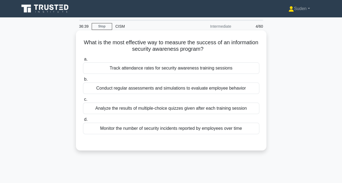
click at [136, 91] on div "Conduct regular assessments and simulations to evaluate employee behavior" at bounding box center [171, 88] width 176 height 11
click at [83, 81] on input "b. Conduct regular assessments and simulations to evaluate employee behavior" at bounding box center [83, 80] width 0 height 4
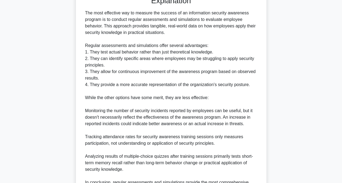
scroll to position [175, 0]
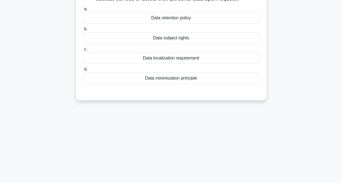
scroll to position [29, 0]
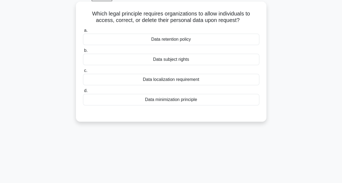
drag, startPoint x: 163, startPoint y: 60, endPoint x: 183, endPoint y: 60, distance: 20.2
click at [163, 60] on div "Data subject rights" at bounding box center [171, 59] width 176 height 11
click at [83, 53] on input "b. Data subject rights" at bounding box center [83, 51] width 0 height 4
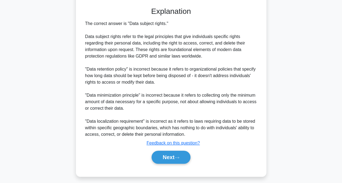
scroll to position [138, 0]
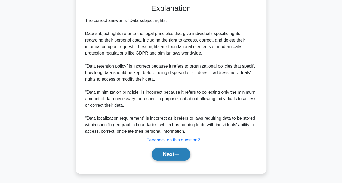
click at [186, 152] on button "Next" at bounding box center [171, 154] width 39 height 13
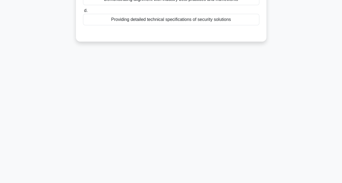
scroll to position [2, 0]
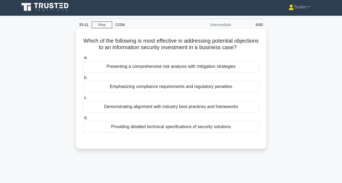
click at [207, 107] on div "Demonstrating alignment with industry best practices and frameworks" at bounding box center [171, 106] width 176 height 11
click at [83, 100] on input "c. Demonstrating alignment with industry best practices and frameworks" at bounding box center [83, 98] width 0 height 4
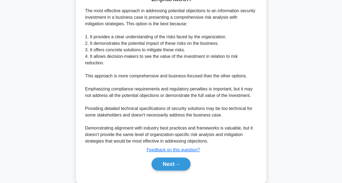
scroll to position [159, 0]
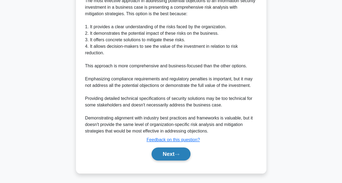
click at [189, 155] on button "Next" at bounding box center [171, 154] width 39 height 13
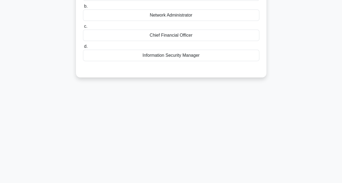
scroll to position [29, 0]
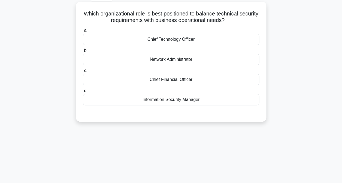
click at [185, 102] on div "Information Security Manager" at bounding box center [171, 99] width 176 height 11
click at [83, 93] on input "d. Information Security Manager" at bounding box center [83, 91] width 0 height 4
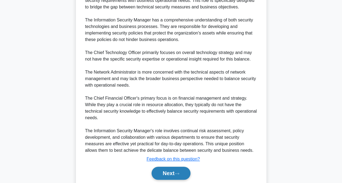
click at [171, 167] on button "Next" at bounding box center [171, 173] width 39 height 13
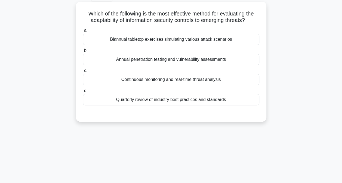
click at [188, 82] on div "Continuous monitoring and real-time threat analysis" at bounding box center [171, 79] width 176 height 11
click at [83, 73] on input "c. Continuous monitoring and real-time threat analysis" at bounding box center [83, 71] width 0 height 4
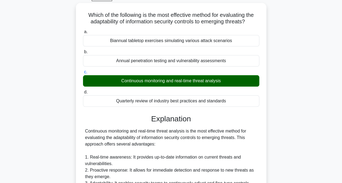
scroll to position [197, 0]
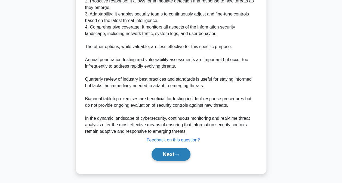
click at [170, 151] on button "Next" at bounding box center [171, 154] width 39 height 13
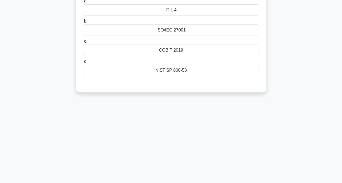
scroll to position [2, 0]
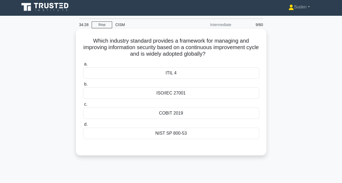
click at [191, 137] on div "NIST SP 800-53" at bounding box center [171, 133] width 176 height 11
click at [83, 127] on input "d. NIST SP 800-53" at bounding box center [83, 125] width 0 height 4
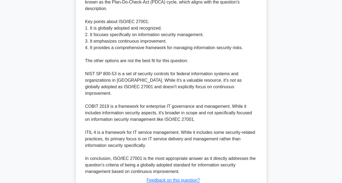
scroll to position [219, 0]
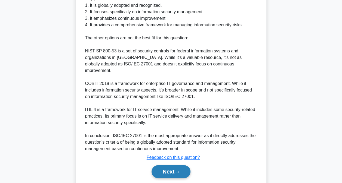
click at [162, 169] on button "Next" at bounding box center [171, 172] width 39 height 13
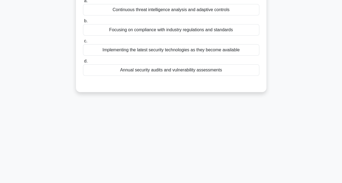
scroll to position [2, 0]
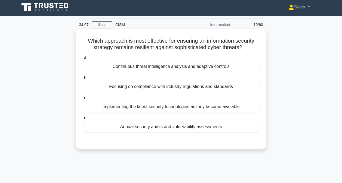
click at [196, 68] on div "Continuous threat intelligence analysis and adaptive controls" at bounding box center [171, 66] width 176 height 11
click at [83, 60] on input "a. Continuous threat intelligence analysis and adaptive controls" at bounding box center [83, 58] width 0 height 4
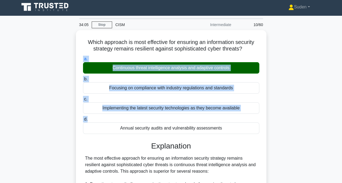
drag, startPoint x: 342, startPoint y: 83, endPoint x: 339, endPoint y: 121, distance: 38.5
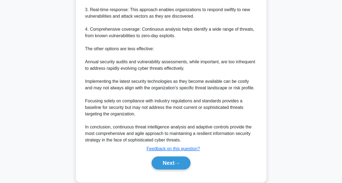
scroll to position [219, 0]
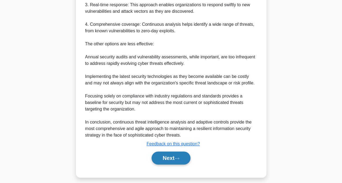
click at [175, 155] on button "Next" at bounding box center [171, 158] width 39 height 13
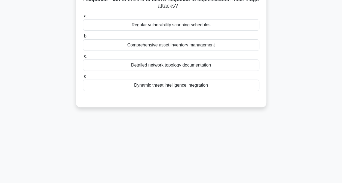
scroll to position [2, 0]
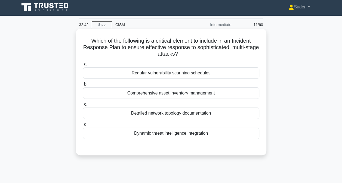
click at [162, 133] on div "Dynamic threat intelligence integration" at bounding box center [171, 133] width 176 height 11
click at [83, 127] on input "d. Dynamic threat intelligence integration" at bounding box center [83, 125] width 0 height 4
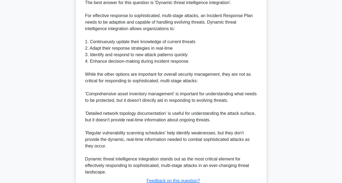
scroll to position [204, 0]
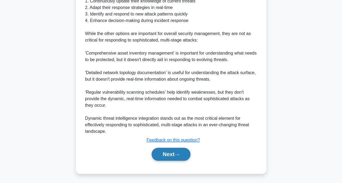
click at [175, 154] on button "Next" at bounding box center [171, 154] width 39 height 13
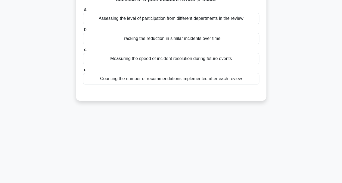
scroll to position [2, 0]
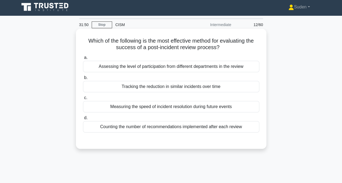
click at [170, 71] on div "Assessing the level of participation from different departments in the review" at bounding box center [171, 66] width 176 height 11
click at [83, 60] on input "a. Assessing the level of participation from different departments in the review" at bounding box center [83, 58] width 0 height 4
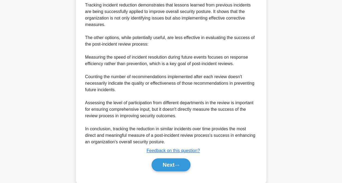
scroll to position [191, 0]
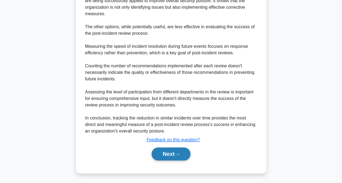
click at [168, 153] on button "Next" at bounding box center [171, 154] width 39 height 13
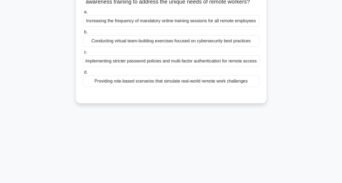
scroll to position [0, 0]
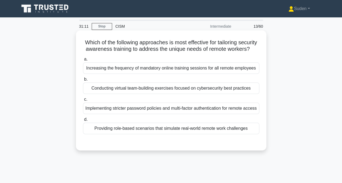
click at [150, 134] on div "Providing role-based scenarios that simulate real-world remote work challenges" at bounding box center [171, 128] width 176 height 11
click at [83, 122] on input "d. Providing role-based scenarios that simulate real-world remote work challeng…" at bounding box center [83, 120] width 0 height 4
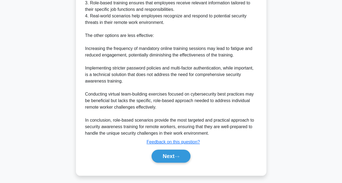
scroll to position [223, 0]
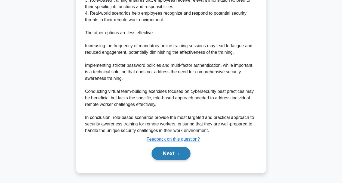
click at [170, 154] on button "Next" at bounding box center [171, 153] width 39 height 13
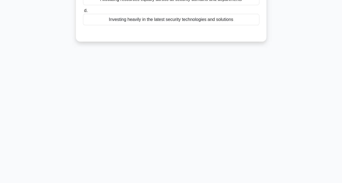
scroll to position [29, 0]
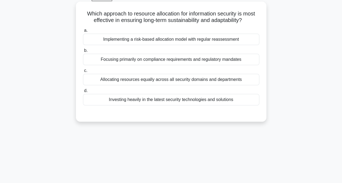
click at [145, 39] on div "Implementing a risk-based allocation model with regular reassessment" at bounding box center [171, 39] width 176 height 11
click at [83, 32] on input "a. Implementing a risk-based allocation model with regular reassessment" at bounding box center [83, 31] width 0 height 4
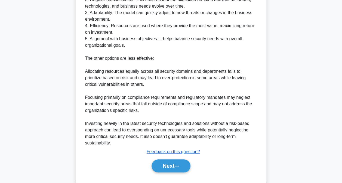
scroll to position [210, 0]
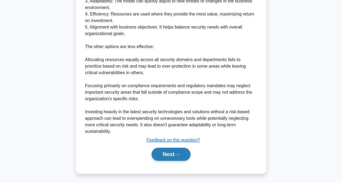
click at [173, 149] on button "Next" at bounding box center [171, 154] width 39 height 13
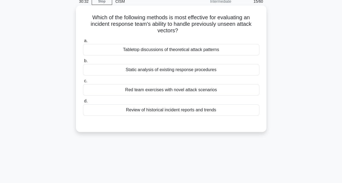
scroll to position [0, 0]
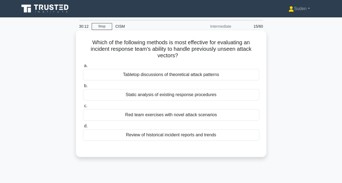
click at [195, 77] on div "Tabletop discussions of theoretical attack patterns" at bounding box center [171, 74] width 176 height 11
click at [83, 68] on input "a. Tabletop discussions of theoretical attack patterns" at bounding box center [83, 66] width 0 height 4
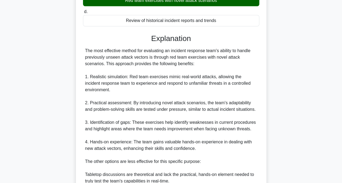
scroll to position [204, 0]
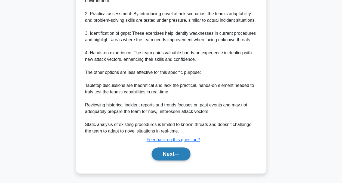
click at [160, 153] on button "Next" at bounding box center [171, 154] width 39 height 13
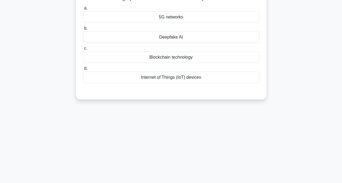
scroll to position [2, 0]
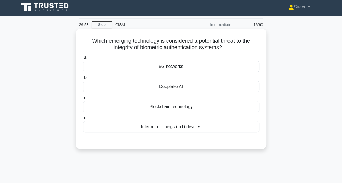
click at [187, 129] on div "Internet of Things (IoT) devices" at bounding box center [171, 126] width 176 height 11
click at [83, 120] on input "d. Internet of Things (IoT) devices" at bounding box center [83, 119] width 0 height 4
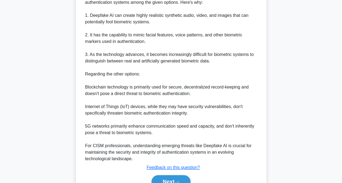
scroll to position [191, 0]
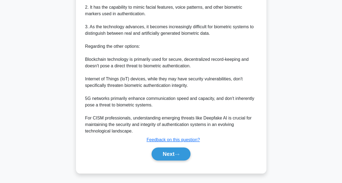
drag, startPoint x: 175, startPoint y: 150, endPoint x: 182, endPoint y: 147, distance: 7.8
click at [175, 150] on button "Next" at bounding box center [171, 154] width 39 height 13
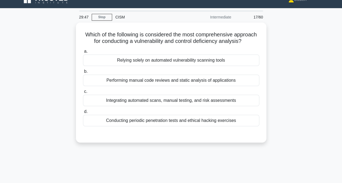
scroll to position [2, 0]
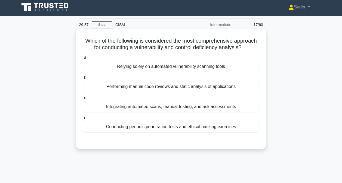
click at [222, 106] on div "Integrating automated scans, manual testing, and risk assessments" at bounding box center [171, 106] width 176 height 11
click at [83, 100] on input "c. Integrating automated scans, manual testing, and risk assessments" at bounding box center [83, 98] width 0 height 4
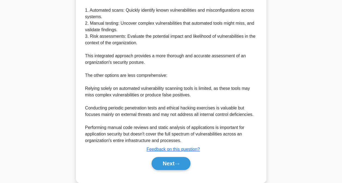
scroll to position [184, 0]
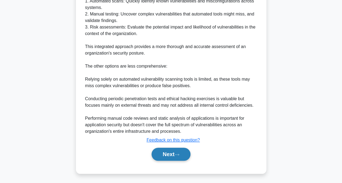
click at [177, 152] on button "Next" at bounding box center [171, 154] width 39 height 13
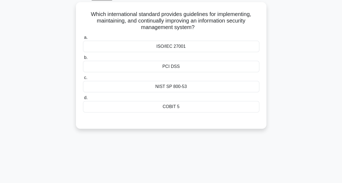
scroll to position [29, 0]
click at [218, 46] on div "ISO/IEC 27001" at bounding box center [171, 45] width 176 height 11
click at [83, 39] on input "a. ISO/IEC 27001" at bounding box center [83, 37] width 0 height 4
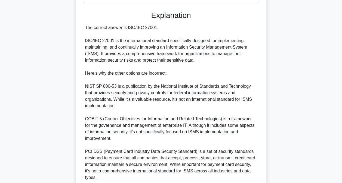
scroll to position [184, 0]
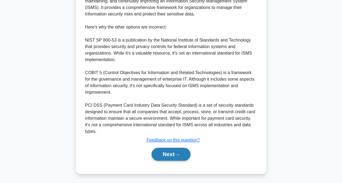
click at [170, 158] on button "Next" at bounding box center [171, 154] width 39 height 13
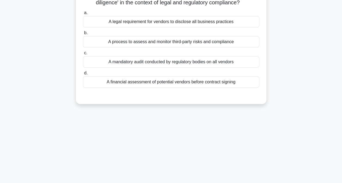
scroll to position [2, 0]
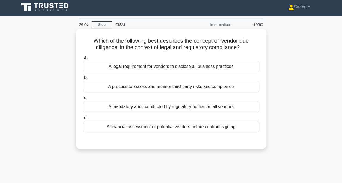
click at [221, 87] on div "A process to assess and monitor third-party risks and compliance" at bounding box center [171, 86] width 176 height 11
click at [83, 80] on input "b. A process to assess and monitor third-party risks and compliance" at bounding box center [83, 78] width 0 height 4
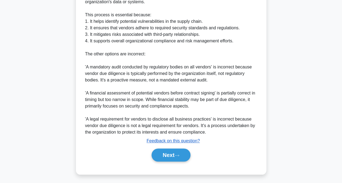
scroll to position [191, 0]
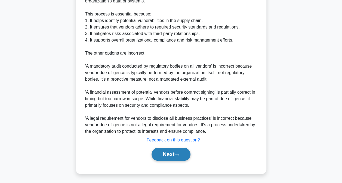
click at [184, 152] on button "Next" at bounding box center [171, 154] width 39 height 13
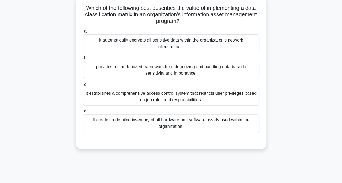
scroll to position [0, 0]
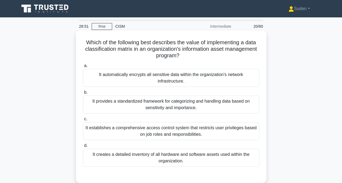
click at [226, 112] on div "It provides a standardized framework for categorizing and handling data based o…" at bounding box center [171, 105] width 176 height 18
click at [83, 94] on input "b. It provides a standardized framework for categorizing and handling data base…" at bounding box center [83, 93] width 0 height 4
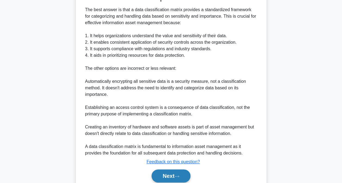
scroll to position [204, 0]
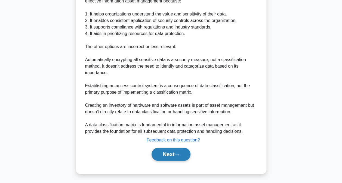
click at [179, 154] on icon at bounding box center [177, 155] width 5 height 3
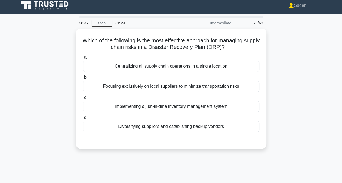
scroll to position [2, 0]
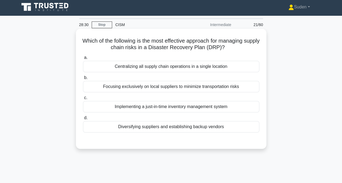
click at [193, 105] on div "Implementing a just-in-time inventory management system" at bounding box center [171, 106] width 176 height 11
click at [83, 100] on input "c. Implementing a just-in-time inventory management system" at bounding box center [83, 98] width 0 height 4
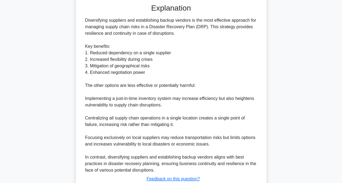
scroll to position [178, 0]
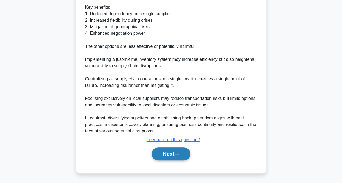
click at [176, 155] on button "Next" at bounding box center [171, 154] width 39 height 13
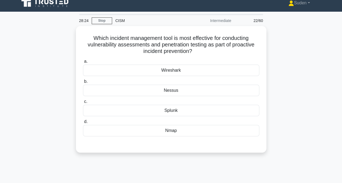
scroll to position [2, 0]
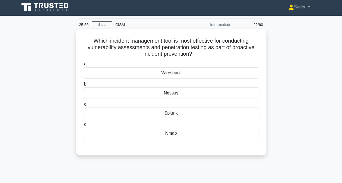
click at [193, 94] on div "Nessus" at bounding box center [171, 93] width 176 height 11
click at [83, 86] on input "b. Nessus" at bounding box center [83, 85] width 0 height 4
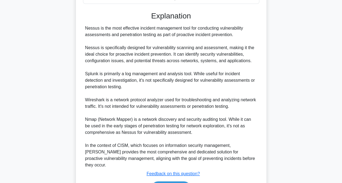
scroll to position [164, 0]
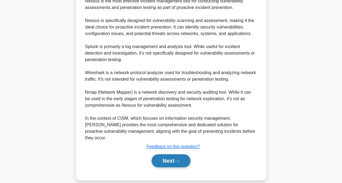
click at [178, 160] on icon at bounding box center [177, 161] width 5 height 3
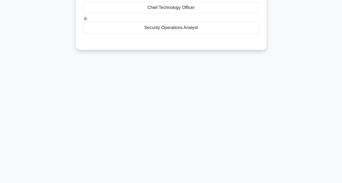
scroll to position [29, 0]
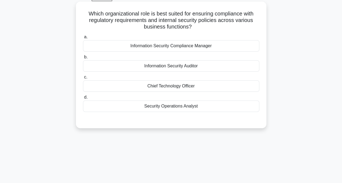
click at [192, 48] on div "Information Security Compliance Manager" at bounding box center [171, 45] width 176 height 11
click at [83, 39] on input "a. Information Security Compliance Manager" at bounding box center [83, 37] width 0 height 4
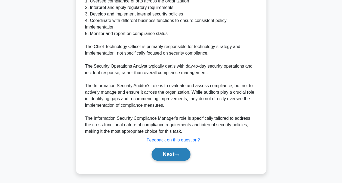
drag, startPoint x: 160, startPoint y: 155, endPoint x: 159, endPoint y: 152, distance: 2.8
click at [160, 155] on button "Next" at bounding box center [171, 154] width 39 height 13
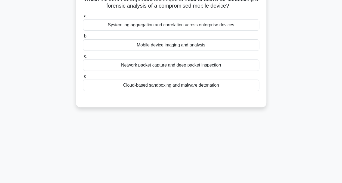
scroll to position [2, 0]
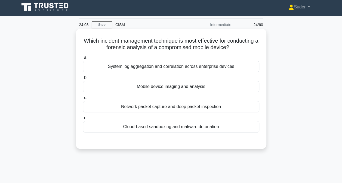
click at [202, 85] on div "Mobile device imaging and analysis" at bounding box center [171, 86] width 176 height 11
click at [83, 80] on input "b. Mobile device imaging and analysis" at bounding box center [83, 78] width 0 height 4
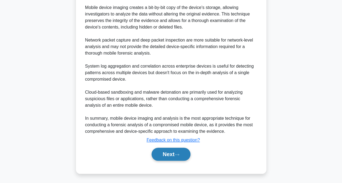
drag, startPoint x: 165, startPoint y: 151, endPoint x: 173, endPoint y: 148, distance: 8.7
click at [165, 151] on button "Next" at bounding box center [171, 154] width 39 height 13
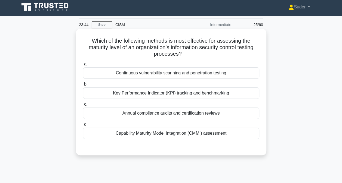
click at [143, 133] on div "Capability Maturity Model Integration (CMMI) assessment" at bounding box center [171, 133] width 176 height 11
click at [83, 127] on input "d. Capability Maturity Model Integration (CMMI) assessment" at bounding box center [83, 125] width 0 height 4
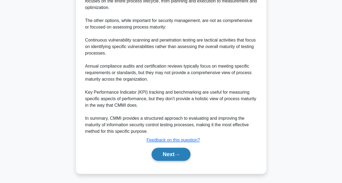
click at [169, 158] on button "Next" at bounding box center [171, 154] width 39 height 13
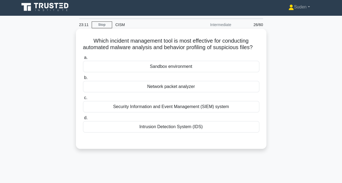
click at [174, 133] on div "Intrusion Detection System (IDS)" at bounding box center [171, 126] width 176 height 11
click at [83, 120] on input "d. Intrusion Detection System (IDS)" at bounding box center [83, 119] width 0 height 4
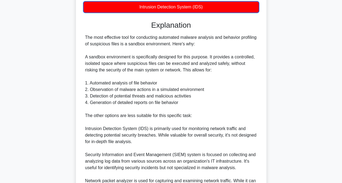
scroll to position [218, 0]
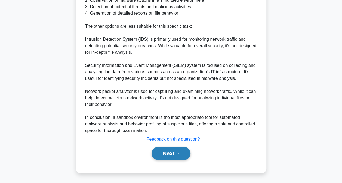
click at [168, 158] on button "Next" at bounding box center [171, 153] width 39 height 13
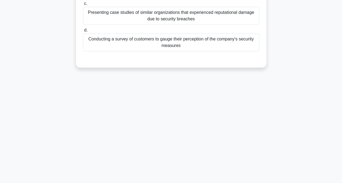
scroll to position [2, 0]
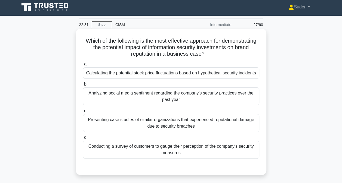
click at [126, 146] on div "Conducting a survey of customers to gauge their perception of the company's sec…" at bounding box center [171, 150] width 176 height 18
click at [83, 140] on input "d. Conducting a survey of customers to gauge their perception of the company's …" at bounding box center [83, 138] width 0 height 4
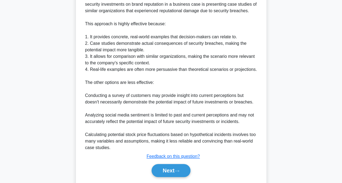
scroll to position [204, 0]
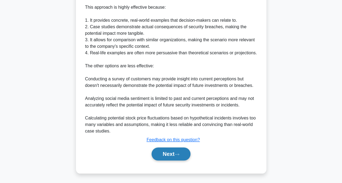
click at [156, 154] on button "Next" at bounding box center [171, 154] width 39 height 13
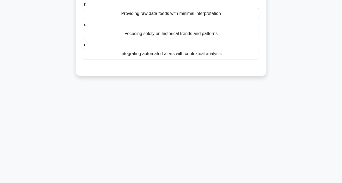
scroll to position [29, 0]
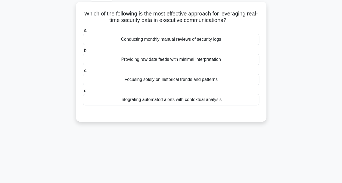
click at [152, 101] on div "Integrating automated alerts with contextual analysis" at bounding box center [171, 99] width 176 height 11
click at [83, 93] on input "d. Integrating automated alerts with contextual analysis" at bounding box center [83, 91] width 0 height 4
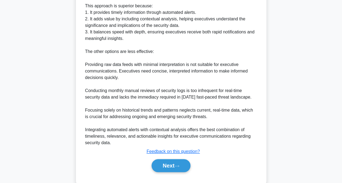
scroll to position [187, 0]
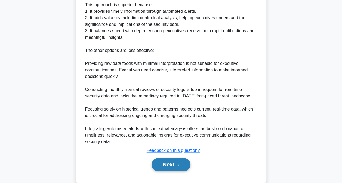
click at [162, 161] on button "Next" at bounding box center [171, 164] width 39 height 13
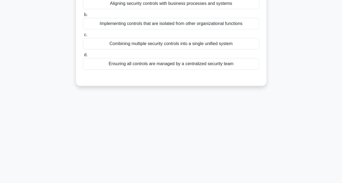
scroll to position [29, 0]
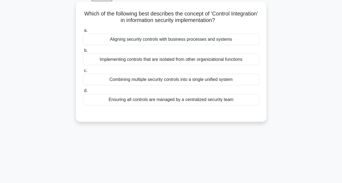
click at [180, 41] on div "Aligning security controls with business processes and systems" at bounding box center [171, 39] width 176 height 11
click at [83, 32] on input "a. Aligning security controls with business processes and systems" at bounding box center [83, 31] width 0 height 4
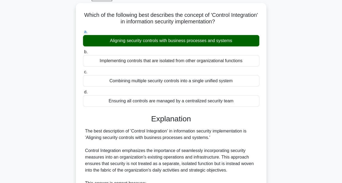
drag, startPoint x: 342, startPoint y: 39, endPoint x: 328, endPoint y: 131, distance: 92.5
click at [328, 131] on main "21:21 Stop CISM Intermediate 29/60 Which of the following best describes the co…" at bounding box center [171, 171] width 342 height 364
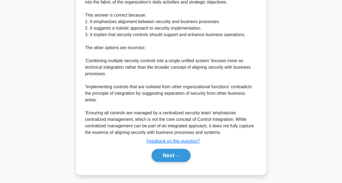
scroll to position [197, 0]
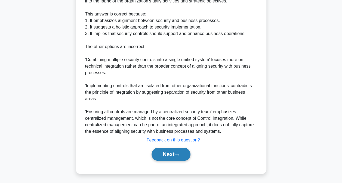
click at [174, 152] on button "Next" at bounding box center [171, 154] width 39 height 13
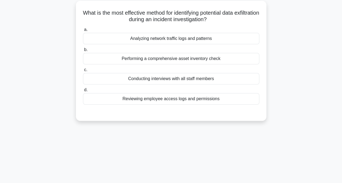
scroll to position [29, 0]
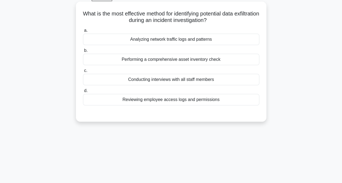
drag, startPoint x: 151, startPoint y: 57, endPoint x: 156, endPoint y: 57, distance: 4.4
click at [151, 57] on div "Performing a comprehensive asset inventory check" at bounding box center [171, 59] width 176 height 11
click at [83, 53] on input "b. Performing a comprehensive asset inventory check" at bounding box center [83, 51] width 0 height 4
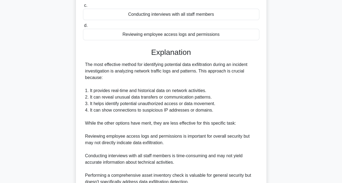
scroll to position [165, 0]
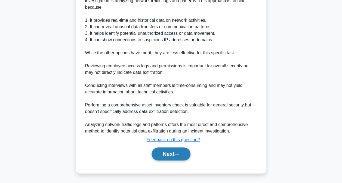
click at [181, 156] on button "Next" at bounding box center [171, 154] width 39 height 13
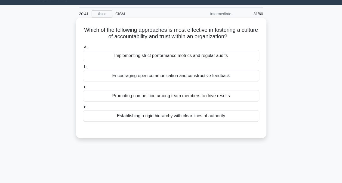
scroll to position [0, 0]
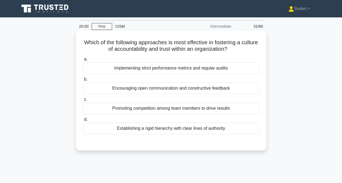
click at [203, 88] on div "Encouraging open communication and constructive feedback" at bounding box center [171, 88] width 176 height 11
click at [83, 81] on input "b. Encouraging open communication and constructive feedback" at bounding box center [83, 80] width 0 height 4
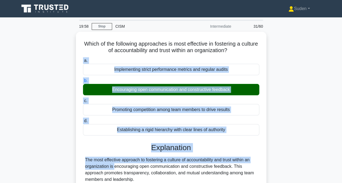
drag, startPoint x: 341, startPoint y: 53, endPoint x: 333, endPoint y: 155, distance: 102.5
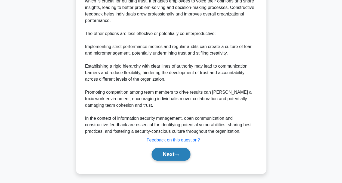
drag, startPoint x: 173, startPoint y: 154, endPoint x: 216, endPoint y: 143, distance: 44.5
click at [173, 154] on button "Next" at bounding box center [171, 154] width 39 height 13
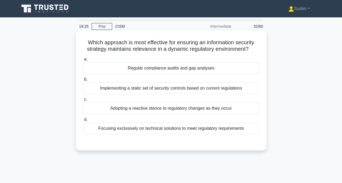
click at [151, 110] on div "Adopting a reactive stance to regulatory changes as they occur" at bounding box center [171, 108] width 176 height 11
click at [83, 102] on input "c. Adopting a reactive stance to regulatory changes as they occur" at bounding box center [83, 100] width 0 height 4
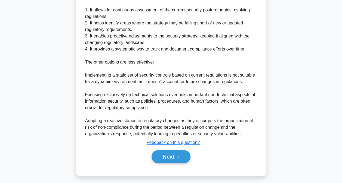
scroll to position [178, 0]
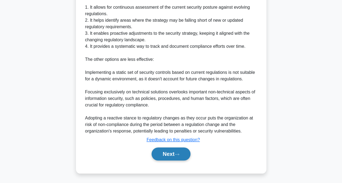
click at [179, 152] on button "Next" at bounding box center [171, 154] width 39 height 13
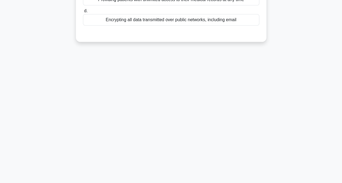
scroll to position [0, 0]
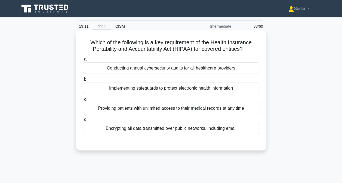
click at [144, 91] on div "Implementing safeguards to protect electronic health information" at bounding box center [171, 88] width 176 height 11
click at [83, 81] on input "b. Implementing safeguards to protect electronic health information" at bounding box center [83, 80] width 0 height 4
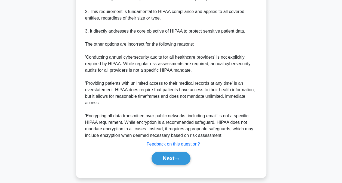
scroll to position [204, 0]
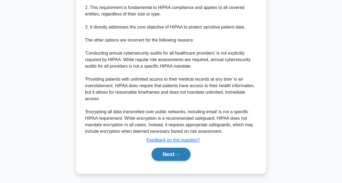
click at [176, 151] on button "Next" at bounding box center [171, 154] width 39 height 13
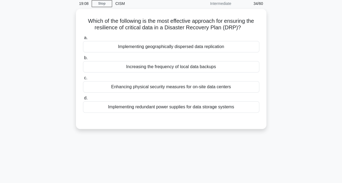
scroll to position [2, 0]
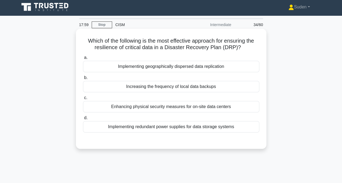
click at [213, 64] on div "Implementing geographically dispersed data replication" at bounding box center [171, 66] width 176 height 11
click at [83, 60] on input "a. Implementing geographically dispersed data replication" at bounding box center [83, 58] width 0 height 4
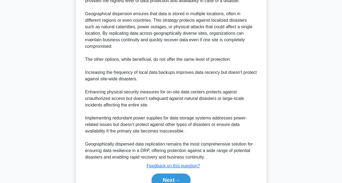
scroll to position [178, 0]
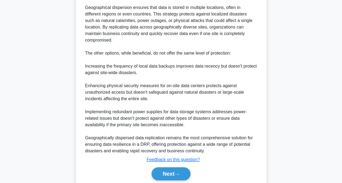
drag, startPoint x: 171, startPoint y: 172, endPoint x: 187, endPoint y: 166, distance: 17.4
click at [172, 172] on button "Next" at bounding box center [171, 174] width 39 height 13
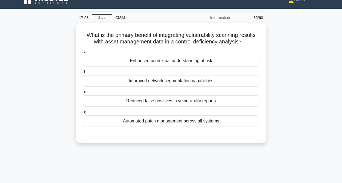
scroll to position [2, 0]
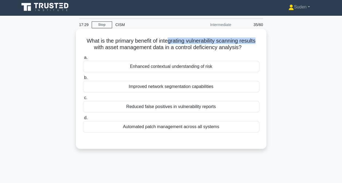
drag, startPoint x: 170, startPoint y: 41, endPoint x: 260, endPoint y: 40, distance: 90.4
click at [260, 40] on div "What is the primary benefit of integrating vulnerability scanning results with …" at bounding box center [171, 89] width 186 height 116
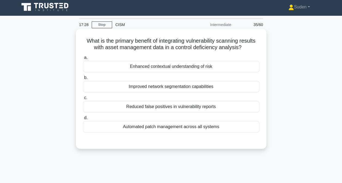
click at [104, 54] on div "a. Enhanced contextual understanding of risk b. Improved network segmentation c…" at bounding box center [171, 93] width 183 height 81
drag, startPoint x: 215, startPoint y: 66, endPoint x: 238, endPoint y: 67, distance: 23.2
click at [215, 66] on div "Enhanced contextual understanding of risk" at bounding box center [171, 66] width 176 height 11
click at [83, 60] on input "a. Enhanced contextual understanding of risk" at bounding box center [83, 58] width 0 height 4
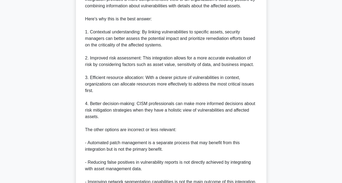
scroll to position [236, 0]
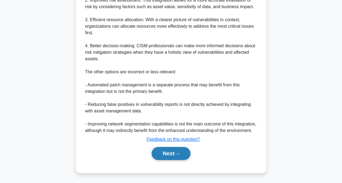
click at [178, 154] on icon at bounding box center [177, 154] width 5 height 3
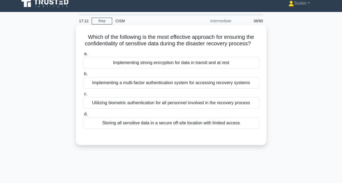
scroll to position [0, 0]
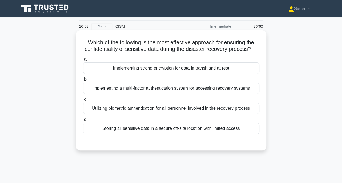
click at [163, 74] on div "Implementing strong encryption for data in transit and at rest" at bounding box center [171, 68] width 176 height 11
click at [83, 61] on input "a. Implementing strong encryption for data in transit and at rest" at bounding box center [83, 60] width 0 height 4
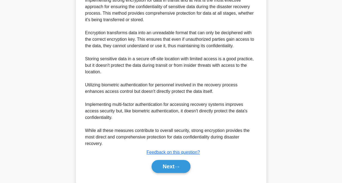
scroll to position [167, 0]
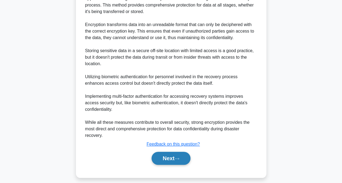
drag, startPoint x: 164, startPoint y: 163, endPoint x: 167, endPoint y: 161, distance: 3.5
click at [164, 163] on button "Next" at bounding box center [171, 158] width 39 height 13
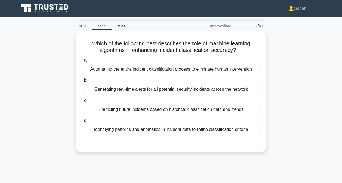
scroll to position [0, 0]
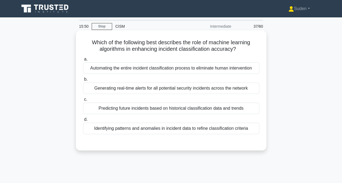
click at [117, 127] on div "Identifying patterns and anomalies in incident data to refine classification cr…" at bounding box center [171, 128] width 176 height 11
click at [83, 122] on input "d. Identifying patterns and anomalies in incident data to refine classification…" at bounding box center [83, 120] width 0 height 4
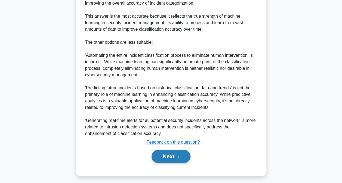
scroll to position [197, 0]
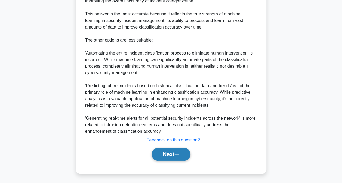
click at [170, 150] on button "Next" at bounding box center [171, 154] width 39 height 13
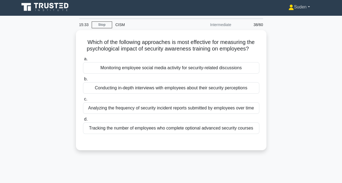
scroll to position [0, 0]
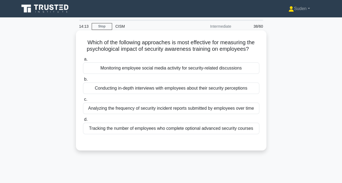
click at [118, 89] on div "Conducting in-depth interviews with employees about their security perceptions" at bounding box center [171, 88] width 176 height 11
click at [83, 81] on input "b. Conducting in-depth interviews with employees about their security perceptio…" at bounding box center [83, 80] width 0 height 4
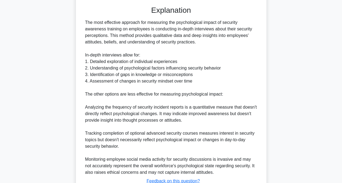
scroll to position [178, 0]
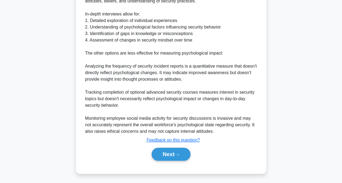
click at [174, 163] on div "a. Monitoring employee social media activity for security-related discussions b…" at bounding box center [171, 22] width 178 height 290
click at [174, 159] on button "Next" at bounding box center [171, 154] width 39 height 13
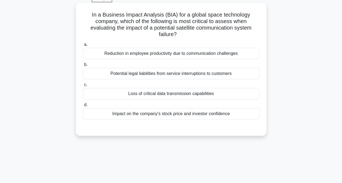
scroll to position [0, 0]
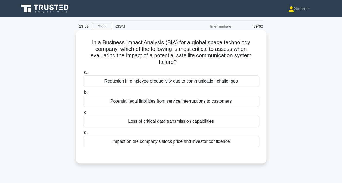
click at [206, 122] on div "Loss of critical data transmission capabilities" at bounding box center [171, 121] width 176 height 11
click at [83, 115] on input "c. Loss of critical data transmission capabilities" at bounding box center [83, 113] width 0 height 4
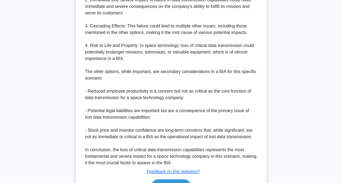
scroll to position [245, 0]
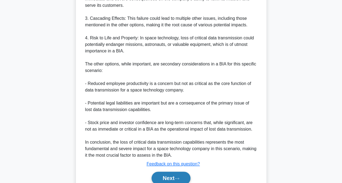
click at [174, 179] on button "Next" at bounding box center [171, 178] width 39 height 13
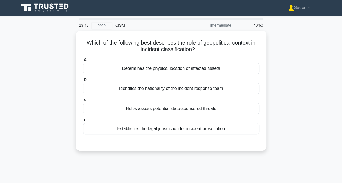
scroll to position [0, 0]
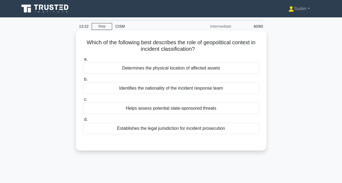
click at [217, 131] on div "Establishes the legal jurisdiction for incident prosecution" at bounding box center [171, 128] width 176 height 11
click at [83, 122] on input "d. Establishes the legal jurisdiction for incident prosecution" at bounding box center [83, 120] width 0 height 4
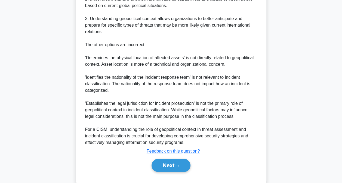
scroll to position [211, 0]
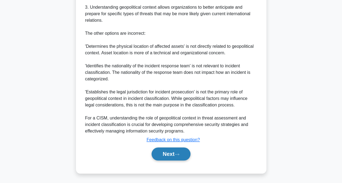
click at [172, 155] on button "Next" at bounding box center [171, 154] width 39 height 13
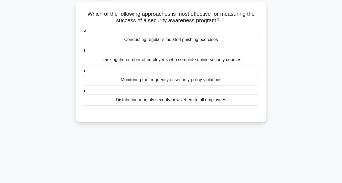
scroll to position [0, 0]
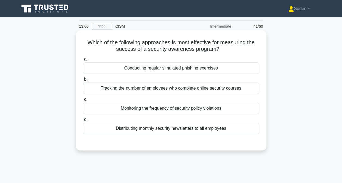
click at [173, 112] on div "Monitoring the frequency of security policy violations" at bounding box center [171, 108] width 176 height 11
click at [83, 102] on input "c. Monitoring the frequency of security policy violations" at bounding box center [83, 100] width 0 height 4
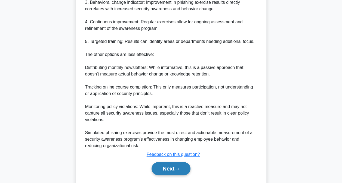
scroll to position [231, 0]
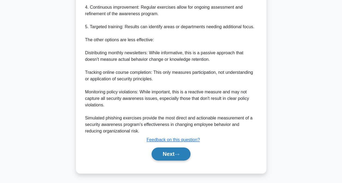
click at [169, 156] on button "Next" at bounding box center [171, 154] width 39 height 13
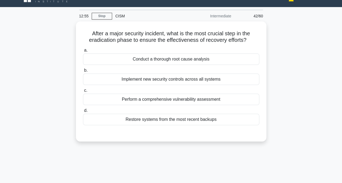
scroll to position [0, 0]
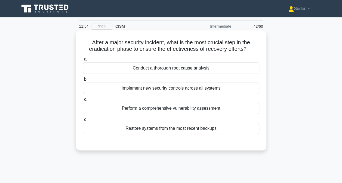
click at [184, 69] on div "Conduct a thorough root cause analysis" at bounding box center [171, 68] width 176 height 11
click at [83, 61] on input "a. Conduct a thorough root cause analysis" at bounding box center [83, 60] width 0 height 4
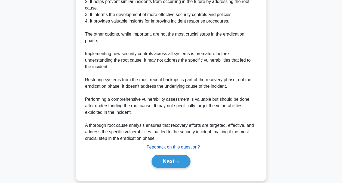
scroll to position [191, 0]
click at [158, 156] on button "Next" at bounding box center [171, 161] width 39 height 13
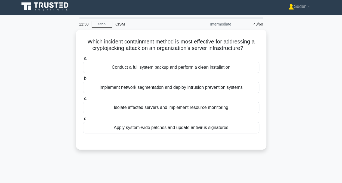
scroll to position [2, 0]
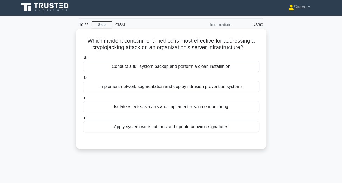
click at [167, 87] on div "Implement network segmentation and deploy intrusion prevention systems" at bounding box center [171, 86] width 176 height 11
click at [83, 80] on input "b. Implement network segmentation and deploy intrusion prevention systems" at bounding box center [83, 78] width 0 height 4
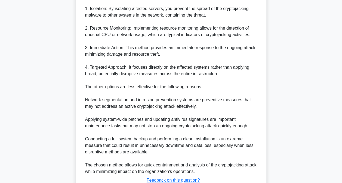
scroll to position [192, 0]
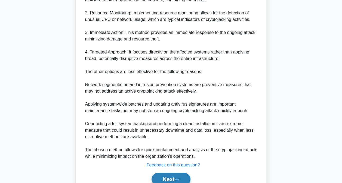
click at [161, 179] on button "Next" at bounding box center [171, 179] width 39 height 13
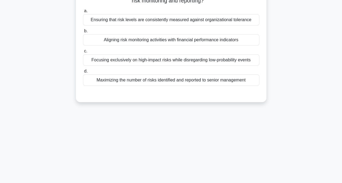
scroll to position [0, 0]
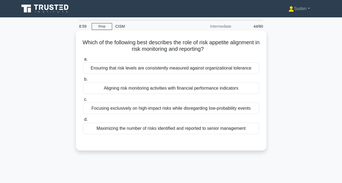
click at [150, 69] on div "Ensuring that risk levels are consistently measured against organizational tole…" at bounding box center [171, 68] width 176 height 11
click at [83, 61] on input "a. Ensuring that risk levels are consistently measured against organizational t…" at bounding box center [83, 60] width 0 height 4
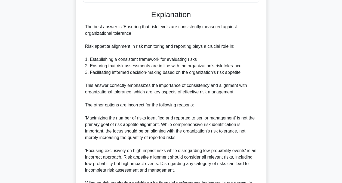
scroll to position [204, 0]
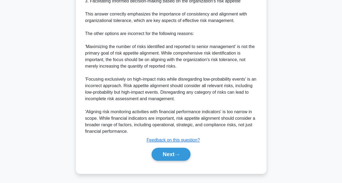
drag, startPoint x: 161, startPoint y: 156, endPoint x: 203, endPoint y: 144, distance: 43.9
click at [161, 156] on button "Next" at bounding box center [171, 154] width 39 height 13
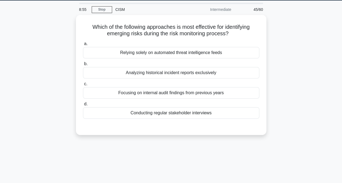
scroll to position [0, 0]
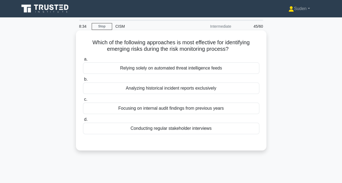
click at [152, 127] on div "Conducting regular stakeholder interviews" at bounding box center [171, 128] width 176 height 11
click at [83, 122] on input "d. Conducting regular stakeholder interviews" at bounding box center [83, 120] width 0 height 4
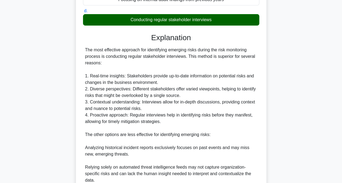
scroll to position [204, 0]
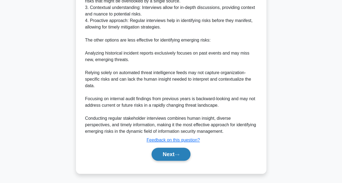
click at [165, 152] on button "Next" at bounding box center [171, 154] width 39 height 13
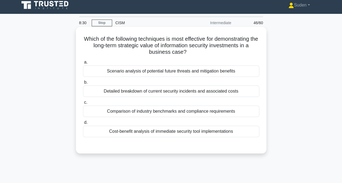
scroll to position [0, 0]
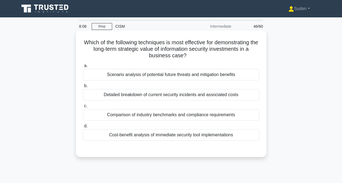
click at [207, 78] on div "Scenario analysis of potential future threats and mitigation benefits" at bounding box center [171, 74] width 176 height 11
click at [83, 68] on input "a. Scenario analysis of potential future threats and mitigation benefits" at bounding box center [83, 66] width 0 height 4
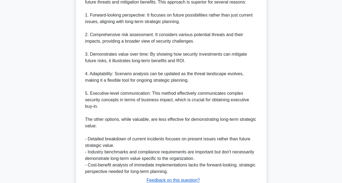
scroll to position [217, 0]
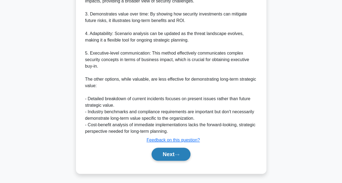
drag, startPoint x: 175, startPoint y: 156, endPoint x: 185, endPoint y: 149, distance: 11.5
click at [175, 156] on button "Next" at bounding box center [171, 154] width 39 height 13
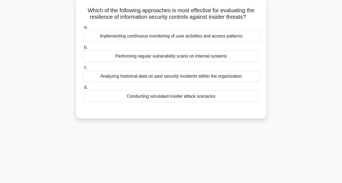
scroll to position [0, 0]
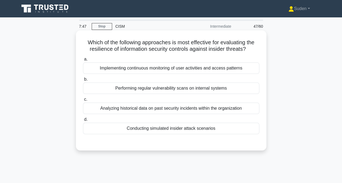
drag, startPoint x: 168, startPoint y: 71, endPoint x: 171, endPoint y: 70, distance: 3.4
click at [168, 71] on div "Implementing continuous monitoring of user activities and access patterns" at bounding box center [171, 68] width 176 height 11
click at [83, 61] on input "a. Implementing continuous monitoring of user activities and access patterns" at bounding box center [83, 60] width 0 height 4
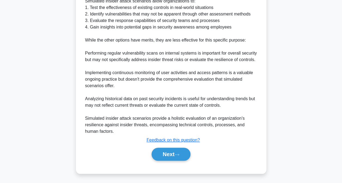
scroll to position [191, 0]
click at [182, 153] on button "Next" at bounding box center [171, 154] width 39 height 13
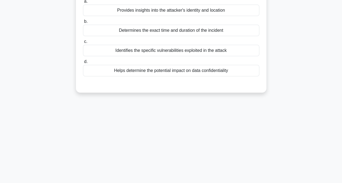
scroll to position [29, 0]
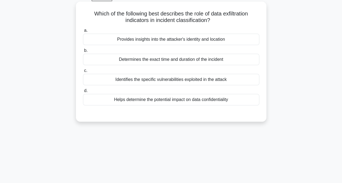
click at [121, 41] on div "Provides insights into the attacker's identity and location" at bounding box center [171, 39] width 176 height 11
click at [83, 32] on input "a. Provides insights into the attacker's identity and location" at bounding box center [83, 31] width 0 height 4
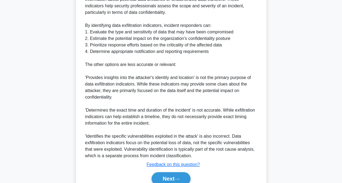
scroll to position [193, 0]
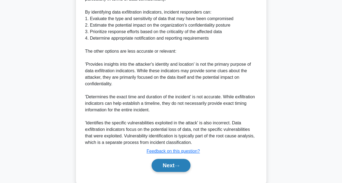
click at [173, 168] on button "Next" at bounding box center [171, 165] width 39 height 13
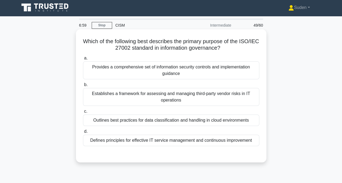
scroll to position [0, 0]
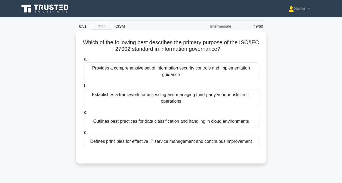
click at [225, 75] on div "Provides a comprehensive set of information security controls and implementatio…" at bounding box center [171, 72] width 176 height 18
click at [83, 61] on input "a. Provides a comprehensive set of information security controls and implementa…" at bounding box center [83, 60] width 0 height 4
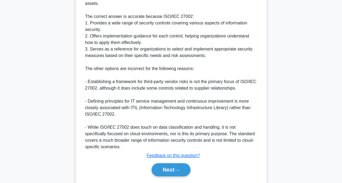
scroll to position [230, 0]
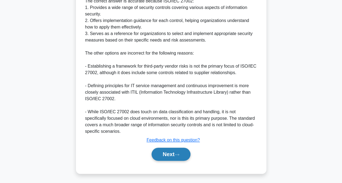
click at [173, 155] on button "Next" at bounding box center [171, 154] width 39 height 13
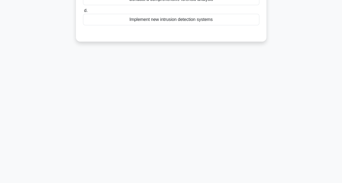
scroll to position [29, 0]
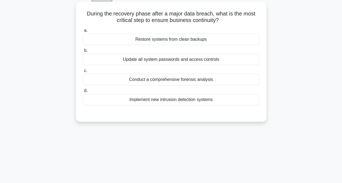
click at [154, 39] on div "Restore systems from clean backups" at bounding box center [171, 39] width 176 height 11
click at [83, 32] on input "a. Restore systems from clean backups" at bounding box center [83, 31] width 0 height 4
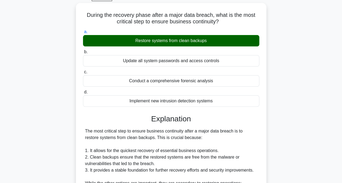
scroll to position [164, 0]
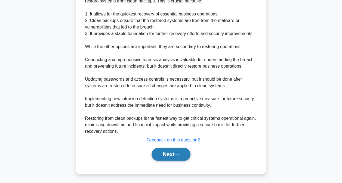
click at [164, 150] on button "Next" at bounding box center [171, 154] width 39 height 13
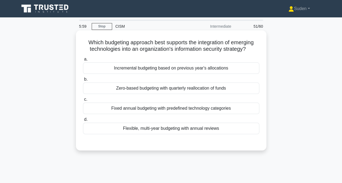
scroll to position [0, 0]
click at [151, 130] on div "Flexible, multi-year budgeting with annual reviews" at bounding box center [171, 128] width 176 height 11
click at [83, 122] on input "d. Flexible, multi-year budgeting with annual reviews" at bounding box center [83, 120] width 0 height 4
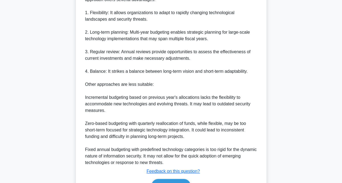
scroll to position [204, 0]
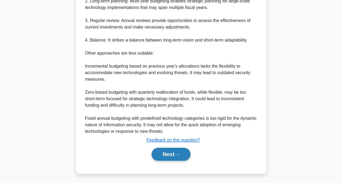
click at [170, 159] on button "Next" at bounding box center [171, 154] width 39 height 13
click at [166, 151] on button "Next" at bounding box center [171, 154] width 39 height 13
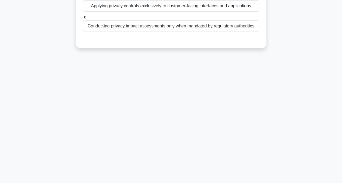
scroll to position [111, 0]
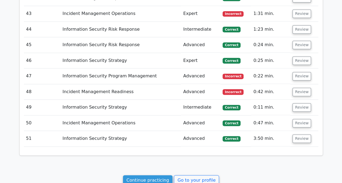
scroll to position [1398, 0]
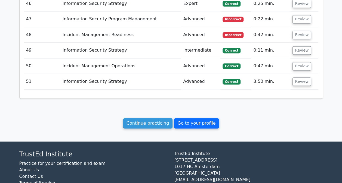
click at [188, 118] on link "Go to your profile" at bounding box center [196, 123] width 45 height 10
click at [193, 118] on link "Go to your profile" at bounding box center [196, 123] width 45 height 10
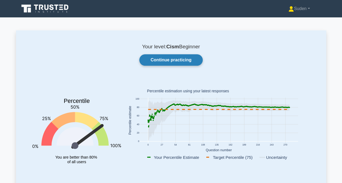
click at [169, 59] on link "Continue practicing" at bounding box center [170, 59] width 63 height 11
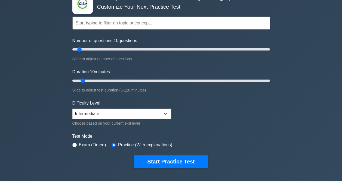
scroll to position [27, 0]
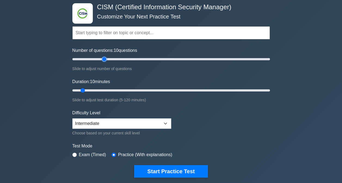
click at [105, 61] on input "Number of questions: 10 questions" at bounding box center [171, 59] width 198 height 7
click at [116, 59] on input "Number of questions: 45 questions" at bounding box center [171, 59] width 198 height 7
type input "50"
click at [118, 58] on input "Number of questions: 50 questions" at bounding box center [171, 59] width 198 height 7
click at [118, 89] on input "Duration: 10 minutes" at bounding box center [171, 90] width 198 height 7
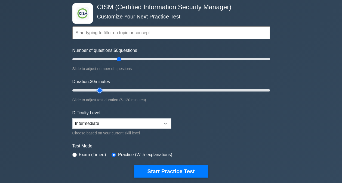
click at [101, 90] on input "Duration: 30 minutes" at bounding box center [171, 90] width 198 height 7
type input "25"
click at [107, 89] on input "Duration: 25 minutes" at bounding box center [171, 90] width 198 height 7
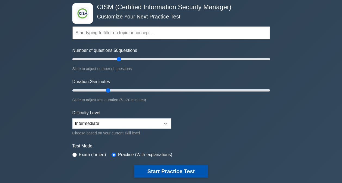
click at [165, 171] on button "Start Practice Test" at bounding box center [171, 172] width 74 height 13
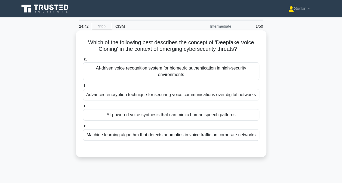
click at [180, 117] on div "AI-powered voice synthesis that can mimic human speech patterns" at bounding box center [171, 114] width 176 height 11
click at [83, 108] on input "c. AI-powered voice synthesis that can mimic human speech patterns" at bounding box center [83, 107] width 0 height 4
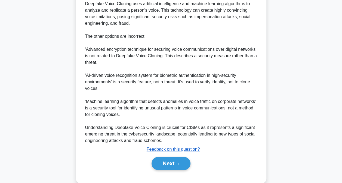
scroll to position [197, 0]
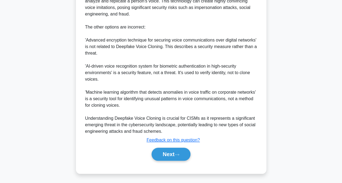
drag, startPoint x: 175, startPoint y: 155, endPoint x: 241, endPoint y: 140, distance: 68.0
click at [175, 155] on button "Next" at bounding box center [171, 154] width 39 height 13
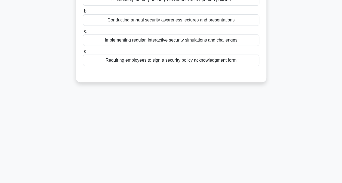
scroll to position [2, 0]
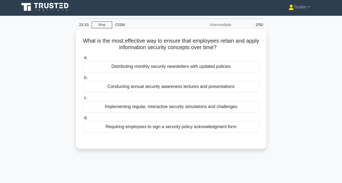
click at [178, 109] on div "Implementing regular, interactive security simulations and challenges" at bounding box center [171, 106] width 176 height 11
click at [83, 100] on input "c. Implementing regular, interactive security simulations and challenges" at bounding box center [83, 98] width 0 height 4
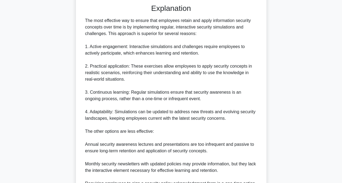
scroll to position [197, 0]
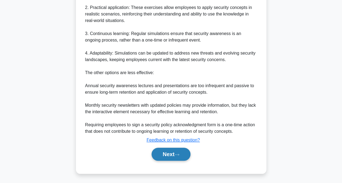
click at [168, 157] on button "Next" at bounding box center [171, 154] width 39 height 13
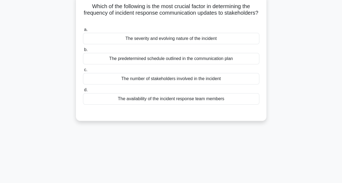
scroll to position [37, 0]
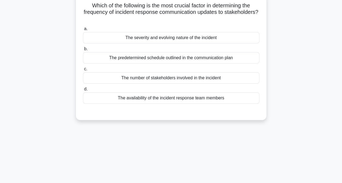
click at [173, 40] on div "The severity and evolving nature of the incident" at bounding box center [171, 37] width 176 height 11
click at [83, 31] on input "a. The severity and evolving nature of the incident" at bounding box center [83, 29] width 0 height 4
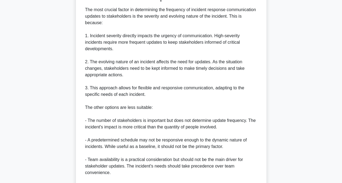
scroll to position [223, 0]
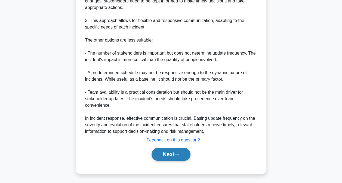
click at [175, 153] on button "Next" at bounding box center [171, 154] width 39 height 13
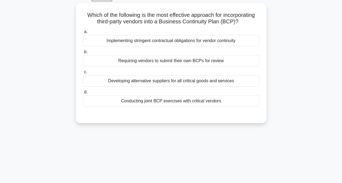
scroll to position [28, 0]
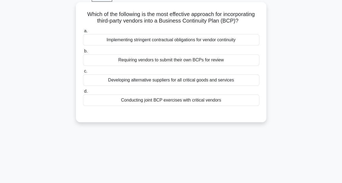
click at [165, 39] on div "Implementing stringent contractual obligations for vendor continuity" at bounding box center [171, 39] width 176 height 11
click at [83, 33] on input "a. Implementing stringent contractual obligations for vendor continuity" at bounding box center [83, 31] width 0 height 4
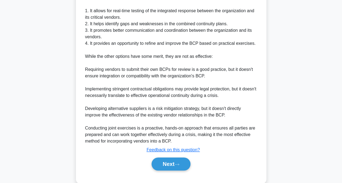
scroll to position [185, 0]
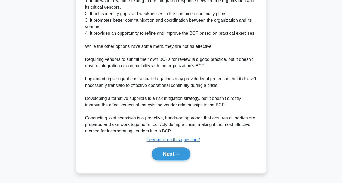
click at [169, 161] on div "Next" at bounding box center [171, 154] width 176 height 17
click at [171, 154] on button "Next" at bounding box center [171, 154] width 39 height 13
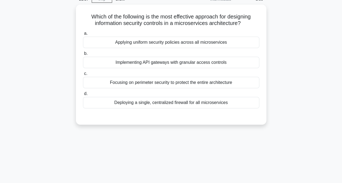
scroll to position [27, 0]
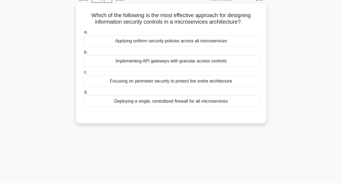
click at [209, 85] on div "Focusing on perimeter security to protect the entire architecture" at bounding box center [171, 81] width 176 height 11
click at [83, 74] on input "c. Focusing on perimeter security to protect the entire architecture" at bounding box center [83, 73] width 0 height 4
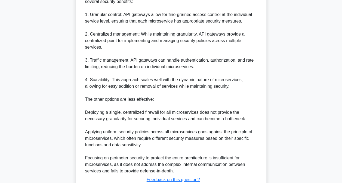
scroll to position [218, 0]
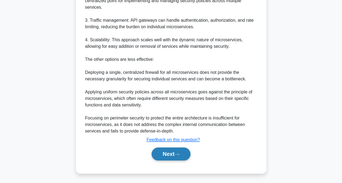
click at [176, 154] on button "Next" at bounding box center [171, 154] width 39 height 13
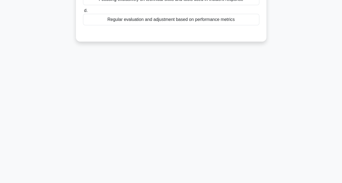
scroll to position [0, 0]
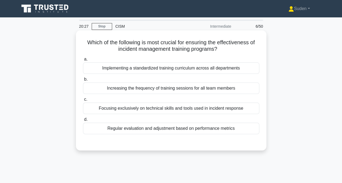
click at [210, 89] on div "Increasing the frequency of training sessions for all team members" at bounding box center [171, 88] width 176 height 11
click at [83, 81] on input "b. Increasing the frequency of training sessions for all team members" at bounding box center [83, 80] width 0 height 4
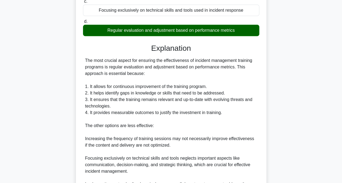
scroll to position [185, 0]
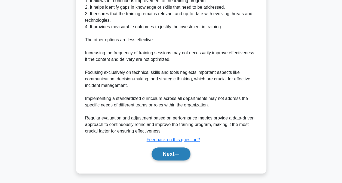
click at [180, 157] on button "Next" at bounding box center [171, 154] width 39 height 13
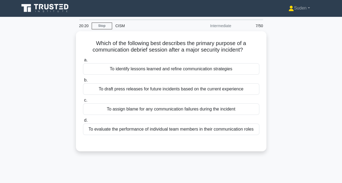
scroll to position [0, 0]
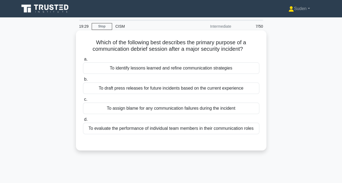
click at [160, 71] on div "To identify lessons learned and refine communication strategies" at bounding box center [171, 68] width 176 height 11
click at [83, 61] on input "a. To identify lessons learned and refine communication strategies" at bounding box center [83, 60] width 0 height 4
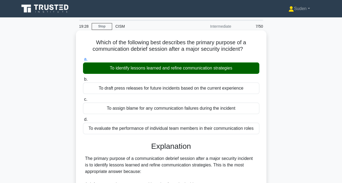
scroll to position [184, 0]
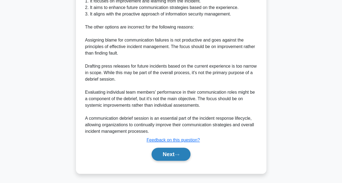
click at [174, 154] on button "Next" at bounding box center [171, 154] width 39 height 13
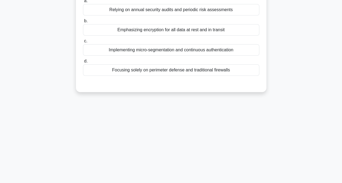
scroll to position [32, 0]
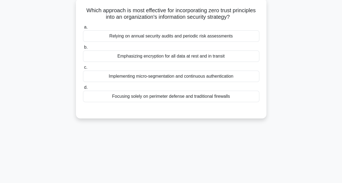
click at [202, 75] on div "Implementing micro-segmentation and continuous authentication" at bounding box center [171, 76] width 176 height 11
click at [83, 69] on input "c. Implementing micro-segmentation and continuous authentication" at bounding box center [83, 68] width 0 height 4
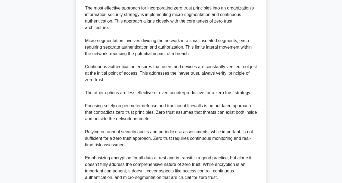
scroll to position [191, 0]
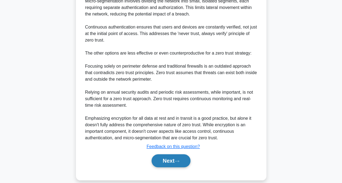
click at [173, 155] on button "Next" at bounding box center [171, 161] width 39 height 13
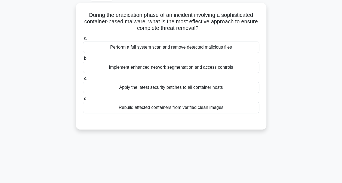
scroll to position [27, 0]
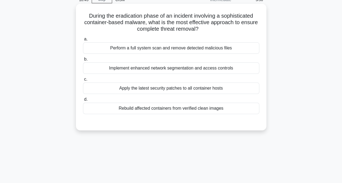
click at [194, 48] on div "Perform a full system scan and remove detected malicious files" at bounding box center [171, 47] width 176 height 11
click at [83, 41] on input "a. Perform a full system scan and remove detected malicious files" at bounding box center [83, 40] width 0 height 4
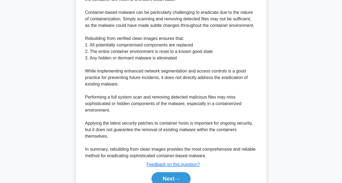
scroll to position [211, 0]
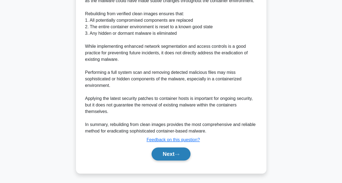
click at [170, 155] on button "Next" at bounding box center [171, 154] width 39 height 13
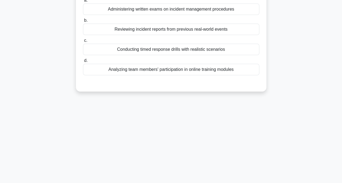
scroll to position [2, 0]
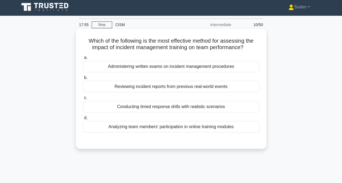
click at [169, 107] on div "Conducting timed response drills with realistic scenarios" at bounding box center [171, 106] width 176 height 11
click at [83, 100] on input "c. Conducting timed response drills with realistic scenarios" at bounding box center [83, 98] width 0 height 4
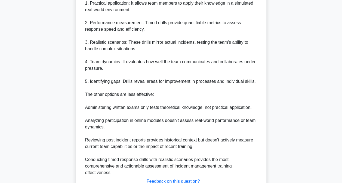
scroll to position [223, 0]
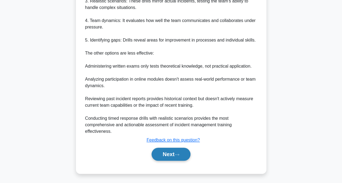
click at [162, 157] on button "Next" at bounding box center [171, 154] width 39 height 13
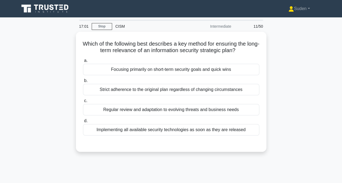
scroll to position [0, 0]
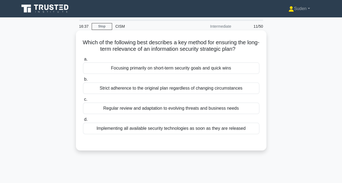
click at [159, 111] on div "Regular review and adaptation to evolving threats and business needs" at bounding box center [171, 108] width 176 height 11
click at [83, 102] on input "c. Regular review and adaptation to evolving threats and business needs" at bounding box center [83, 100] width 0 height 4
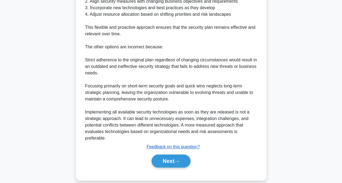
scroll to position [191, 0]
drag, startPoint x: 174, startPoint y: 153, endPoint x: 183, endPoint y: 149, distance: 9.6
click at [174, 155] on button "Next" at bounding box center [171, 161] width 39 height 13
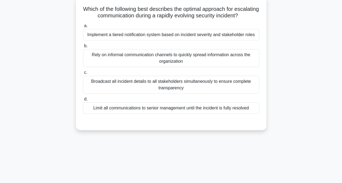
scroll to position [0, 0]
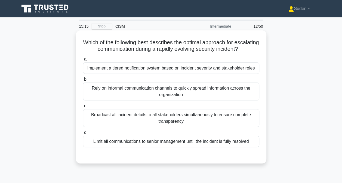
click at [129, 74] on div "Implement a tiered notification system based on incident severity and stakehold…" at bounding box center [171, 68] width 176 height 11
click at [83, 61] on input "a. Implement a tiered notification system based on incident severity and stakeh…" at bounding box center [83, 60] width 0 height 4
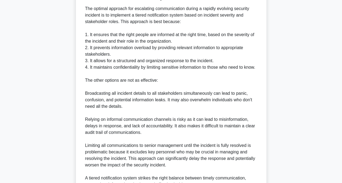
scroll to position [236, 0]
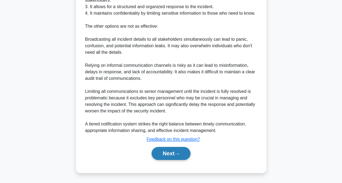
click at [172, 149] on button "Next" at bounding box center [171, 153] width 39 height 13
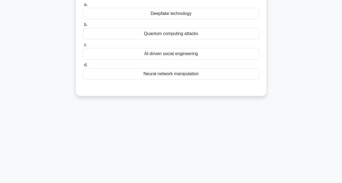
scroll to position [0, 0]
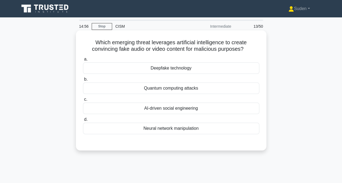
click at [169, 69] on div "Deepfake technology" at bounding box center [171, 68] width 176 height 11
click at [83, 61] on input "a. Deepfake technology" at bounding box center [83, 60] width 0 height 4
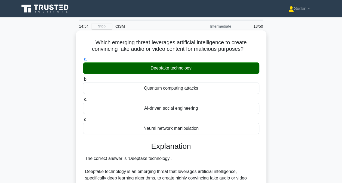
scroll to position [178, 0]
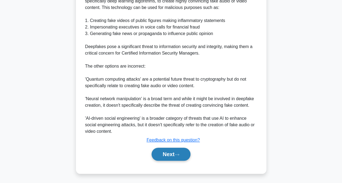
click at [174, 155] on button "Next" at bounding box center [171, 154] width 39 height 13
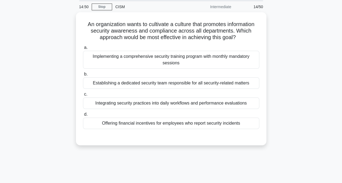
scroll to position [19, 0]
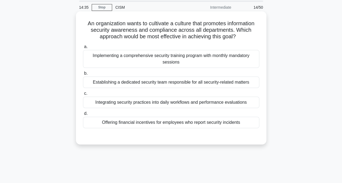
click at [123, 104] on div "Integrating security practices into daily workflows and performance evaluations" at bounding box center [171, 102] width 176 height 11
click at [83, 96] on input "c. Integrating security practices into daily workflows and performance evaluati…" at bounding box center [83, 94] width 0 height 4
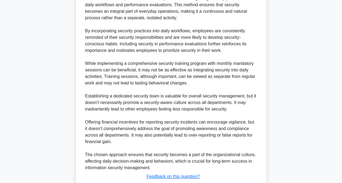
scroll to position [217, 0]
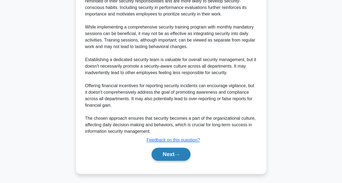
click at [162, 151] on button "Next" at bounding box center [171, 154] width 39 height 13
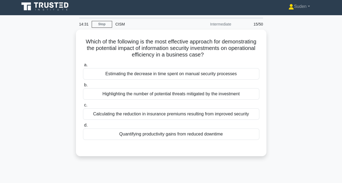
scroll to position [2, 0]
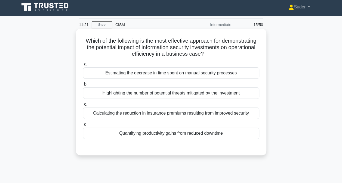
click at [182, 133] on div "Quantifying productivity gains from reduced downtime" at bounding box center [171, 133] width 176 height 11
click at [83, 127] on input "d. Quantifying productivity gains from reduced downtime" at bounding box center [83, 125] width 0 height 4
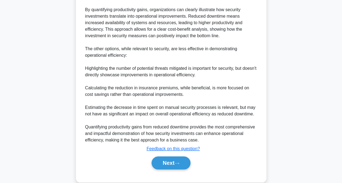
scroll to position [197, 0]
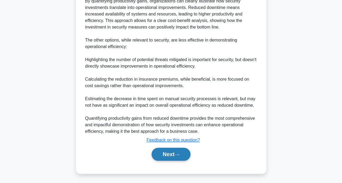
click at [168, 149] on button "Next" at bounding box center [171, 154] width 39 height 13
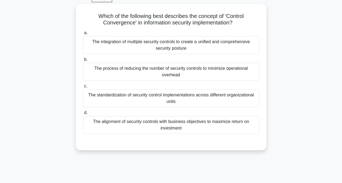
scroll to position [28, 0]
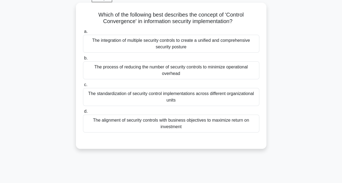
click at [163, 50] on div "The integration of multiple security controls to create a unified and comprehen…" at bounding box center [171, 44] width 176 height 18
click at [83, 33] on input "a. The integration of multiple security controls to create a unified and compre…" at bounding box center [83, 32] width 0 height 4
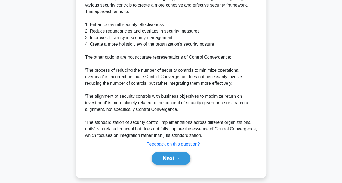
scroll to position [217, 0]
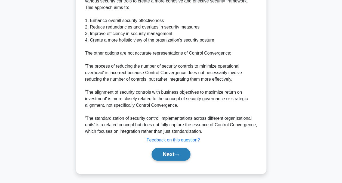
click at [182, 158] on button "Next" at bounding box center [171, 154] width 39 height 13
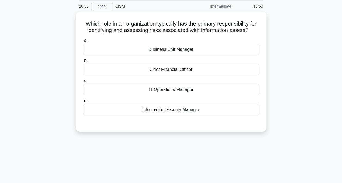
scroll to position [0, 0]
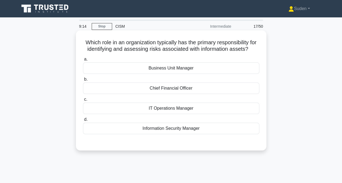
click at [193, 74] on div "Business Unit Manager" at bounding box center [171, 68] width 176 height 11
click at [83, 61] on input "a. Business Unit Manager" at bounding box center [83, 60] width 0 height 4
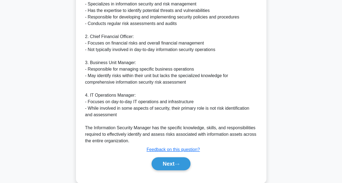
scroll to position [204, 0]
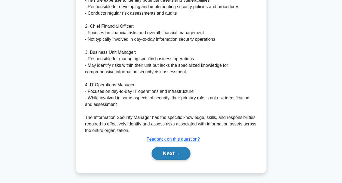
click at [171, 156] on button "Next" at bounding box center [171, 153] width 39 height 13
click at [165, 157] on button "Next" at bounding box center [171, 153] width 39 height 13
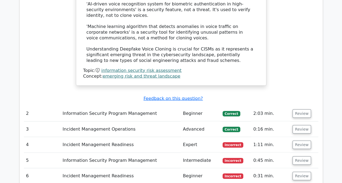
scroll to position [772, 0]
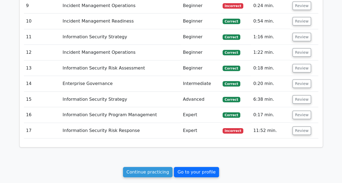
click at [195, 167] on link "Go to your profile" at bounding box center [196, 172] width 45 height 10
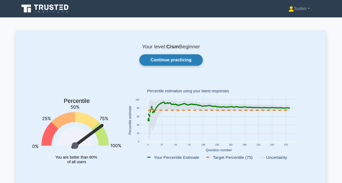
click at [166, 60] on link "Continue practicing" at bounding box center [170, 59] width 63 height 11
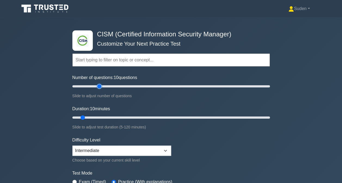
click at [100, 84] on input "Number of questions: 10 questions" at bounding box center [171, 86] width 198 height 7
click at [107, 85] on input "Number of questions: 30 questions" at bounding box center [171, 86] width 198 height 7
click at [106, 85] on input "Number of questions: 35 questions" at bounding box center [171, 86] width 198 height 7
type input "30"
click at [99, 86] on input "Number of questions: 35 questions" at bounding box center [171, 86] width 198 height 7
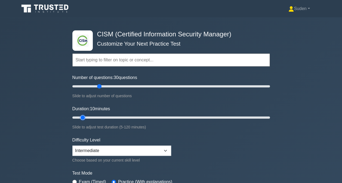
click at [87, 117] on input "Duration: 10 minutes" at bounding box center [171, 118] width 198 height 7
click at [86, 119] on input "Duration: 10 minutes" at bounding box center [171, 118] width 198 height 7
click at [87, 116] on input "Duration: 10 minutes" at bounding box center [171, 118] width 198 height 7
click at [85, 117] on input "Duration: 10 minutes" at bounding box center [171, 118] width 198 height 7
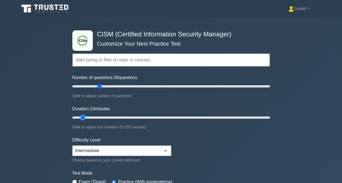
click at [87, 115] on input "Duration: 10 minutes" at bounding box center [171, 118] width 198 height 7
click at [87, 116] on input "Duration: 10 minutes" at bounding box center [171, 118] width 198 height 7
click at [86, 117] on input "Duration: 10 minutes" at bounding box center [171, 118] width 198 height 7
click at [86, 118] on input "Duration: 10 minutes" at bounding box center [171, 118] width 198 height 7
click at [87, 117] on input "Duration: 10 minutes" at bounding box center [171, 118] width 198 height 7
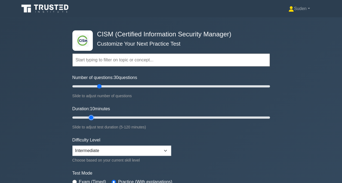
type input "15"
click at [88, 117] on input "Duration: 10 minutes" at bounding box center [171, 118] width 198 height 7
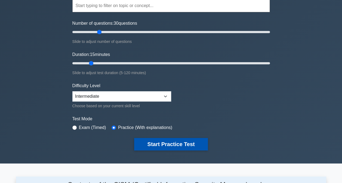
click at [150, 142] on button "Start Practice Test" at bounding box center [171, 144] width 74 height 13
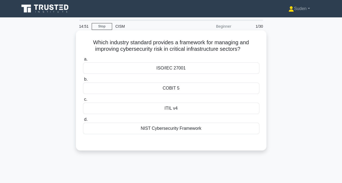
click at [217, 71] on div "ISO/IEC 27001" at bounding box center [171, 68] width 176 height 11
click at [83, 61] on input "a. ISO/IEC 27001" at bounding box center [83, 60] width 0 height 4
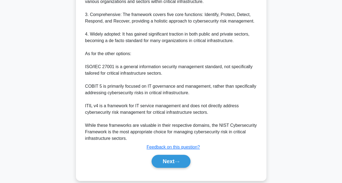
scroll to position [218, 0]
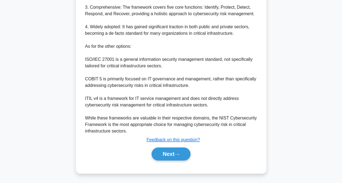
drag, startPoint x: 175, startPoint y: 163, endPoint x: 179, endPoint y: 161, distance: 4.0
click at [176, 162] on div "a. ISO/IEC 27001 b. COBIT 5 c." at bounding box center [171, 2] width 178 height 330
click at [185, 156] on button "Next" at bounding box center [171, 154] width 39 height 13
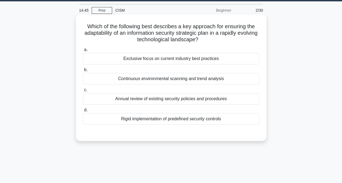
scroll to position [0, 0]
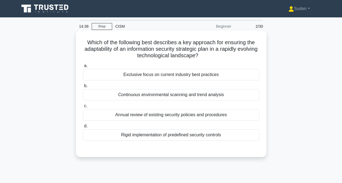
click at [165, 93] on div "Continuous environmental scanning and trend analysis" at bounding box center [171, 94] width 176 height 11
click at [83, 88] on input "b. Continuous environmental scanning and trend analysis" at bounding box center [83, 86] width 0 height 4
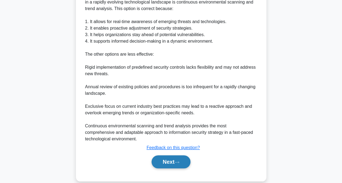
scroll to position [178, 0]
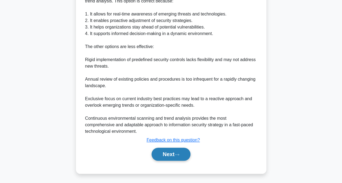
click at [172, 154] on button "Next" at bounding box center [171, 154] width 39 height 13
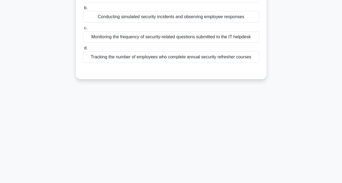
scroll to position [1, 0]
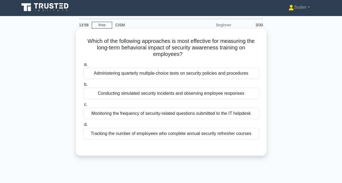
drag, startPoint x: 205, startPoint y: 94, endPoint x: 214, endPoint y: 95, distance: 8.9
click at [205, 94] on div "Conducting simulated security incidents and observing employee responses" at bounding box center [171, 93] width 176 height 11
click at [83, 87] on input "b. Conducting simulated security incidents and observing employee responses" at bounding box center [83, 85] width 0 height 4
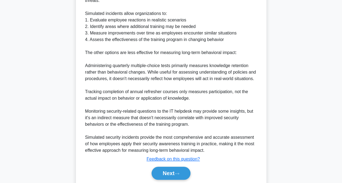
scroll to position [204, 0]
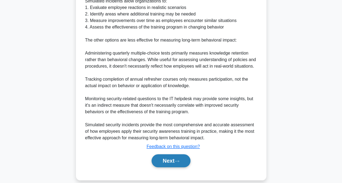
click at [178, 155] on button "Next" at bounding box center [171, 161] width 39 height 13
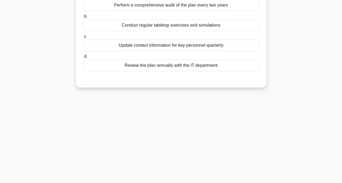
scroll to position [2, 0]
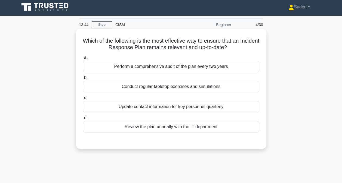
click at [227, 89] on div "Conduct regular tabletop exercises and simulations" at bounding box center [171, 86] width 176 height 11
click at [83, 80] on input "b. Conduct regular tabletop exercises and simulations" at bounding box center [83, 78] width 0 height 4
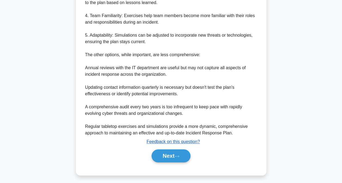
scroll to position [223, 0]
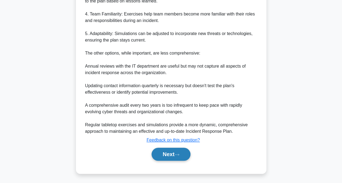
click at [173, 151] on button "Next" at bounding box center [171, 154] width 39 height 13
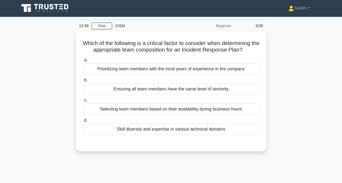
scroll to position [0, 0]
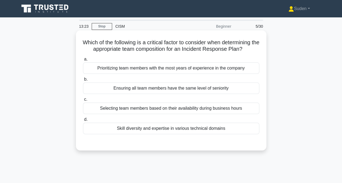
click at [123, 130] on div "Skill diversity and expertise in various technical domains" at bounding box center [171, 128] width 176 height 11
click at [83, 122] on input "d. Skill diversity and expertise in various technical domains" at bounding box center [83, 120] width 0 height 4
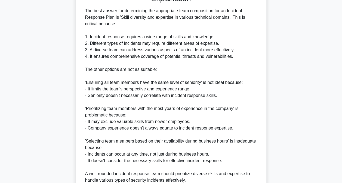
scroll to position [197, 0]
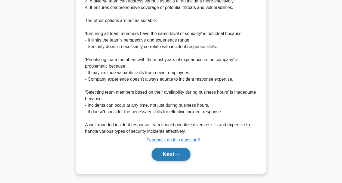
click at [189, 153] on button "Next" at bounding box center [171, 154] width 39 height 13
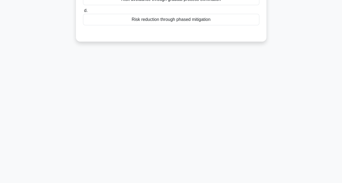
scroll to position [0, 0]
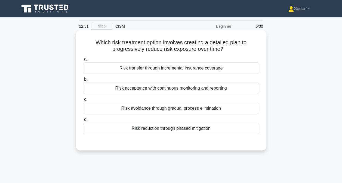
click at [145, 87] on div "Risk acceptance with continuous monitoring and reporting" at bounding box center [171, 88] width 176 height 11
click at [83, 81] on input "b. Risk acceptance with continuous monitoring and reporting" at bounding box center [83, 80] width 0 height 4
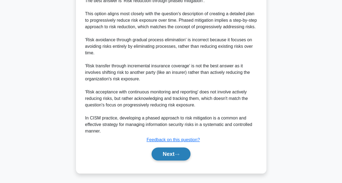
click at [177, 155] on icon at bounding box center [177, 154] width 5 height 3
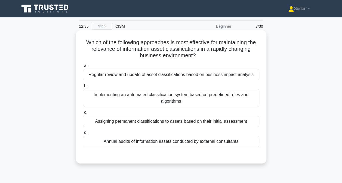
click at [180, 99] on div "Implementing an automated classification system based on predefined rules and a…" at bounding box center [171, 98] width 176 height 18
click at [83, 88] on input "b. Implementing an automated classification system based on predefined rules an…" at bounding box center [83, 86] width 0 height 4
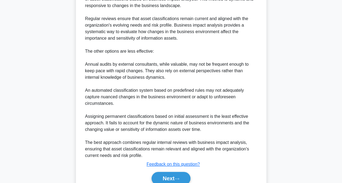
scroll to position [191, 0]
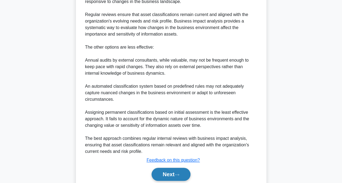
drag, startPoint x: 158, startPoint y: 171, endPoint x: 163, endPoint y: 168, distance: 6.1
click at [158, 171] on button "Next" at bounding box center [171, 174] width 39 height 13
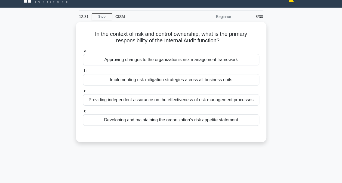
scroll to position [2, 0]
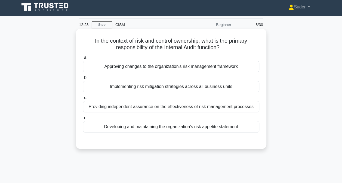
click at [139, 108] on div "Providing independent assurance on the effectiveness of risk management process…" at bounding box center [171, 106] width 176 height 11
click at [83, 100] on input "c. Providing independent assurance on the effectiveness of risk management proc…" at bounding box center [83, 98] width 0 height 4
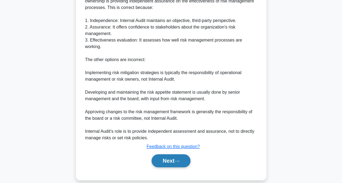
drag, startPoint x: 169, startPoint y: 158, endPoint x: 200, endPoint y: 148, distance: 33.0
click at [169, 158] on button "Next" at bounding box center [171, 161] width 39 height 13
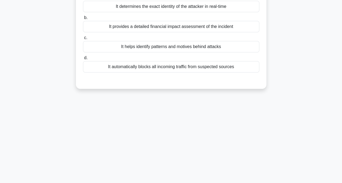
scroll to position [29, 0]
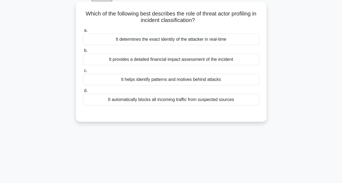
click at [216, 40] on div "It determines the exact identity of the attacker in real-time" at bounding box center [171, 39] width 176 height 11
click at [83, 32] on input "a. It determines the exact identity of the attacker in real-time" at bounding box center [83, 31] width 0 height 4
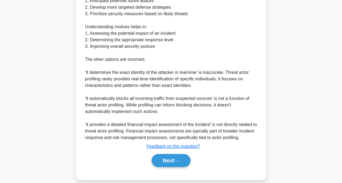
scroll to position [218, 0]
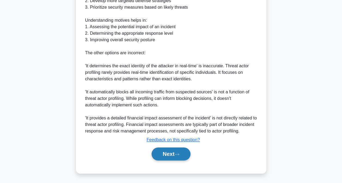
click at [174, 152] on button "Next" at bounding box center [171, 154] width 39 height 13
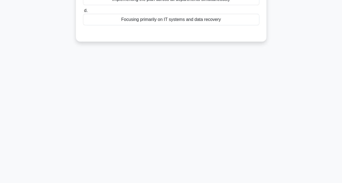
scroll to position [0, 0]
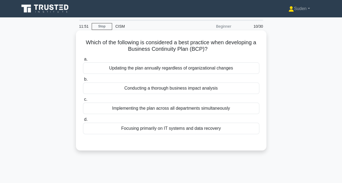
click at [161, 85] on div "Conducting a thorough business impact analysis" at bounding box center [171, 88] width 176 height 11
click at [83, 81] on input "b. Conducting a thorough business impact analysis" at bounding box center [83, 80] width 0 height 4
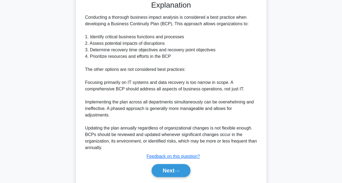
scroll to position [151, 0]
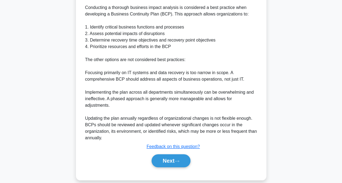
click at [158, 163] on div "a. Updating the plan annually regardless of organizational changes b. Conductin…" at bounding box center [171, 39] width 178 height 271
click at [159, 160] on button "Next" at bounding box center [171, 161] width 39 height 13
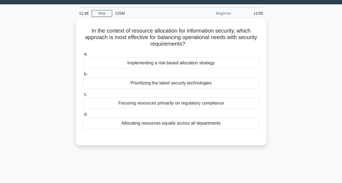
scroll to position [0, 0]
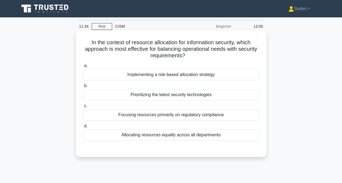
click at [188, 75] on div "Implementing a risk-based allocation strategy" at bounding box center [171, 74] width 176 height 11
click at [83, 68] on input "a. Implementing a risk-based allocation strategy" at bounding box center [83, 66] width 0 height 4
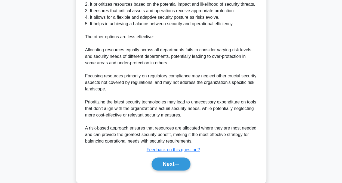
scroll to position [210, 0]
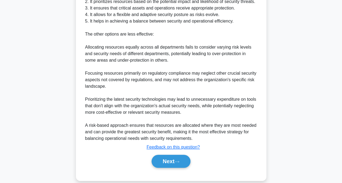
click at [166, 157] on button "Next" at bounding box center [171, 161] width 39 height 13
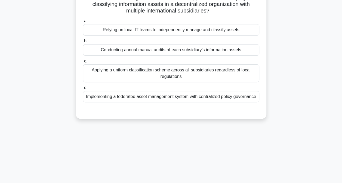
scroll to position [0, 0]
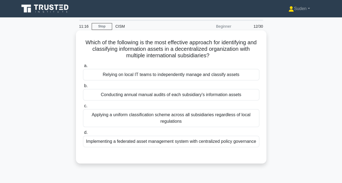
click at [224, 122] on div "Applying a uniform classification scheme across all subsidiaries regardless of …" at bounding box center [171, 118] width 176 height 18
click at [83, 108] on input "c. Applying a uniform classification scheme across all subsidiaries regardless …" at bounding box center [83, 107] width 0 height 4
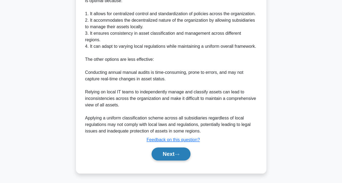
click at [179, 153] on icon at bounding box center [177, 154] width 5 height 3
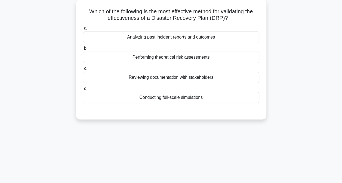
scroll to position [2, 0]
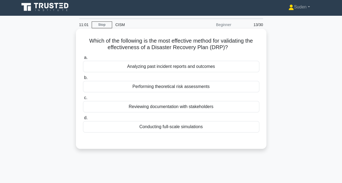
click at [201, 129] on div "Conducting full-scale simulations" at bounding box center [171, 126] width 176 height 11
click at [83, 120] on input "d. Conducting full-scale simulations" at bounding box center [83, 119] width 0 height 4
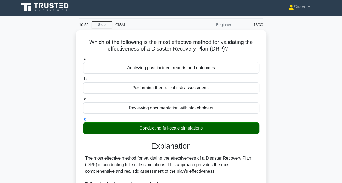
drag, startPoint x: 342, startPoint y: 66, endPoint x: 342, endPoint y: 174, distance: 107.8
click at [342, 176] on html "Suden Profile Settings" at bounding box center [171, 185] width 342 height 375
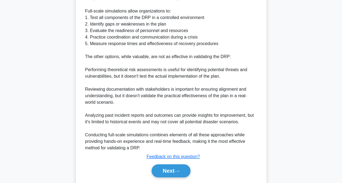
scroll to position [179, 0]
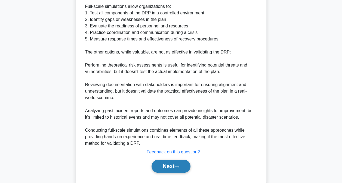
click at [164, 168] on button "Next" at bounding box center [171, 166] width 39 height 13
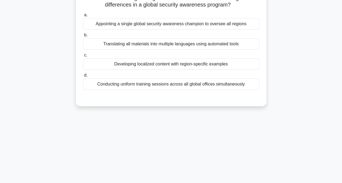
scroll to position [29, 0]
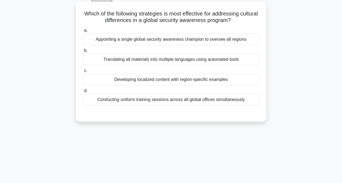
click at [126, 100] on div "Conducting uniform training sessions across all global offices simultaneously" at bounding box center [171, 99] width 176 height 11
click at [83, 93] on input "d. Conducting uniform training sessions across all global offices simultaneously" at bounding box center [83, 91] width 0 height 4
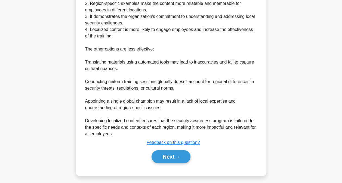
scroll to position [191, 0]
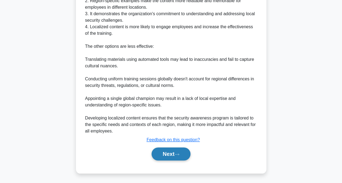
click at [171, 150] on button "Next" at bounding box center [171, 154] width 39 height 13
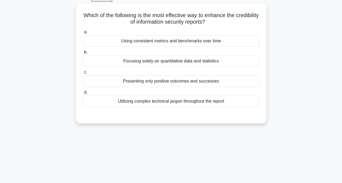
scroll to position [0, 0]
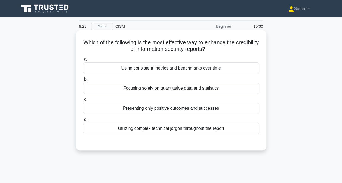
drag, startPoint x: 209, startPoint y: 72, endPoint x: 215, endPoint y: 72, distance: 5.7
click at [209, 72] on div "Using consistent metrics and benchmarks over time" at bounding box center [171, 68] width 176 height 11
click at [83, 61] on input "a. Using consistent metrics and benchmarks over time" at bounding box center [83, 60] width 0 height 4
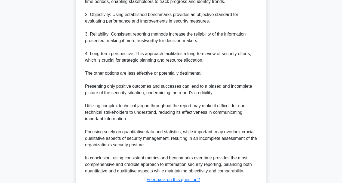
scroll to position [218, 0]
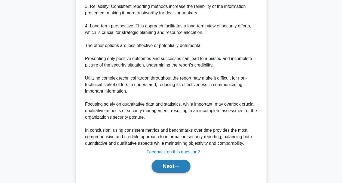
click at [178, 163] on button "Next" at bounding box center [171, 166] width 39 height 13
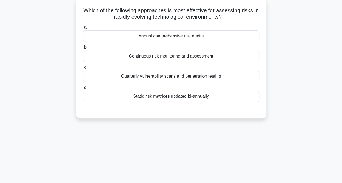
scroll to position [2, 0]
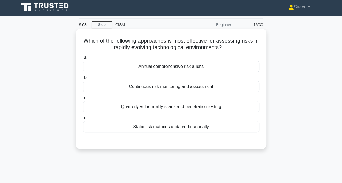
drag, startPoint x: 178, startPoint y: 74, endPoint x: 171, endPoint y: 90, distance: 18.1
click at [176, 79] on div "a. Annual comprehensive risk audits b. Continuous risk monitoring and assessment" at bounding box center [171, 93] width 183 height 81
click at [171, 90] on div "Continuous risk monitoring and assessment" at bounding box center [171, 86] width 176 height 11
click at [83, 80] on input "b. Continuous risk monitoring and assessment" at bounding box center [83, 78] width 0 height 4
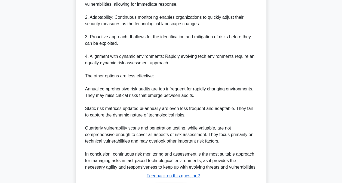
scroll to position [223, 0]
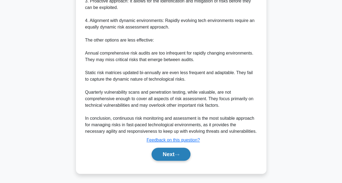
click at [177, 160] on button "Next" at bounding box center [171, 154] width 39 height 13
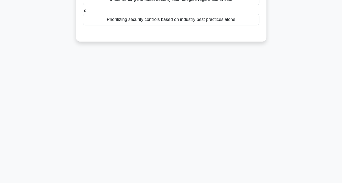
click at [173, 159] on div "9:00 Stop CISM Beginner 17/30 Which of the following best describes an effectiv…" at bounding box center [171, 45] width 310 height 272
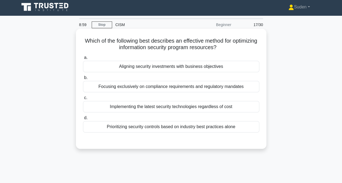
scroll to position [0, 0]
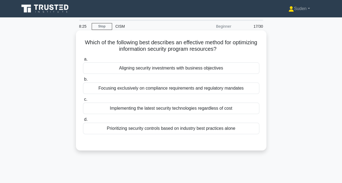
click at [183, 70] on div "Aligning security investments with business objectives" at bounding box center [171, 68] width 176 height 11
click at [83, 61] on input "a. Aligning security investments with business objectives" at bounding box center [83, 60] width 0 height 4
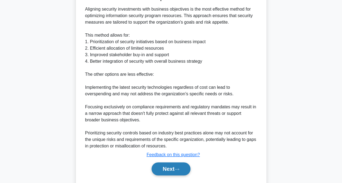
scroll to position [164, 0]
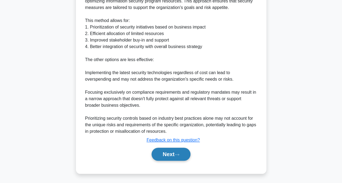
click at [176, 158] on button "Next" at bounding box center [171, 154] width 39 height 13
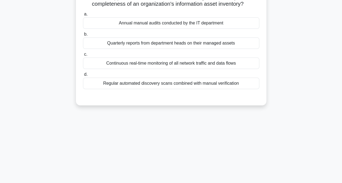
scroll to position [2, 0]
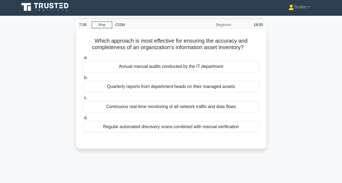
drag, startPoint x: 170, startPoint y: 126, endPoint x: 176, endPoint y: 126, distance: 5.5
click at [172, 126] on div "Regular automated discovery scans combined with manual verification" at bounding box center [171, 126] width 176 height 11
click at [83, 120] on input "d. Regular automated discovery scans combined with manual verification" at bounding box center [83, 119] width 0 height 4
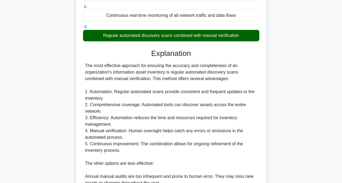
scroll to position [192, 0]
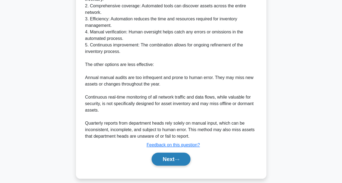
click at [178, 161] on button "Next" at bounding box center [171, 159] width 39 height 13
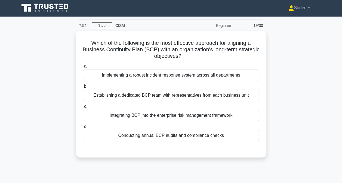
scroll to position [0, 0]
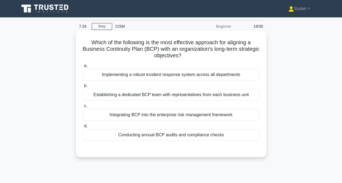
click at [158, 117] on div "Integrating BCP into the enterprise risk management framework" at bounding box center [171, 114] width 176 height 11
click at [83, 108] on input "c. Integrating BCP into the enterprise risk management framework" at bounding box center [83, 107] width 0 height 4
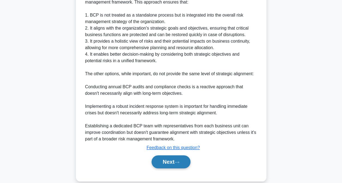
scroll to position [184, 0]
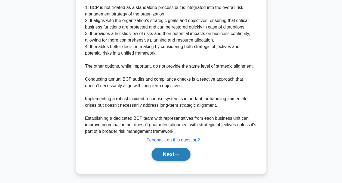
click at [171, 156] on button "Next" at bounding box center [171, 154] width 39 height 13
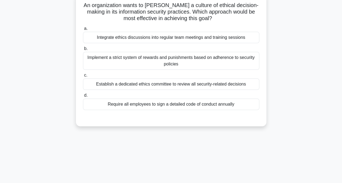
scroll to position [0, 0]
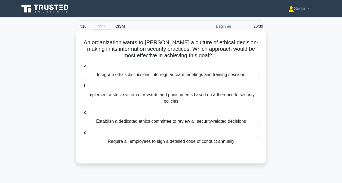
click at [153, 121] on div "Establish a dedicated ethics committee to review all security-related decisions" at bounding box center [171, 121] width 176 height 11
click at [83, 115] on input "c. Establish a dedicated ethics committee to review all security-related decisi…" at bounding box center [83, 113] width 0 height 4
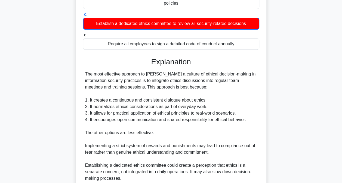
scroll to position [198, 0]
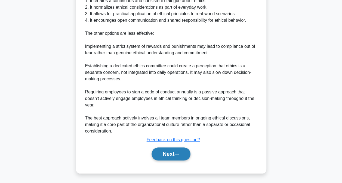
click at [176, 150] on button "Next" at bounding box center [171, 154] width 39 height 13
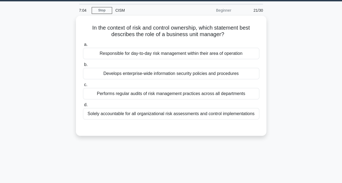
scroll to position [2, 0]
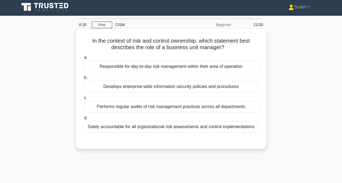
click at [183, 67] on div "Responsible for day-to-day risk management within their area of operation" at bounding box center [171, 66] width 176 height 11
click at [83, 60] on input "a. Responsible for day-to-day risk management within their area of operation" at bounding box center [83, 58] width 0 height 4
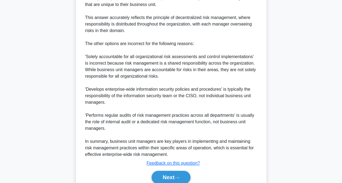
scroll to position [217, 0]
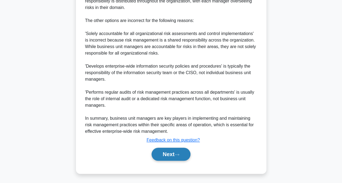
click at [174, 151] on button "Next" at bounding box center [171, 154] width 39 height 13
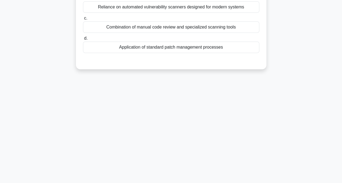
scroll to position [0, 0]
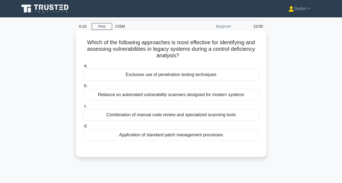
click at [171, 117] on div "Combination of manual code review and specialized scanning tools" at bounding box center [171, 114] width 176 height 11
click at [83, 108] on input "c. Combination of manual code review and specialized scanning tools" at bounding box center [83, 107] width 0 height 4
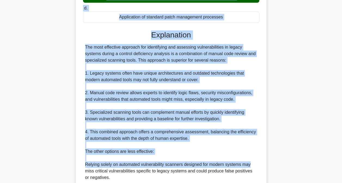
drag, startPoint x: 342, startPoint y: 43, endPoint x: 330, endPoint y: 191, distance: 148.3
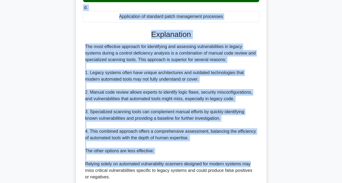
click at [330, 183] on html "Suden Profile Settings" at bounding box center [171, 84] width 342 height 408
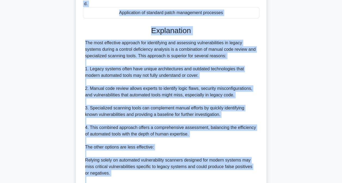
scroll to position [223, 0]
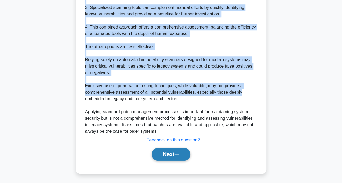
click at [179, 157] on button "Next" at bounding box center [171, 154] width 39 height 13
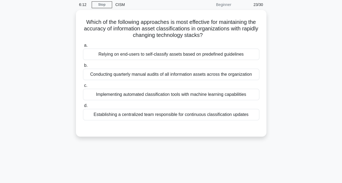
scroll to position [0, 0]
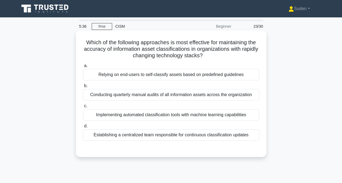
click at [136, 115] on div "Implementing automated classification tools with machine learning capabilities" at bounding box center [171, 114] width 176 height 11
click at [83, 108] on input "c. Implementing automated classification tools with machine learning capabiliti…" at bounding box center [83, 107] width 0 height 4
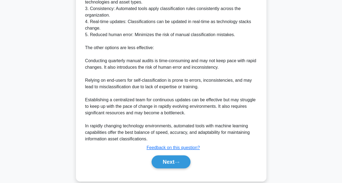
scroll to position [217, 0]
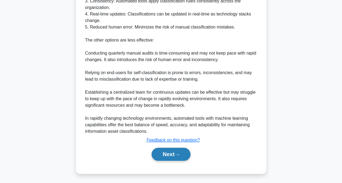
click at [169, 149] on button "Next" at bounding box center [171, 154] width 39 height 13
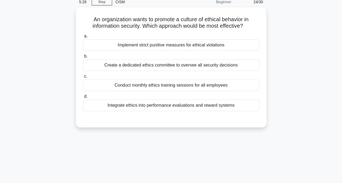
scroll to position [0, 0]
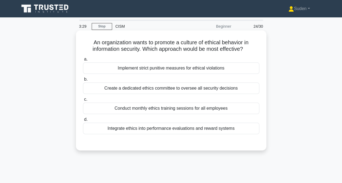
click at [136, 90] on div "Create a dedicated ethics committee to oversee all security decisions" at bounding box center [171, 88] width 176 height 11
click at [83, 81] on input "b. Create a dedicated ethics committee to oversee all security decisions" at bounding box center [83, 80] width 0 height 4
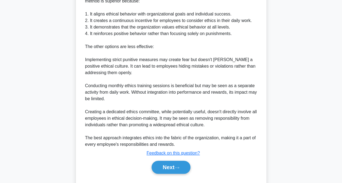
scroll to position [185, 0]
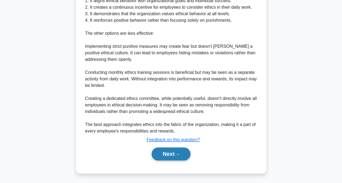
click at [170, 160] on button "Next" at bounding box center [171, 154] width 39 height 13
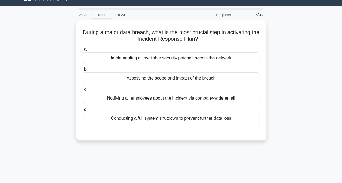
scroll to position [11, 0]
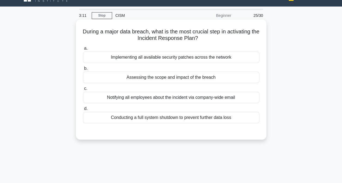
click at [128, 77] on div "Assessing the scope and impact of the breach" at bounding box center [171, 77] width 176 height 11
click at [83, 71] on input "b. Assessing the scope and impact of the breach" at bounding box center [83, 69] width 0 height 4
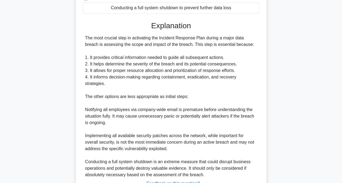
scroll to position [164, 0]
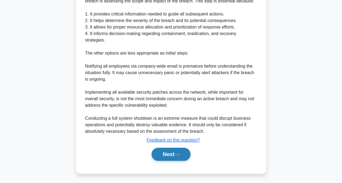
click at [166, 156] on button "Next" at bounding box center [171, 154] width 39 height 13
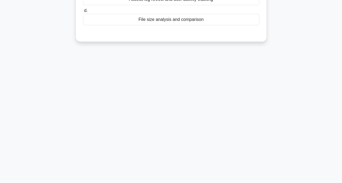
scroll to position [0, 0]
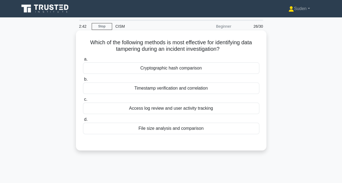
click at [157, 88] on div "Timestamp verification and correlation" at bounding box center [171, 88] width 176 height 11
click at [83, 81] on input "b. Timestamp verification and correlation" at bounding box center [83, 80] width 0 height 4
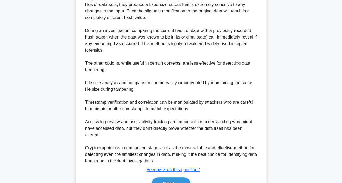
scroll to position [188, 0]
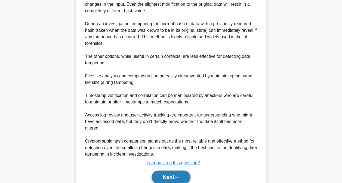
click at [172, 171] on button "Next" at bounding box center [171, 177] width 39 height 13
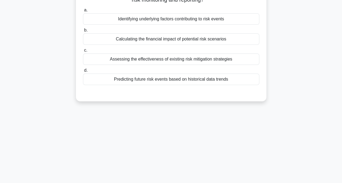
scroll to position [0, 0]
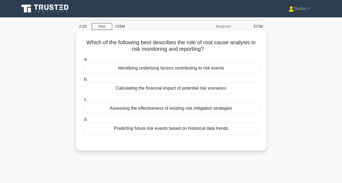
click at [158, 69] on div "Identifying underlying factors contributing to risk events" at bounding box center [171, 68] width 176 height 11
click at [83, 61] on input "a. Identifying underlying factors contributing to risk events" at bounding box center [83, 60] width 0 height 4
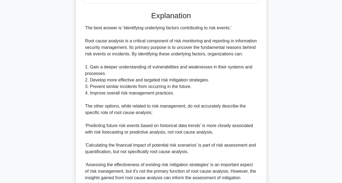
scroll to position [191, 0]
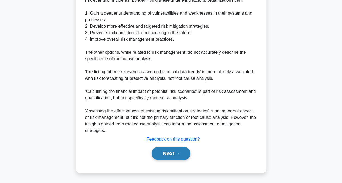
click at [163, 155] on button "Next" at bounding box center [171, 153] width 39 height 13
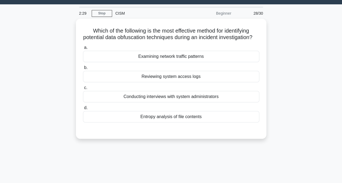
scroll to position [13, 0]
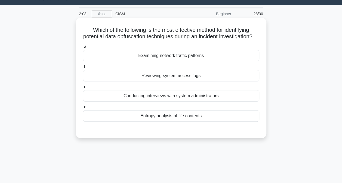
click at [155, 121] on div "Entropy analysis of file contents" at bounding box center [171, 116] width 176 height 11
click at [83, 109] on input "d. Entropy analysis of file contents" at bounding box center [83, 108] width 0 height 4
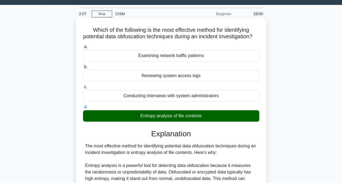
scroll to position [191, 0]
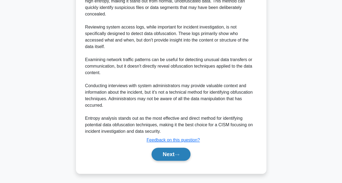
click at [172, 156] on button "Next" at bounding box center [171, 154] width 39 height 13
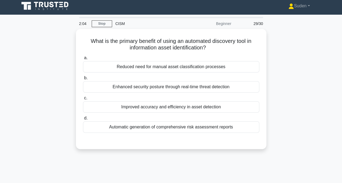
scroll to position [0, 0]
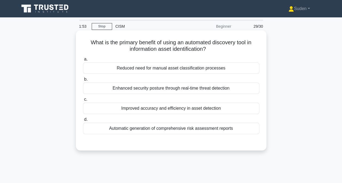
click at [149, 88] on div "Enhanced security posture through real-time threat detection" at bounding box center [171, 88] width 176 height 11
click at [83, 81] on input "b. Enhanced security posture through real-time threat detection" at bounding box center [83, 80] width 0 height 4
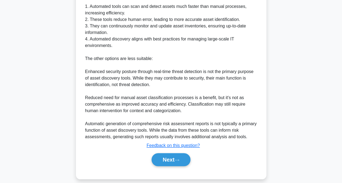
scroll to position [185, 0]
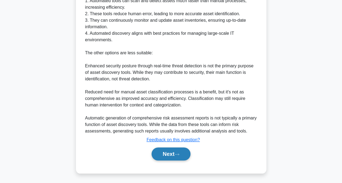
click at [165, 154] on button "Next" at bounding box center [171, 154] width 39 height 13
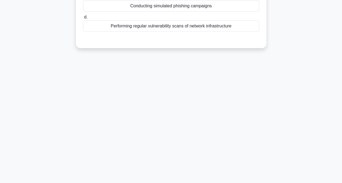
scroll to position [0, 0]
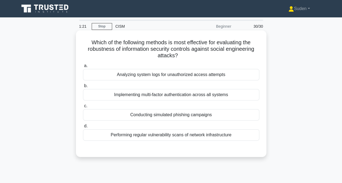
click at [163, 114] on div "Conducting simulated phishing campaigns" at bounding box center [171, 114] width 176 height 11
click at [83, 108] on input "c. Conducting simulated phishing campaigns" at bounding box center [83, 107] width 0 height 4
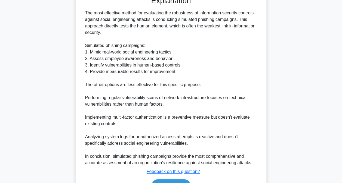
scroll to position [184, 0]
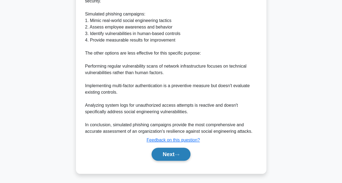
click at [167, 158] on button "Next" at bounding box center [171, 154] width 39 height 13
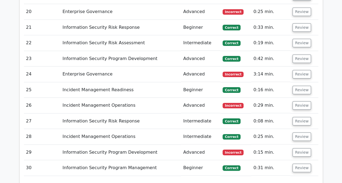
scroll to position [1066, 0]
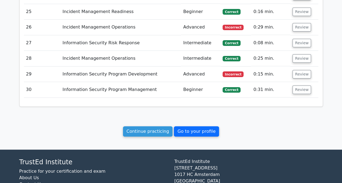
click at [195, 127] on link "Go to your profile" at bounding box center [196, 132] width 45 height 10
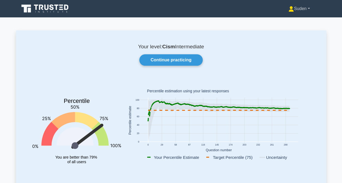
click at [295, 10] on link "Suden" at bounding box center [299, 8] width 47 height 11
click at [285, 20] on link "Profile" at bounding box center [297, 21] width 43 height 9
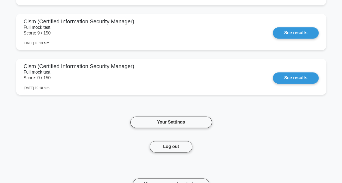
scroll to position [1458, 0]
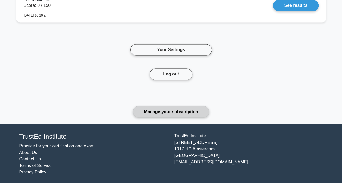
click at [188, 116] on link "Manage your subscription" at bounding box center [171, 111] width 76 height 11
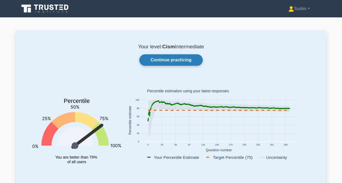
click at [167, 64] on link "Continue practicing" at bounding box center [170, 59] width 63 height 11
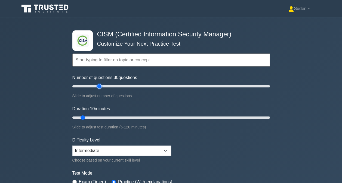
type input "30"
click at [100, 85] on input "Number of questions: 30 questions" at bounding box center [171, 86] width 198 height 7
type input "15"
click at [88, 117] on input "Duration: 15 minutes" at bounding box center [171, 118] width 198 height 7
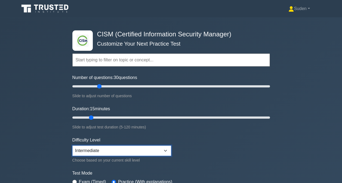
click at [92, 152] on select "Beginner Intermediate Expert" at bounding box center [121, 151] width 99 height 10
select select "expert"
click at [72, 146] on select "Beginner Intermediate Expert" at bounding box center [121, 151] width 99 height 10
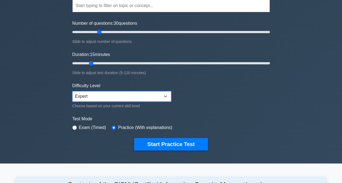
scroll to position [63, 0]
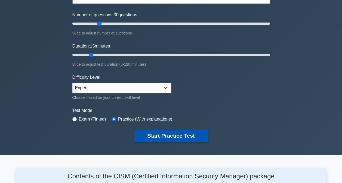
click at [167, 139] on button "Start Practice Test" at bounding box center [171, 136] width 74 height 13
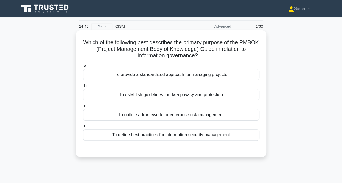
click at [204, 80] on div "To provide a standardized approach for managing projects" at bounding box center [171, 74] width 176 height 11
click at [83, 68] on input "a. To provide a standardized approach for managing projects" at bounding box center [83, 66] width 0 height 4
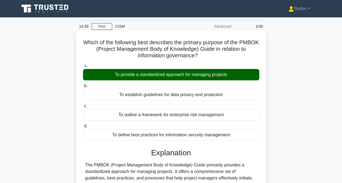
scroll to position [112, 0]
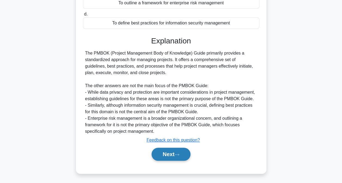
click at [166, 154] on button "Next" at bounding box center [171, 154] width 39 height 13
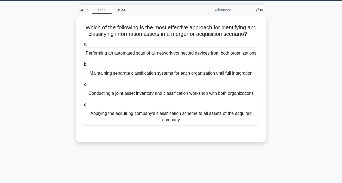
scroll to position [16, 0]
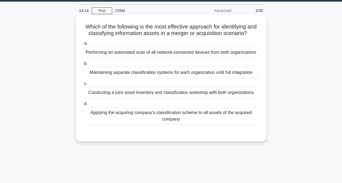
click at [155, 99] on div "Conducting a joint asset inventory and classification workshop with both organi…" at bounding box center [171, 92] width 176 height 11
click at [83, 86] on input "c. Conducting a joint asset inventory and classification workshop with both org…" at bounding box center [83, 84] width 0 height 4
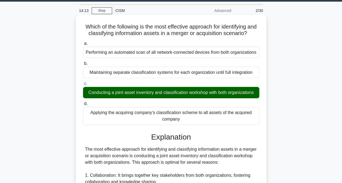
scroll to position [256, 0]
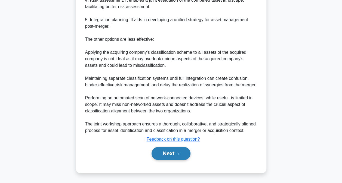
click at [160, 159] on button "Next" at bounding box center [171, 153] width 39 height 13
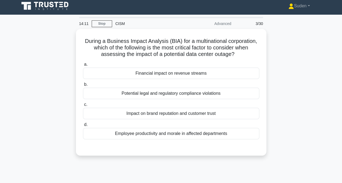
scroll to position [0, 0]
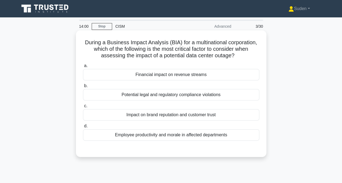
click at [189, 71] on div "Financial impact on revenue streams" at bounding box center [171, 74] width 176 height 11
click at [83, 68] on input "a. Financial impact on revenue streams" at bounding box center [83, 66] width 0 height 4
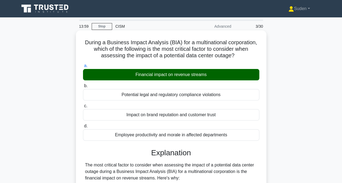
scroll to position [243, 0]
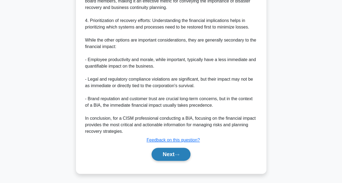
click at [164, 155] on button "Next" at bounding box center [171, 154] width 39 height 13
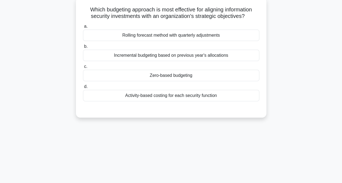
scroll to position [0, 0]
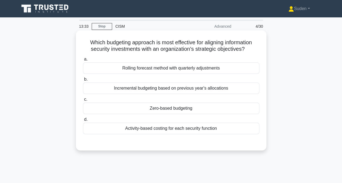
click at [191, 108] on div "Zero-based budgeting" at bounding box center [171, 108] width 176 height 11
click at [83, 102] on input "c. Zero-based budgeting" at bounding box center [83, 100] width 0 height 4
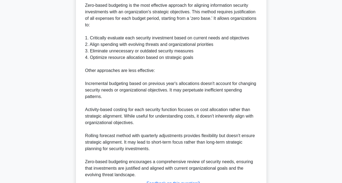
scroll to position [197, 0]
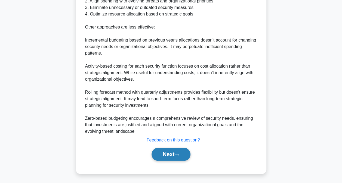
click at [169, 150] on button "Next" at bounding box center [171, 154] width 39 height 13
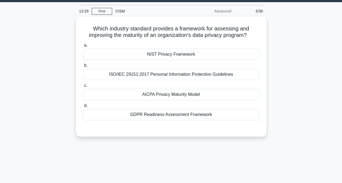
scroll to position [0, 0]
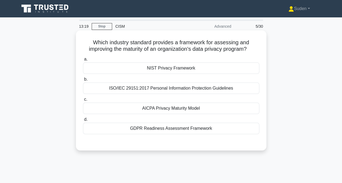
click at [170, 108] on div "AICPA Privacy Maturity Model" at bounding box center [171, 108] width 176 height 11
click at [83, 102] on input "c. AICPA Privacy Maturity Model" at bounding box center [83, 100] width 0 height 4
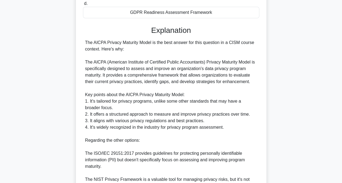
scroll to position [217, 0]
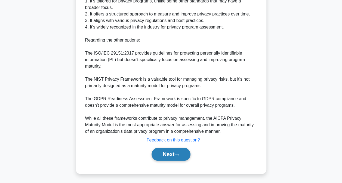
click at [164, 154] on button "Next" at bounding box center [171, 154] width 39 height 13
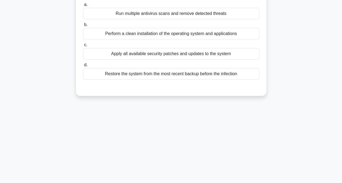
scroll to position [0, 0]
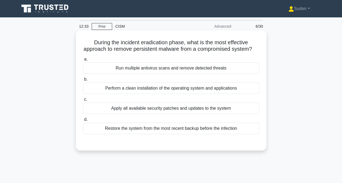
click at [156, 74] on div "Run multiple antivirus scans and remove detected threats" at bounding box center [171, 68] width 176 height 11
click at [83, 61] on input "a. Run multiple antivirus scans and remove detected threats" at bounding box center [83, 60] width 0 height 4
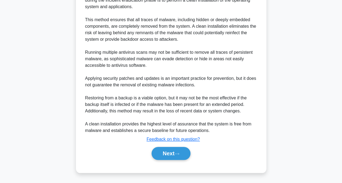
scroll to position [172, 0]
click at [166, 154] on button "Next" at bounding box center [171, 153] width 39 height 13
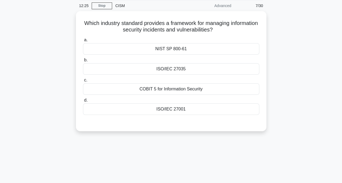
scroll to position [21, 0]
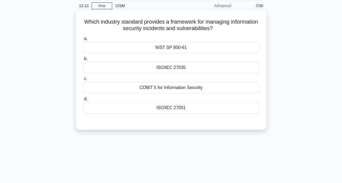
click at [193, 68] on div "ISO/IEC 27035" at bounding box center [171, 67] width 176 height 11
click at [83, 61] on input "b. ISO/IEC 27035" at bounding box center [83, 59] width 0 height 4
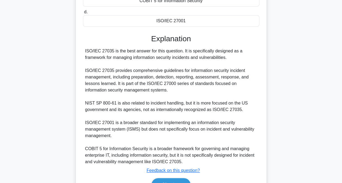
scroll to position [138, 0]
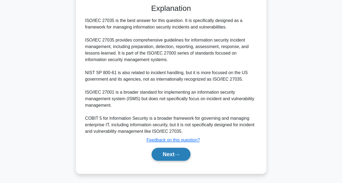
click at [176, 150] on button "Next" at bounding box center [171, 154] width 39 height 13
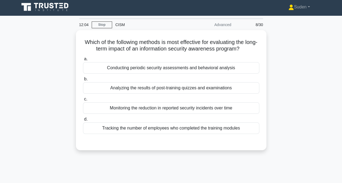
scroll to position [0, 0]
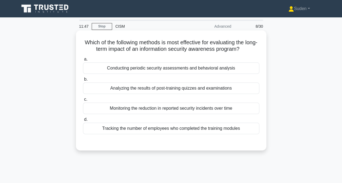
click at [179, 108] on div "Monitoring the reduction in reported security incidents over time" at bounding box center [171, 108] width 176 height 11
click at [83, 102] on input "c. Monitoring the reduction in reported security incidents over time" at bounding box center [83, 100] width 0 height 4
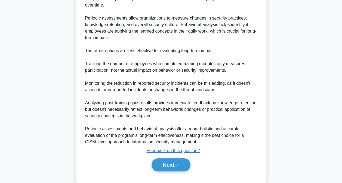
scroll to position [185, 0]
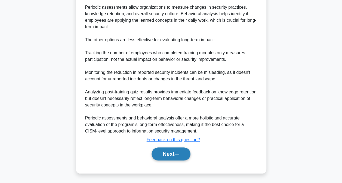
click at [165, 153] on button "Next" at bounding box center [171, 154] width 39 height 13
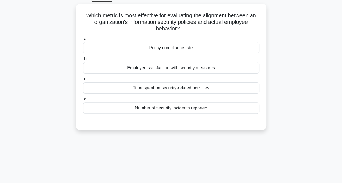
scroll to position [0, 0]
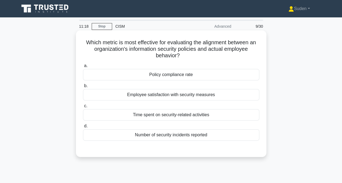
click at [180, 76] on div "Policy compliance rate" at bounding box center [171, 74] width 176 height 11
click at [83, 68] on input "a. Policy compliance rate" at bounding box center [83, 66] width 0 height 4
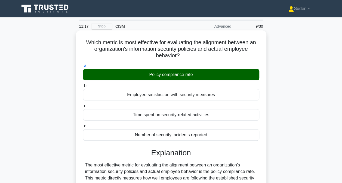
scroll to position [197, 0]
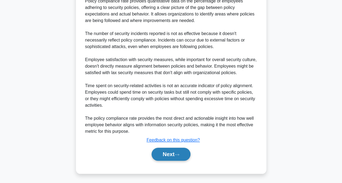
click at [168, 148] on button "Next" at bounding box center [171, 154] width 39 height 13
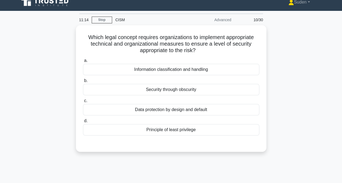
scroll to position [6, 0]
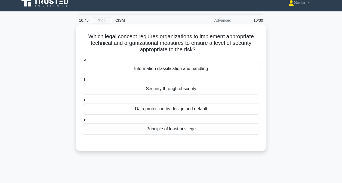
click at [152, 71] on div "Information classification and handling" at bounding box center [171, 68] width 176 height 11
click at [83, 62] on input "a. Information classification and handling" at bounding box center [83, 60] width 0 height 4
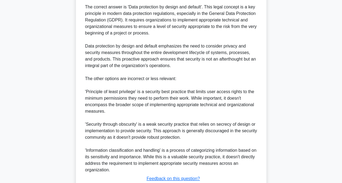
scroll to position [198, 0]
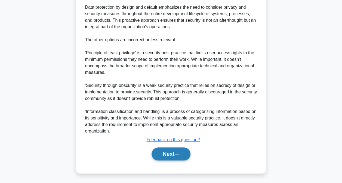
click at [175, 152] on button "Next" at bounding box center [171, 154] width 39 height 13
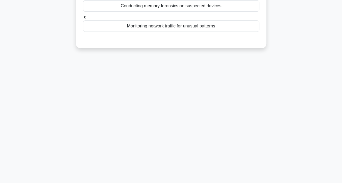
click at [133, 87] on div "10:36 Stop CISM Advanced 11/30 Which of the following is the most effective app…" at bounding box center [171, 45] width 310 height 272
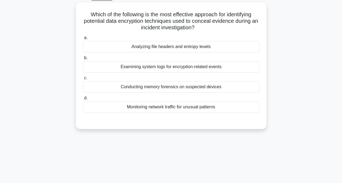
scroll to position [0, 0]
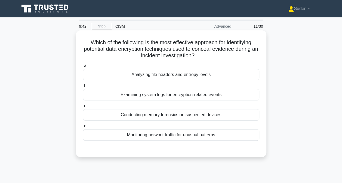
click at [157, 72] on div "Analyzing file headers and entropy levels" at bounding box center [171, 74] width 176 height 11
click at [83, 68] on input "a. Analyzing file headers and entropy levels" at bounding box center [83, 66] width 0 height 4
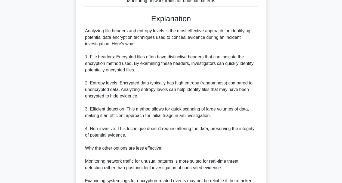
scroll to position [210, 0]
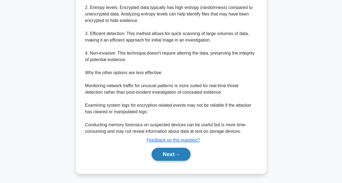
click at [167, 153] on button "Next" at bounding box center [171, 154] width 39 height 13
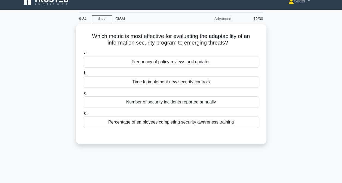
scroll to position [7, 0]
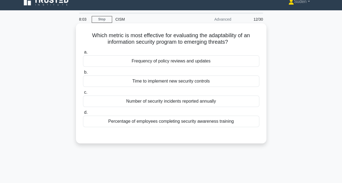
click at [156, 81] on div "Time to implement new security controls" at bounding box center [171, 81] width 176 height 11
click at [83, 74] on input "b. Time to implement new security controls" at bounding box center [83, 73] width 0 height 4
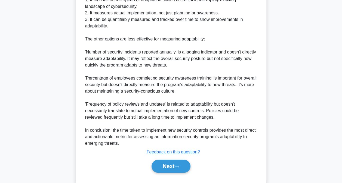
scroll to position [230, 0]
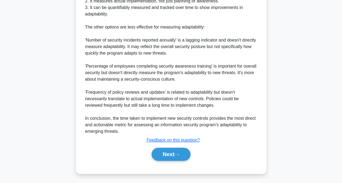
click at [171, 159] on button "Next" at bounding box center [171, 154] width 39 height 13
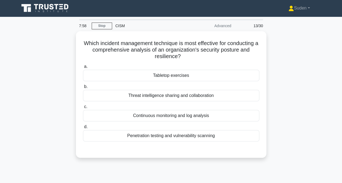
scroll to position [0, 0]
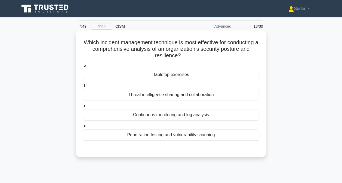
click at [167, 75] on div "Tabletop exercises" at bounding box center [171, 74] width 176 height 11
click at [83, 68] on input "a. Tabletop exercises" at bounding box center [83, 66] width 0 height 4
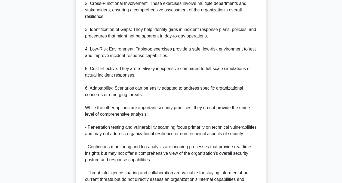
scroll to position [262, 0]
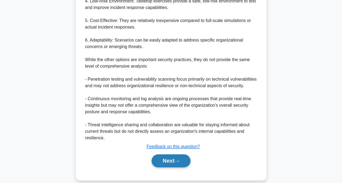
click at [161, 155] on button "Next" at bounding box center [171, 161] width 39 height 13
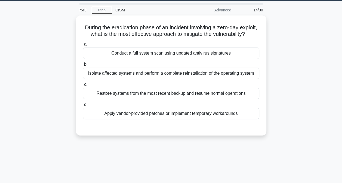
scroll to position [16, 0]
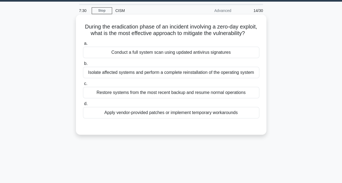
click at [128, 78] on div "Isolate affected systems and perform a complete reinstallation of the operating…" at bounding box center [171, 72] width 176 height 11
click at [83, 66] on input "b. Isolate affected systems and perform a complete reinstallation of the operat…" at bounding box center [83, 64] width 0 height 4
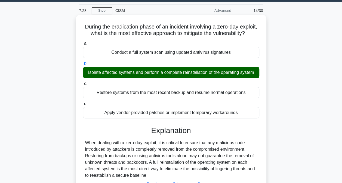
scroll to position [111, 0]
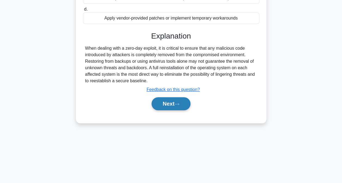
click at [170, 110] on button "Next" at bounding box center [171, 103] width 39 height 13
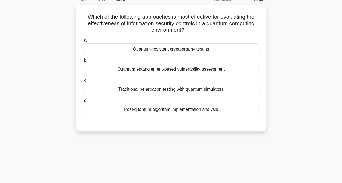
scroll to position [0, 0]
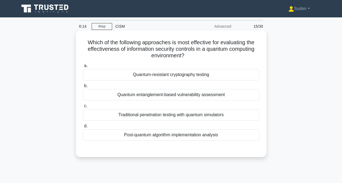
click at [150, 77] on div "Quantum-resistant cryptography testing" at bounding box center [171, 74] width 176 height 11
click at [83, 68] on input "a. Quantum-resistant cryptography testing" at bounding box center [83, 66] width 0 height 4
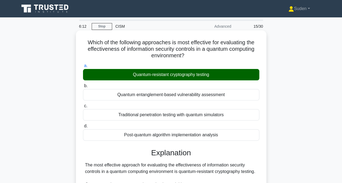
scroll to position [243, 0]
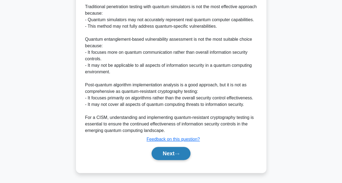
click at [173, 156] on button "Next" at bounding box center [171, 153] width 39 height 13
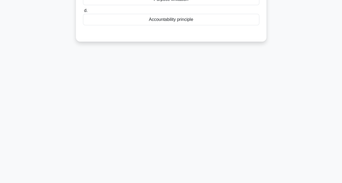
scroll to position [0, 0]
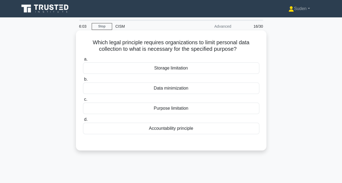
click at [145, 89] on div "Data minimization" at bounding box center [171, 88] width 176 height 11
click at [83, 81] on input "b. Data minimization" at bounding box center [83, 80] width 0 height 4
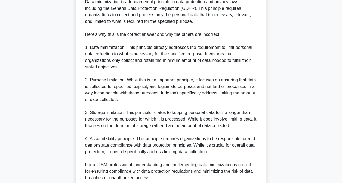
scroll to position [209, 0]
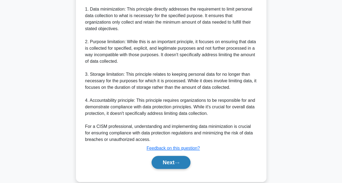
click at [180, 165] on button "Next" at bounding box center [171, 162] width 39 height 13
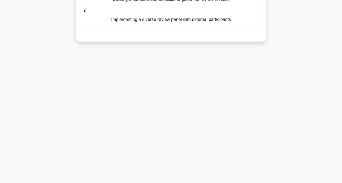
scroll to position [0, 0]
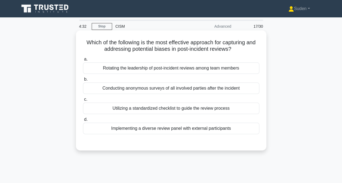
click at [166, 87] on div "Conducting anonymous surveys of all involved parties after the incident" at bounding box center [171, 88] width 176 height 11
click at [83, 81] on input "b. Conducting anonymous surveys of all involved parties after the incident" at bounding box center [83, 80] width 0 height 4
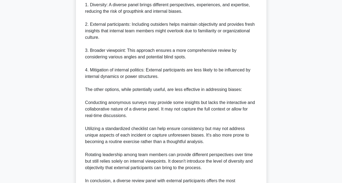
scroll to position [244, 0]
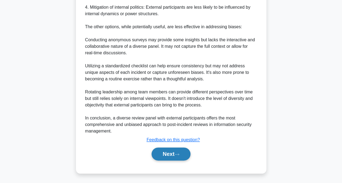
click at [170, 154] on button "Next" at bounding box center [171, 154] width 39 height 13
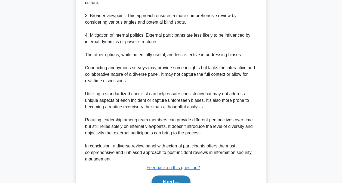
scroll to position [215, 0]
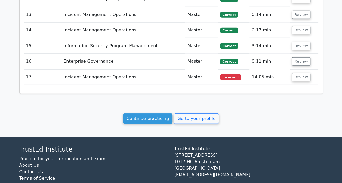
scroll to position [748, 0]
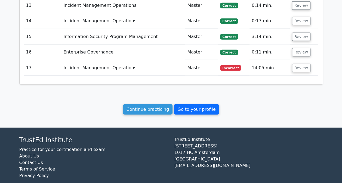
click at [189, 106] on link "Go to your profile" at bounding box center [196, 110] width 45 height 10
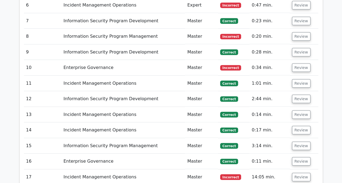
scroll to position [605, 0]
